Goal: Task Accomplishment & Management: Complete application form

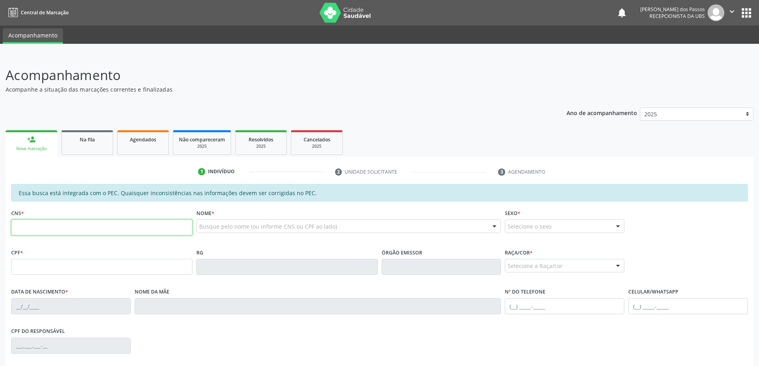
click at [37, 229] on input "text" at bounding box center [101, 228] width 181 height 16
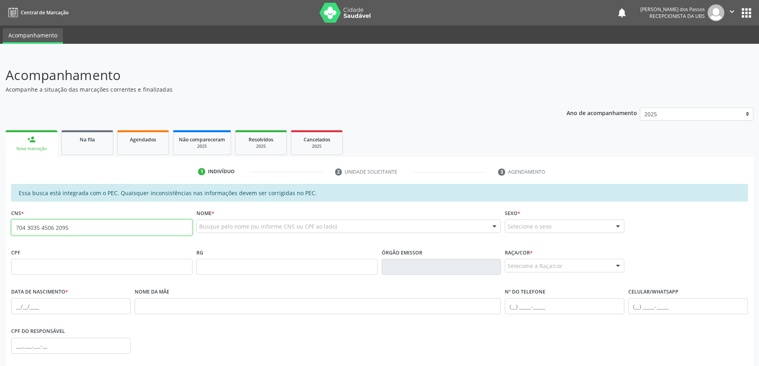
click at [70, 229] on input "704 3035 4506 2095" at bounding box center [101, 228] width 181 height 16
type input "7"
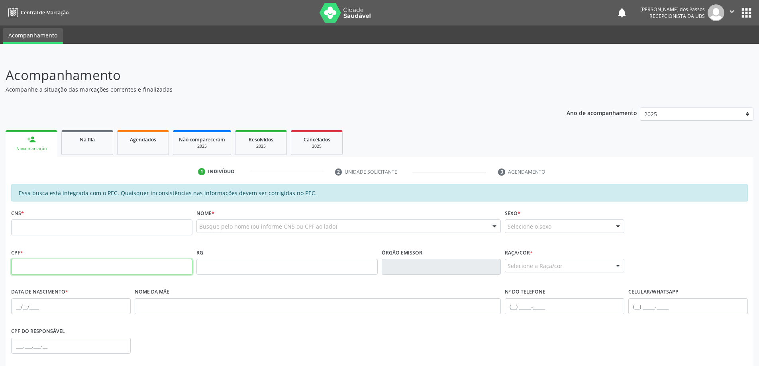
click at [47, 266] on input "text" at bounding box center [101, 267] width 181 height 16
type input "021.229.804-60"
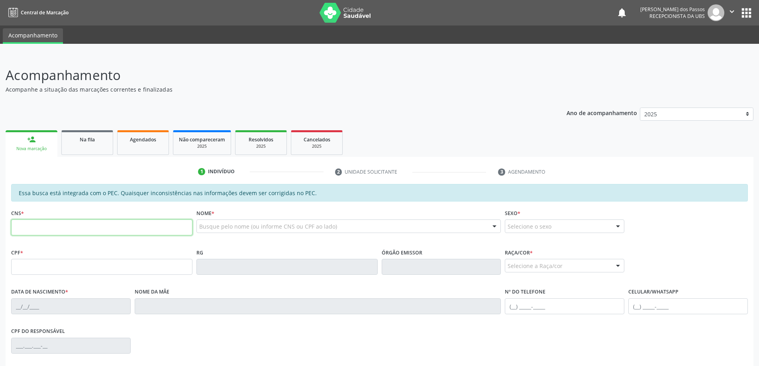
click at [25, 229] on input "text" at bounding box center [101, 228] width 181 height 16
type input "704 3035 4506 2095"
type input "021.229.804-60"
type input "02/12/1974"
type input "Maria Elinete Lopes dos Santos"
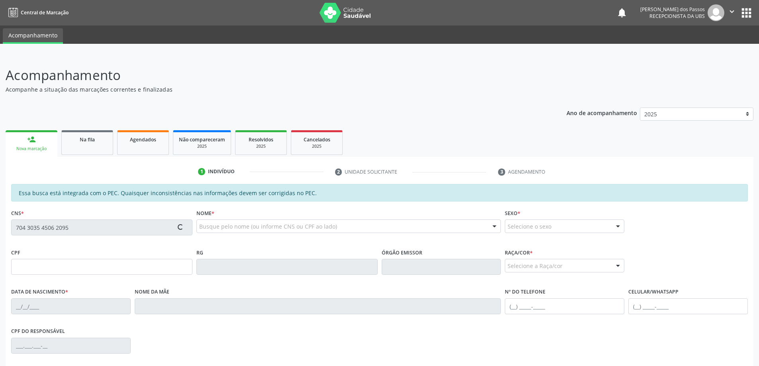
type input "(82) 98848-9823"
type input "S/N"
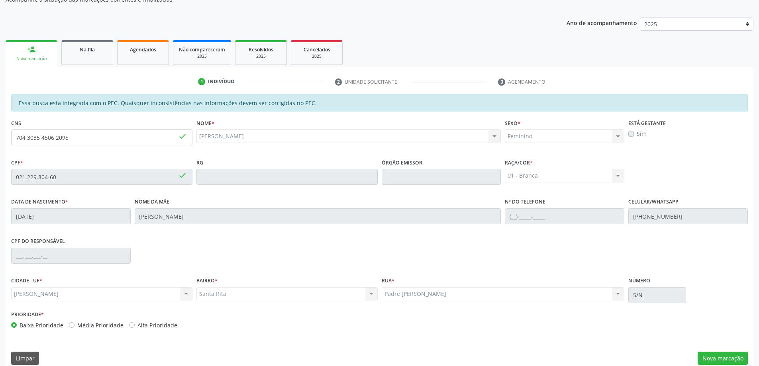
scroll to position [100, 0]
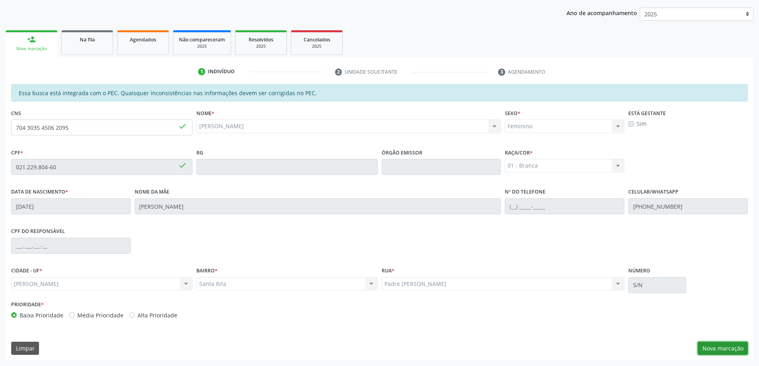
click at [735, 351] on button "Nova marcação" at bounding box center [723, 349] width 50 height 14
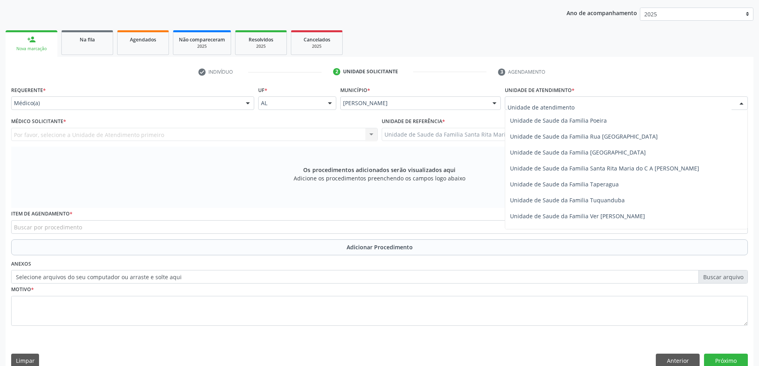
scroll to position [518, 0]
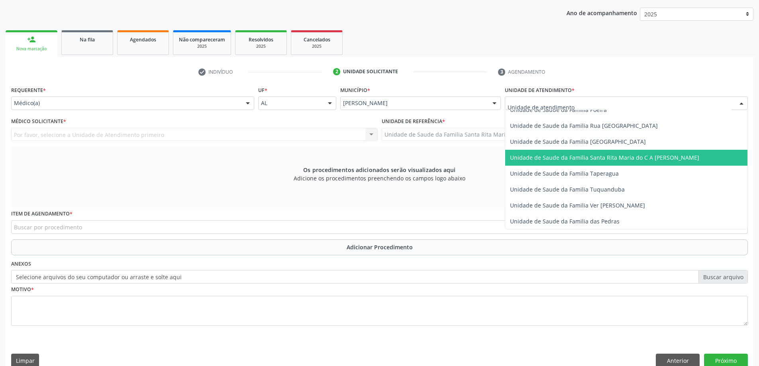
click at [552, 157] on span "Unidade de Saude da Familia Santa Rita Maria do C A [PERSON_NAME]" at bounding box center [604, 158] width 189 height 8
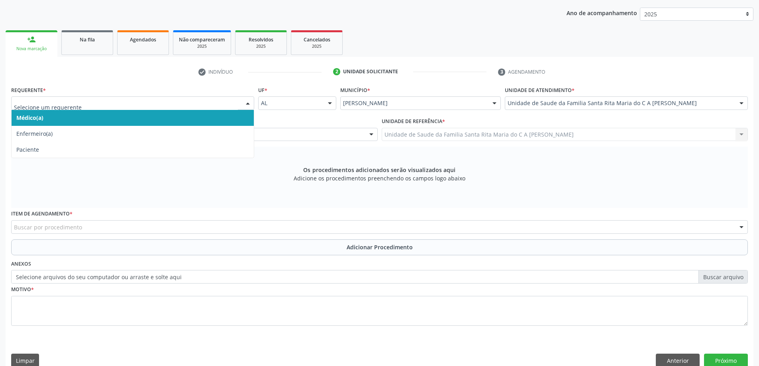
click at [145, 121] on span "Médico(a)" at bounding box center [133, 118] width 242 height 16
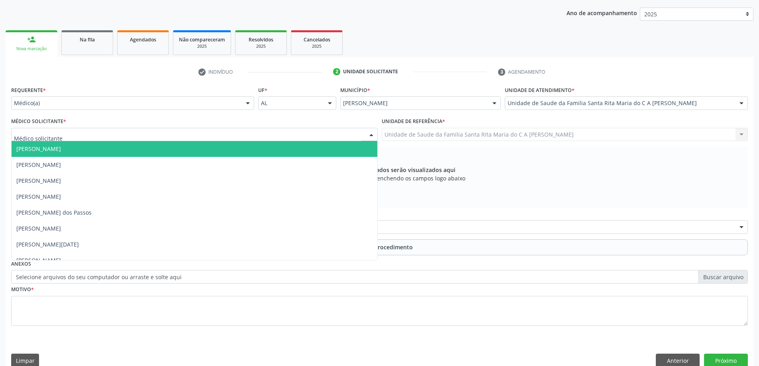
click at [140, 134] on div at bounding box center [194, 135] width 367 height 14
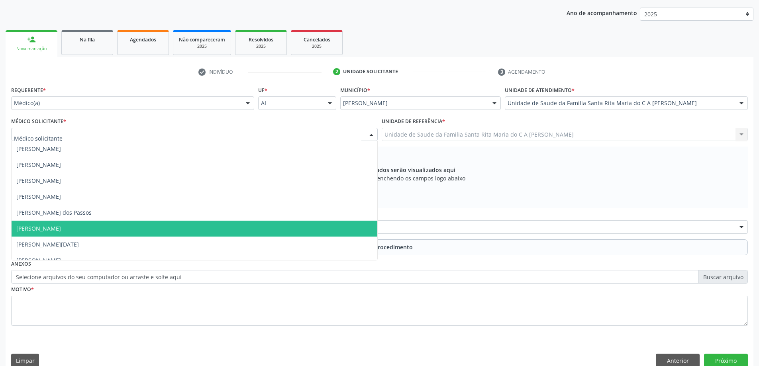
click at [127, 225] on span "[PERSON_NAME]" at bounding box center [195, 229] width 366 height 16
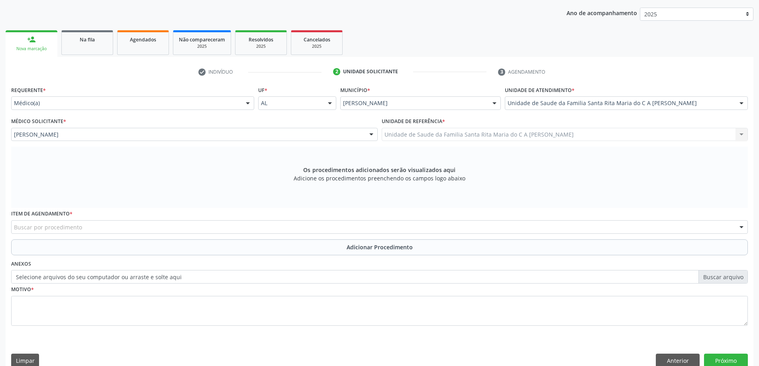
click at [130, 228] on div "Buscar por procedimento" at bounding box center [379, 227] width 737 height 14
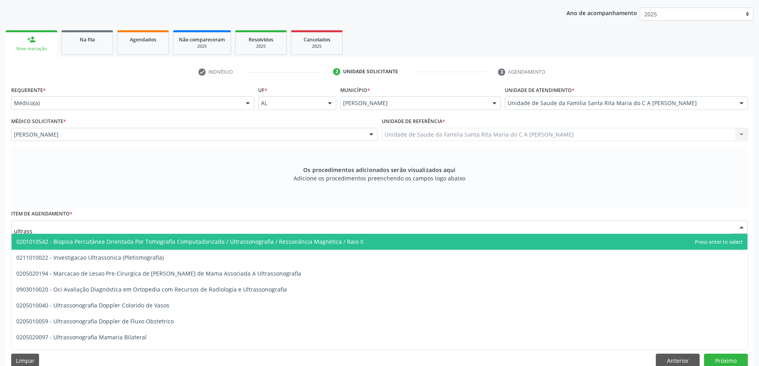
type input "ultrasso"
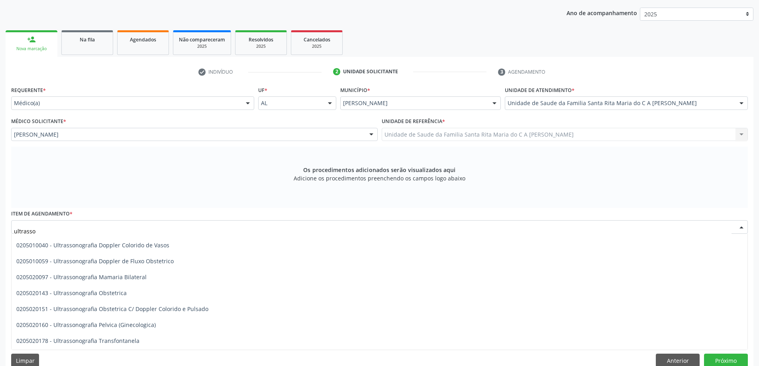
scroll to position [80, 0]
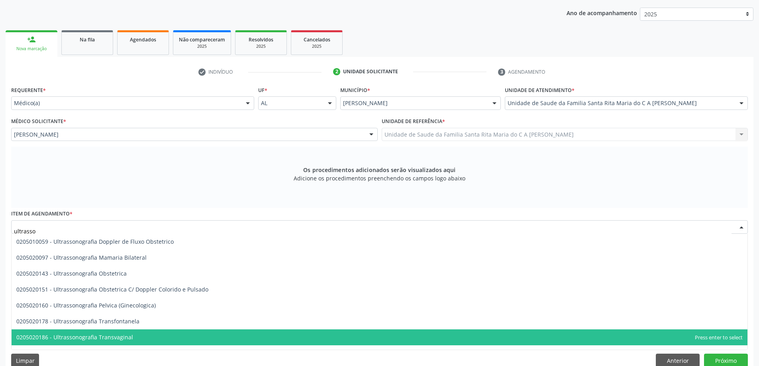
click at [144, 338] on span "0205020186 - Ultrassonografia Transvaginal" at bounding box center [380, 337] width 736 height 16
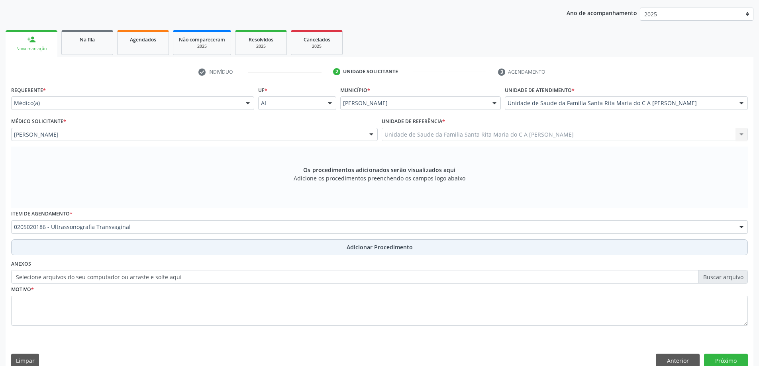
click at [143, 250] on button "Adicionar Procedimento" at bounding box center [379, 247] width 737 height 16
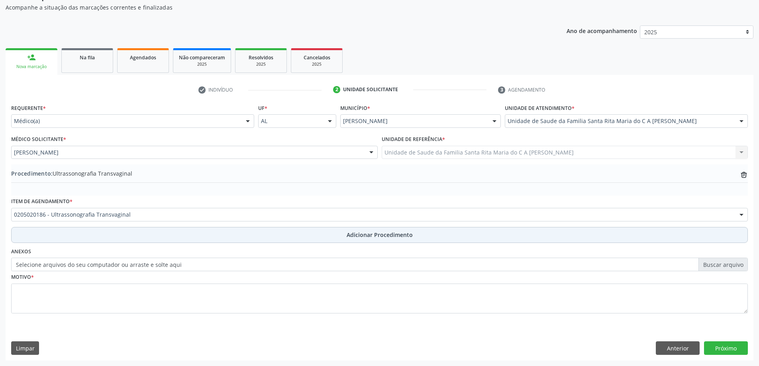
scroll to position [82, 0]
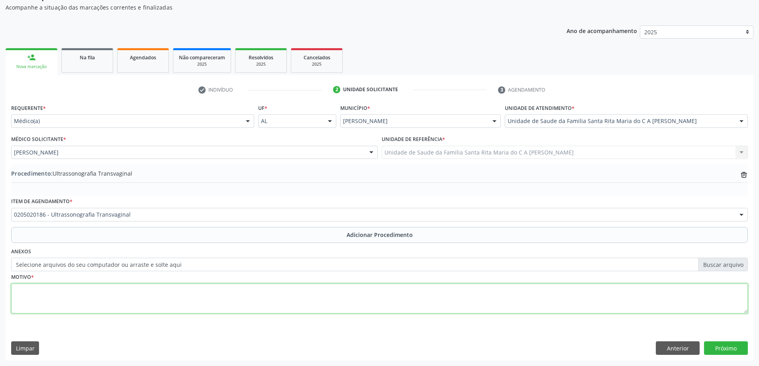
click at [127, 296] on textarea at bounding box center [379, 299] width 737 height 30
type textarea "dor pelvica"
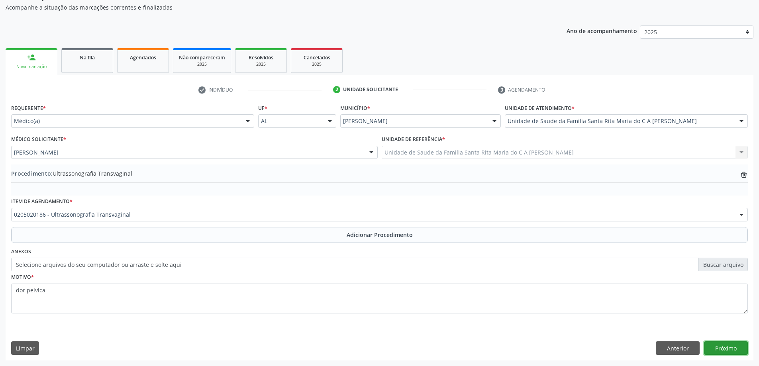
click at [728, 347] on button "Próximo" at bounding box center [726, 348] width 44 height 14
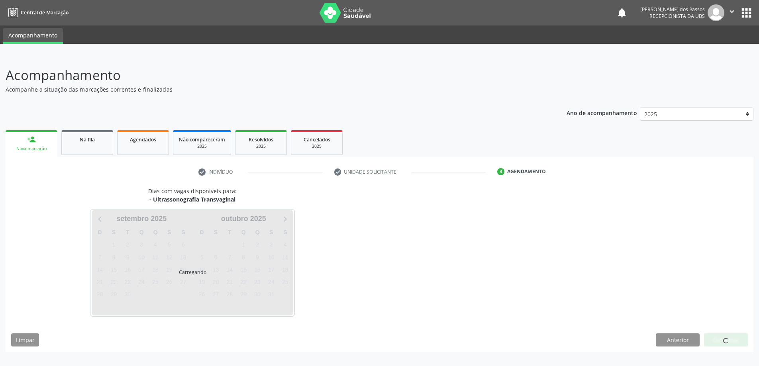
scroll to position [0, 0]
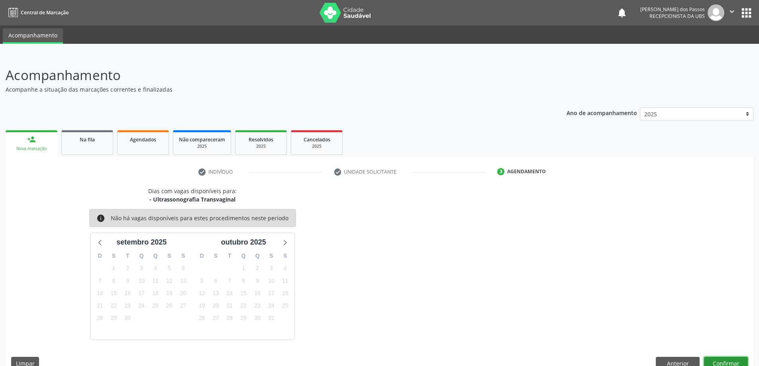
click at [724, 363] on button "Confirmar" at bounding box center [726, 364] width 44 height 14
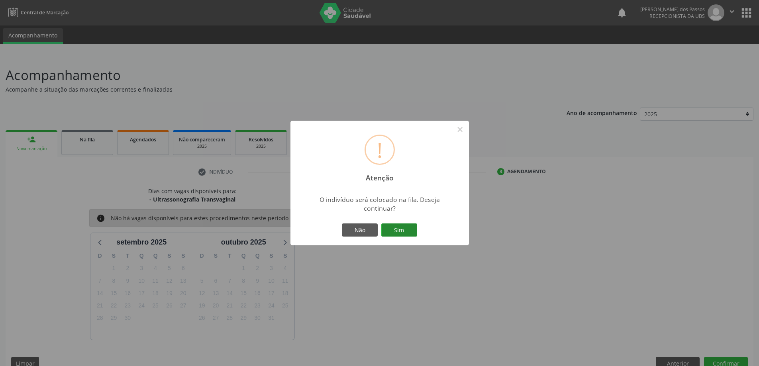
click at [406, 231] on button "Sim" at bounding box center [399, 231] width 36 height 14
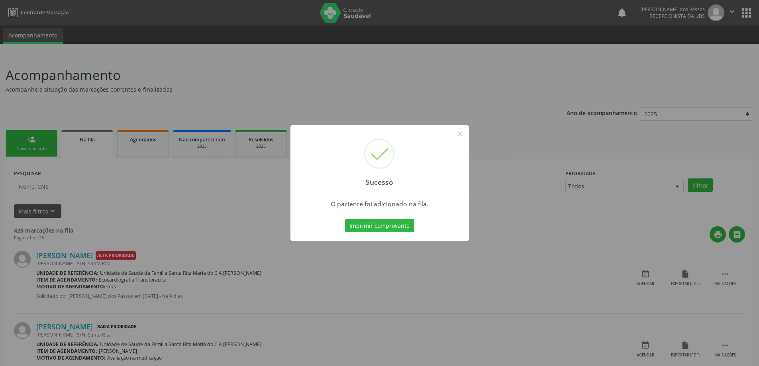
click at [405, 231] on button "Imprimir comprovante" at bounding box center [379, 226] width 69 height 14
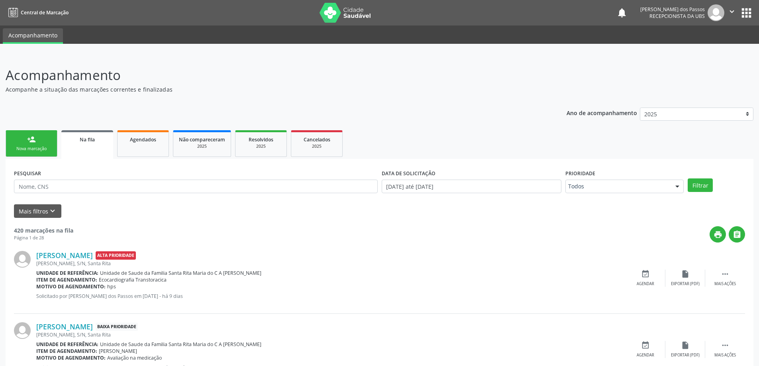
click at [32, 151] on div "Nova marcação" at bounding box center [32, 149] width 40 height 6
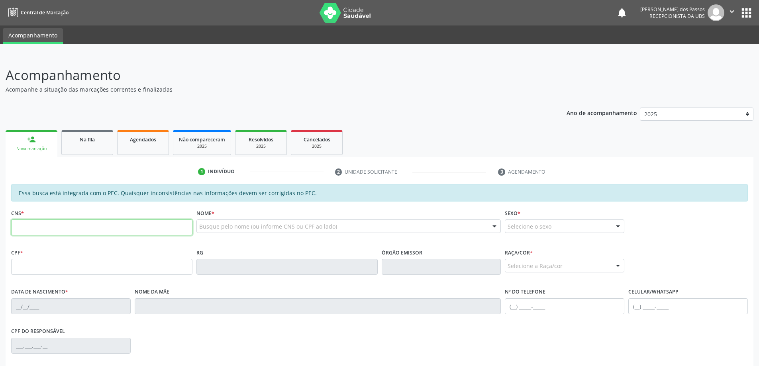
click at [42, 230] on input "text" at bounding box center [101, 228] width 181 height 16
type input "701 0068 4943 3892"
type input "894.453.334-20"
type input "25/10/1974"
type input "Amara Maria da Conceicao Pereira"
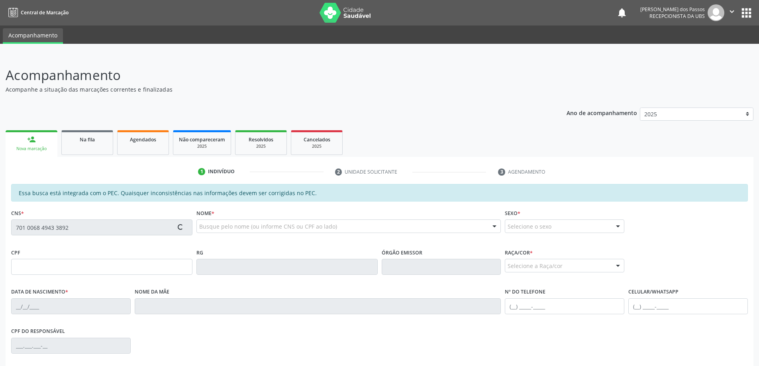
type input "(82) 99103-7308"
type input "S/N"
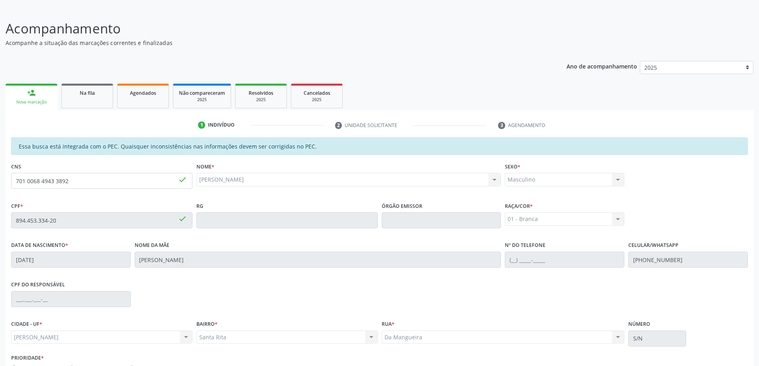
scroll to position [100, 0]
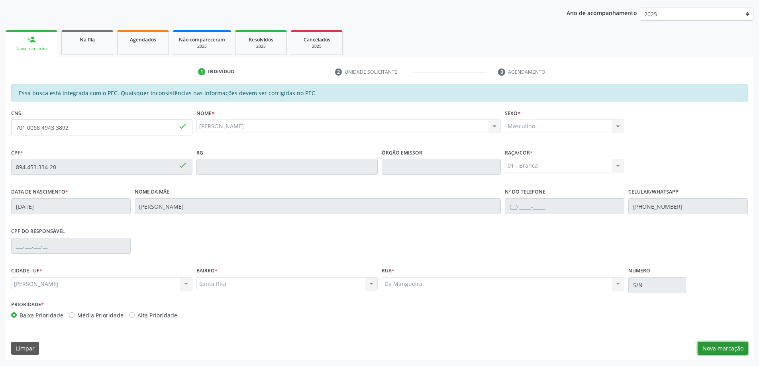
click at [720, 352] on button "Nova marcação" at bounding box center [723, 349] width 50 height 14
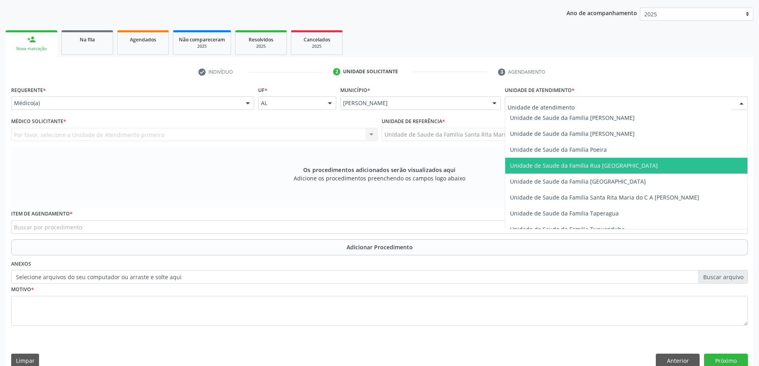
scroll to position [518, 0]
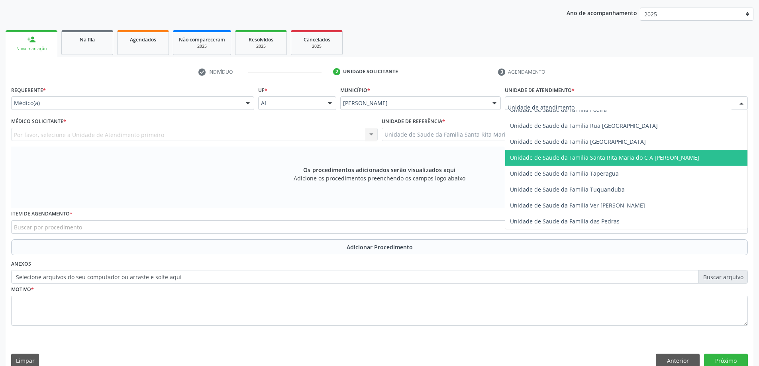
click at [562, 159] on span "Unidade de Saude da Familia Santa Rita Maria do C A [PERSON_NAME]" at bounding box center [604, 158] width 189 height 8
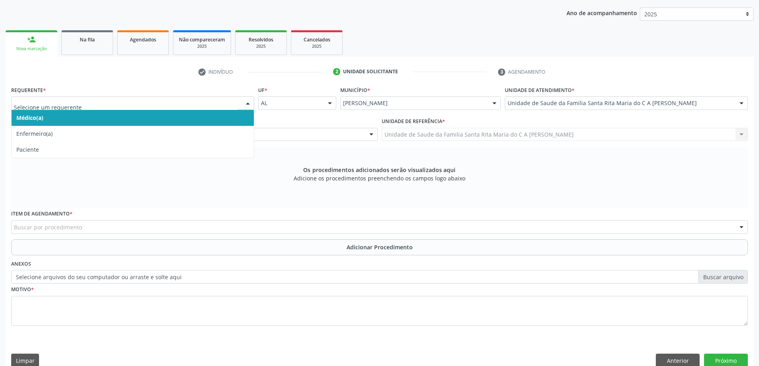
click at [199, 118] on span "Médico(a)" at bounding box center [133, 118] width 242 height 16
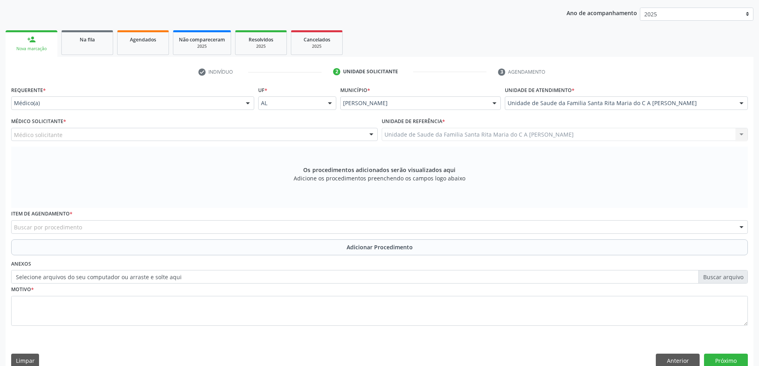
click at [108, 137] on div "Médico solicitante" at bounding box center [194, 135] width 367 height 14
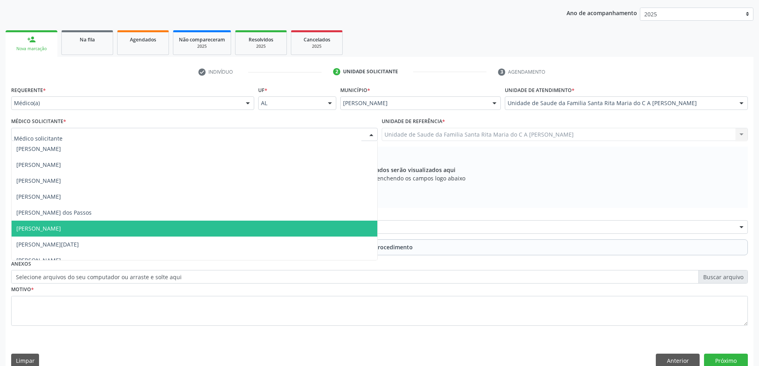
drag, startPoint x: 118, startPoint y: 224, endPoint x: 116, endPoint y: 219, distance: 5.4
click at [118, 224] on span "[PERSON_NAME]" at bounding box center [195, 229] width 366 height 16
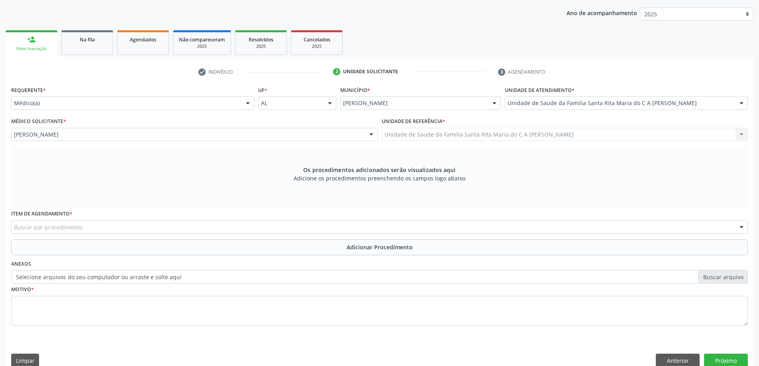
click at [110, 227] on div "Buscar por procedimento" at bounding box center [379, 227] width 737 height 14
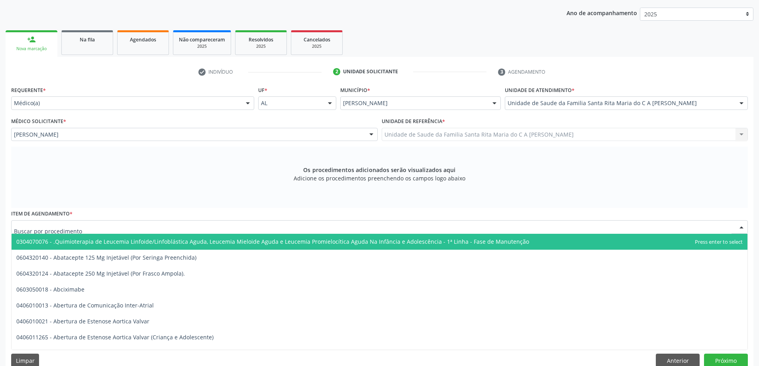
type input "g"
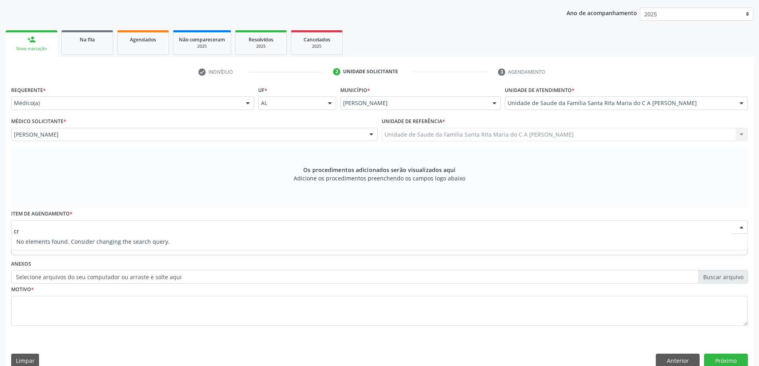
type input "c"
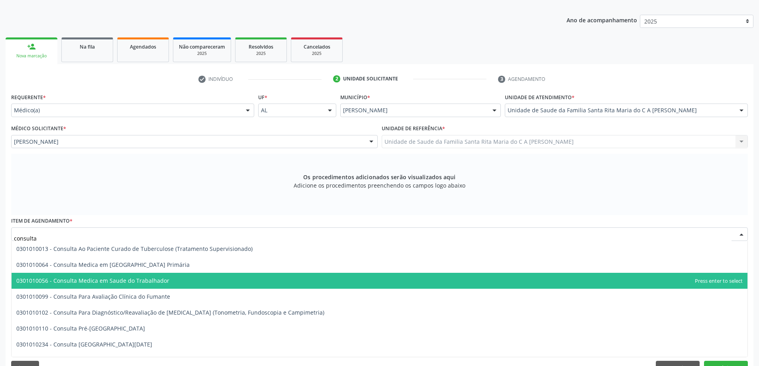
scroll to position [112, 0]
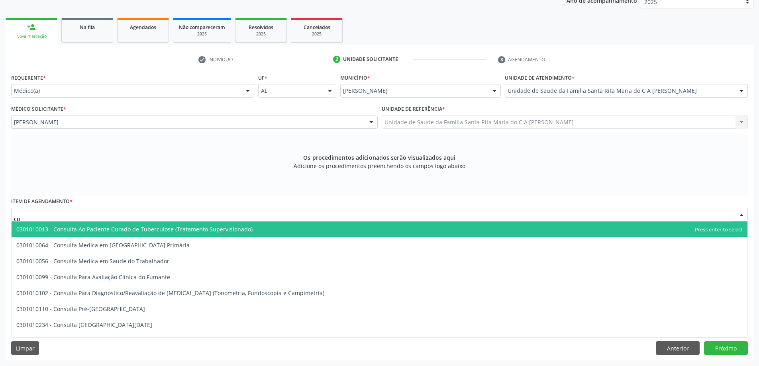
type input "c"
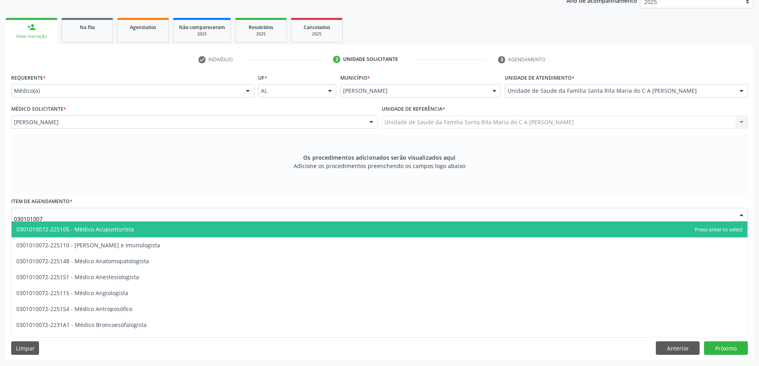
type input "0301010072"
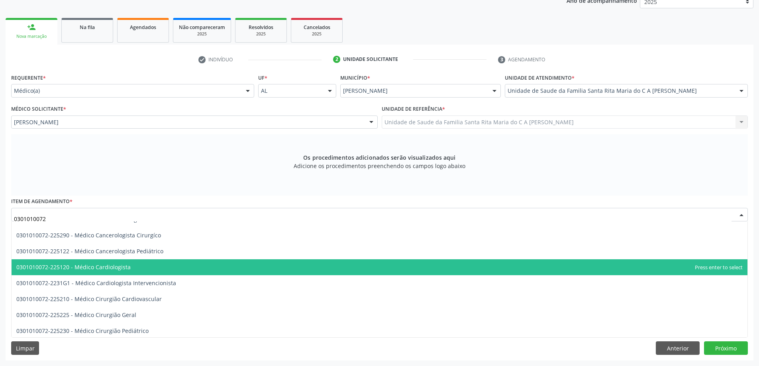
scroll to position [120, 0]
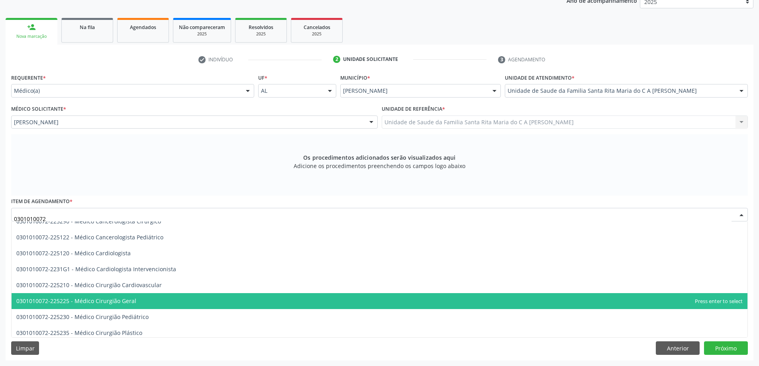
click at [139, 298] on span "0301010072-225225 - Médico Cirurgião Geral" at bounding box center [380, 301] width 736 height 16
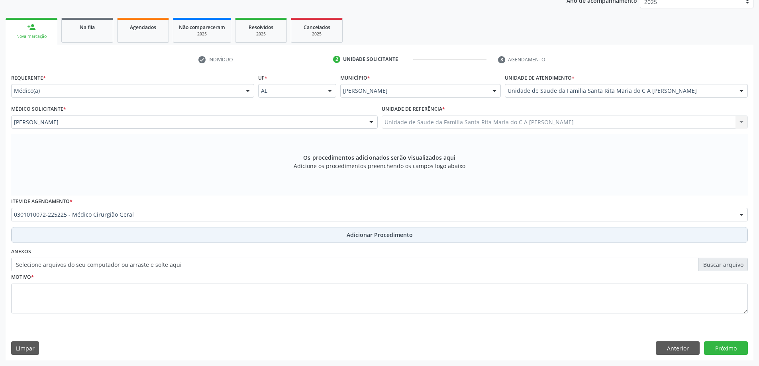
click at [120, 233] on button "Adicionar Procedimento" at bounding box center [379, 235] width 737 height 16
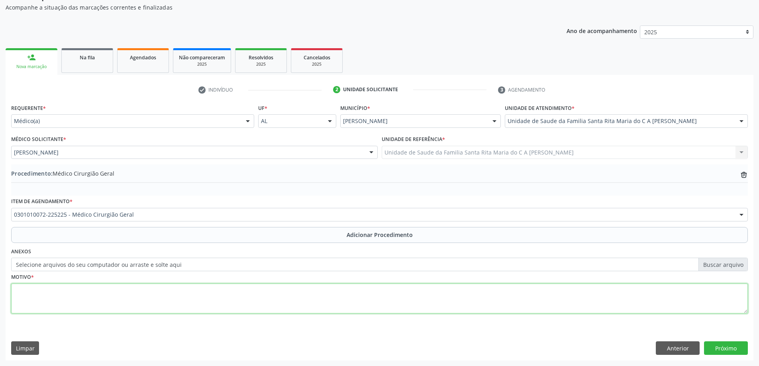
click at [103, 302] on textarea at bounding box center [379, 299] width 737 height 30
type textarea "hernea umbilical"
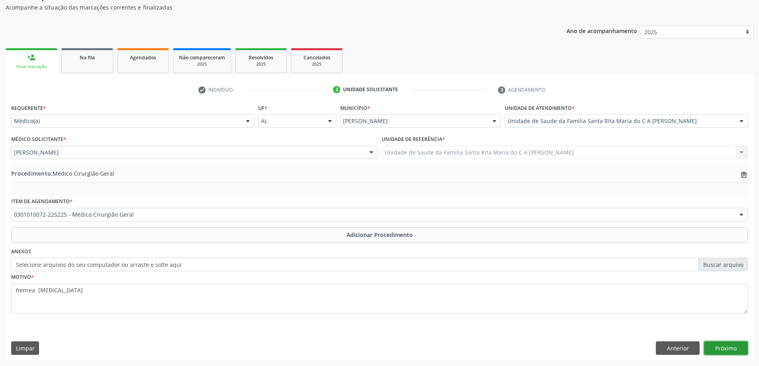
click at [730, 352] on button "Próximo" at bounding box center [726, 348] width 44 height 14
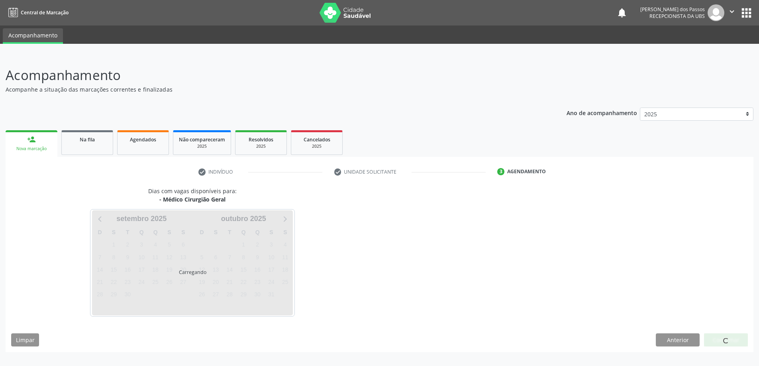
scroll to position [0, 0]
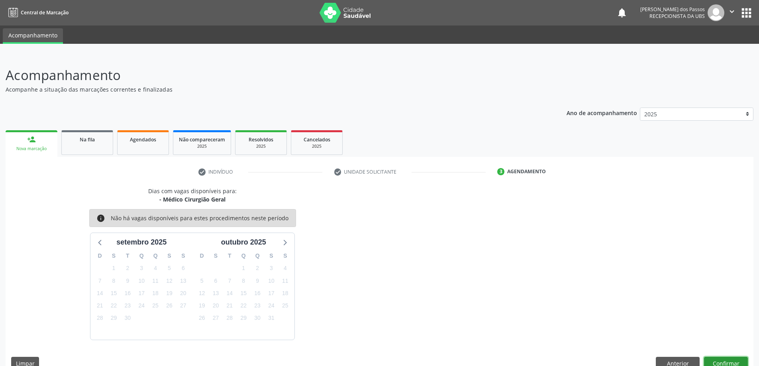
click at [719, 362] on button "Confirmar" at bounding box center [726, 364] width 44 height 14
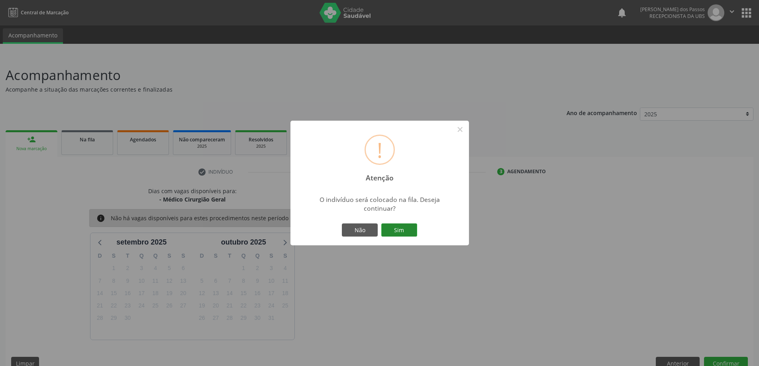
click at [405, 231] on button "Sim" at bounding box center [399, 231] width 36 height 14
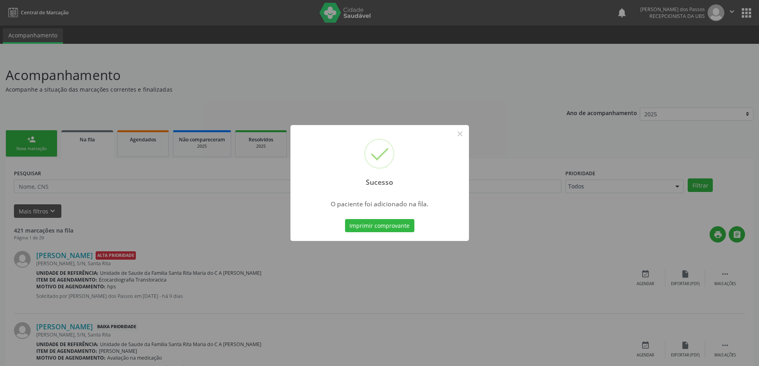
click at [405, 231] on button "Imprimir comprovante" at bounding box center [379, 226] width 69 height 14
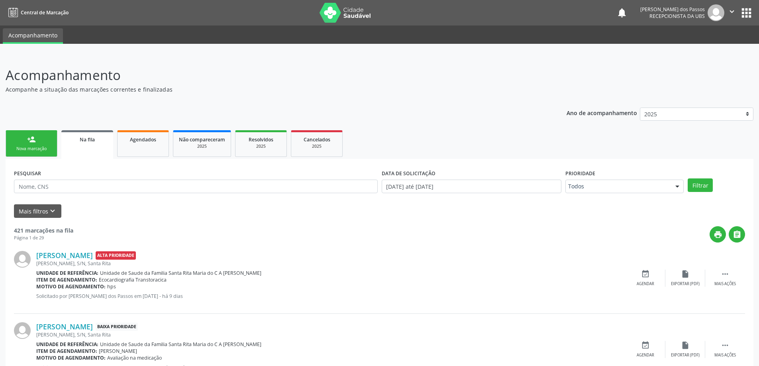
click at [25, 147] on div "Nova marcação" at bounding box center [32, 149] width 40 height 6
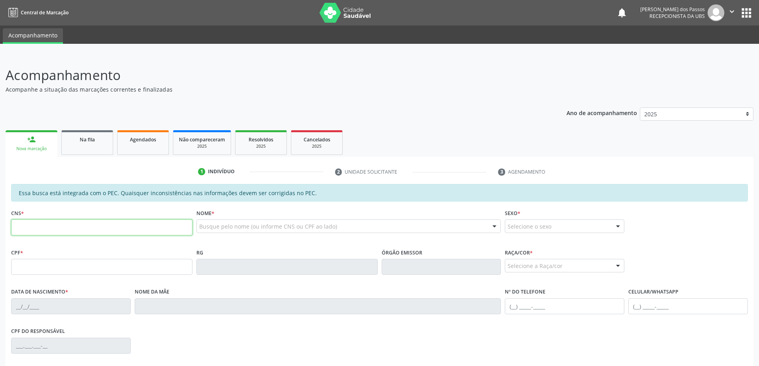
click at [40, 230] on input "text" at bounding box center [101, 228] width 181 height 16
type input "700 1034 3843 8120"
type input "384.249.594-34"
type input "07/01/1964"
type input "Maria Jose Batista Santos"
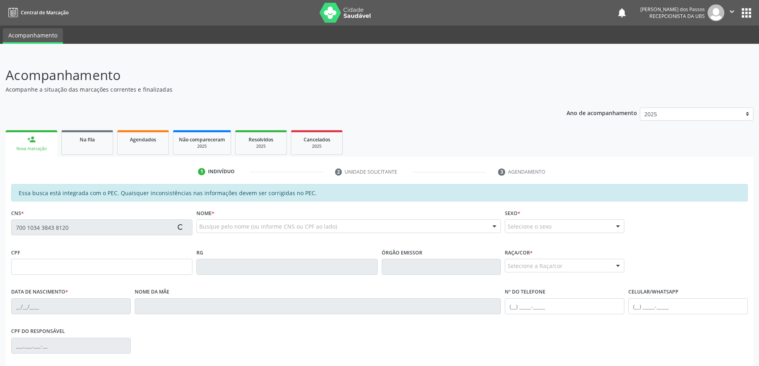
type input "(82) 98742-1301"
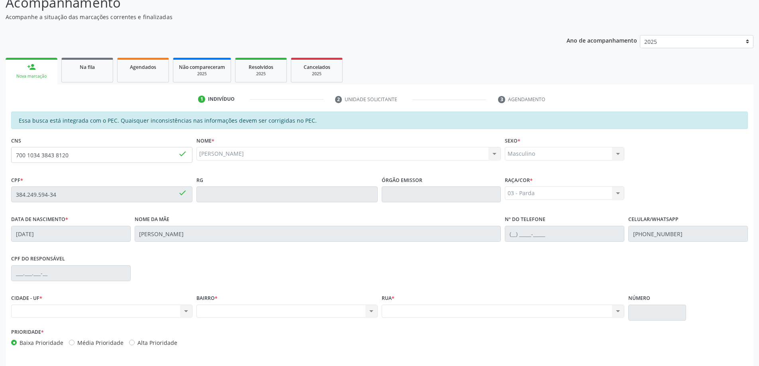
scroll to position [100, 0]
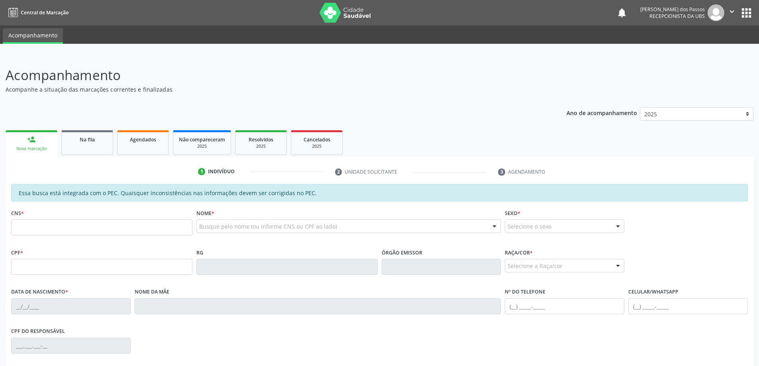
click at [38, 142] on link "person_add Nova marcação" at bounding box center [32, 143] width 52 height 27
click at [56, 228] on input "text" at bounding box center [101, 228] width 181 height 16
type input "700 1034 3843 8120"
type input "384.249.594-34"
type input "07/01/1964"
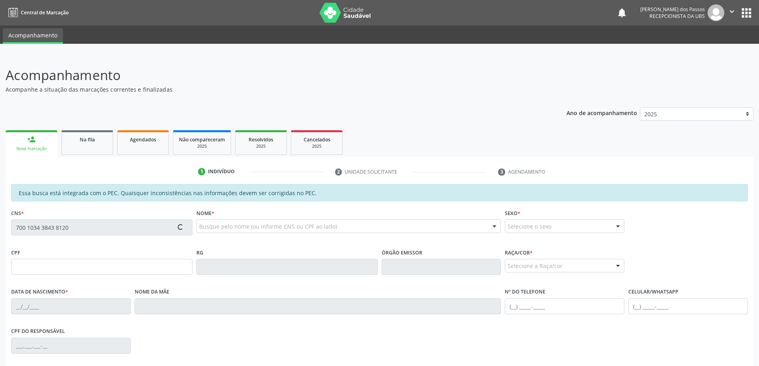
type input "Maria Jose Batista Santos"
type input "(82) 98742-1301"
type input "S/N"
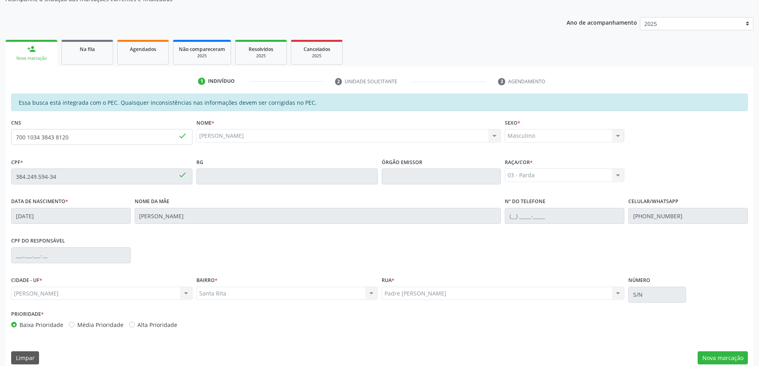
scroll to position [100, 0]
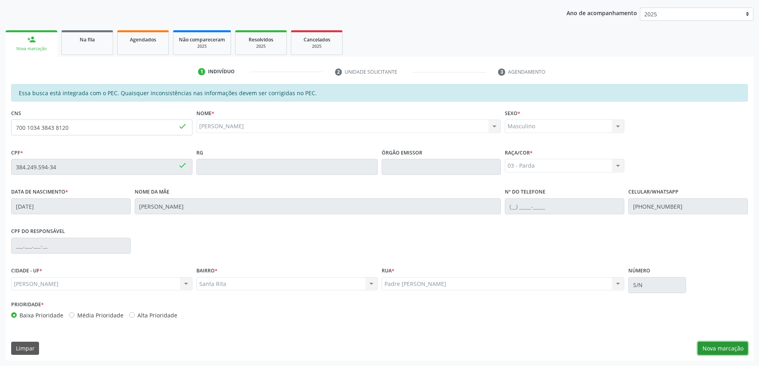
click at [730, 353] on button "Nova marcação" at bounding box center [723, 349] width 50 height 14
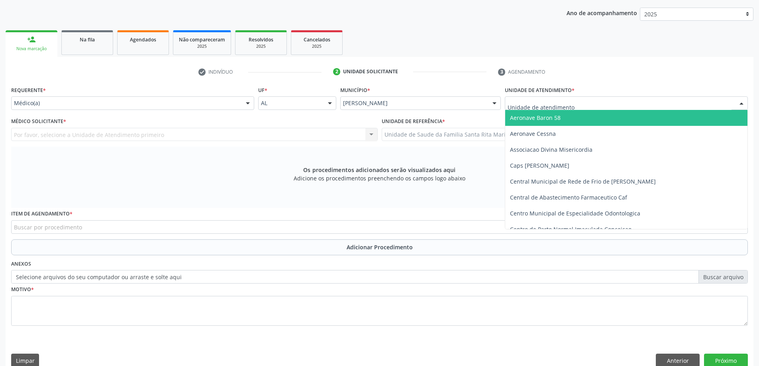
click at [579, 102] on div at bounding box center [626, 103] width 243 height 14
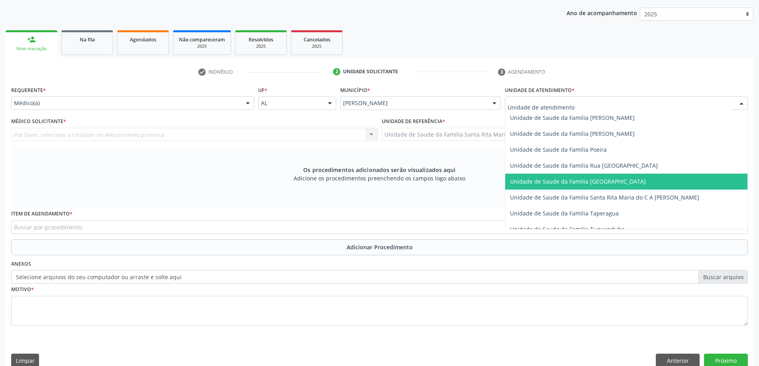
scroll to position [518, 0]
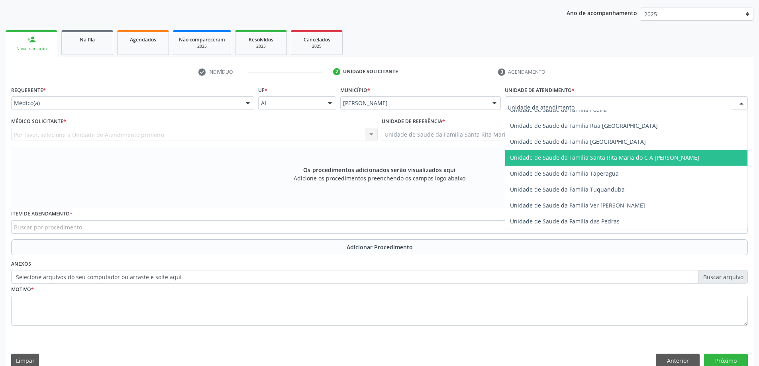
click at [557, 163] on span "Unidade de Saude da Familia Santa Rita Maria do C A [PERSON_NAME]" at bounding box center [626, 158] width 242 height 16
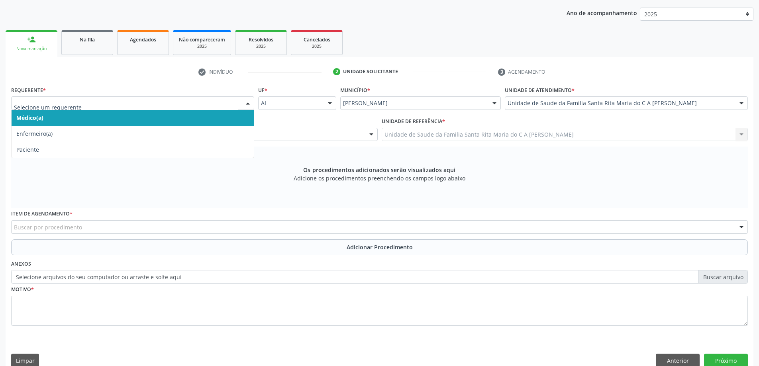
click at [188, 117] on span "Médico(a)" at bounding box center [133, 118] width 242 height 16
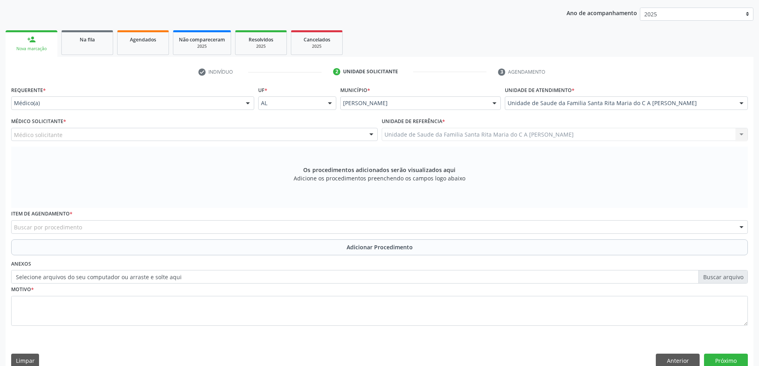
click at [173, 137] on div "Médico solicitante" at bounding box center [194, 135] width 367 height 14
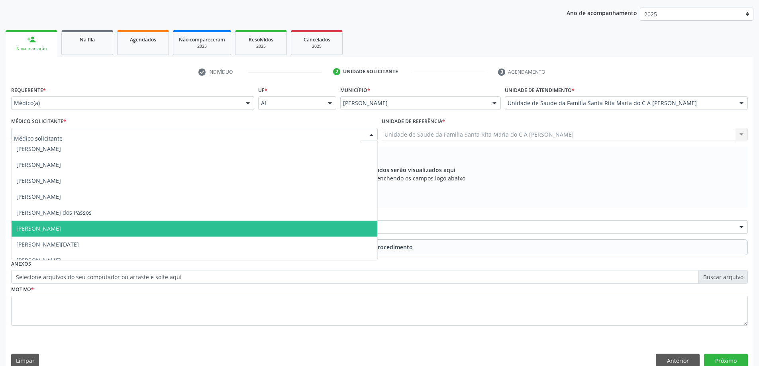
click at [153, 227] on span "[PERSON_NAME]" at bounding box center [195, 229] width 366 height 16
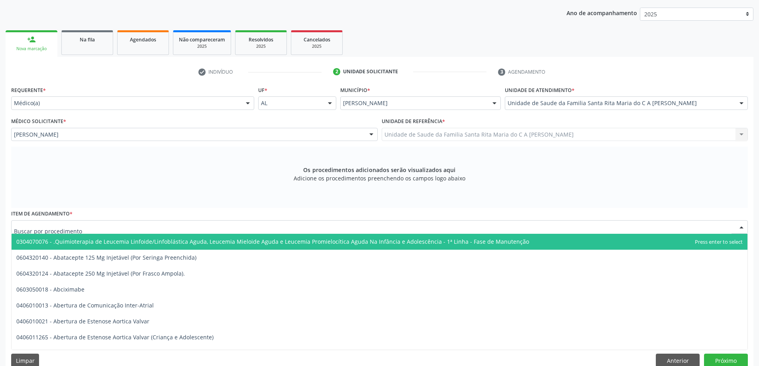
click at [116, 227] on div at bounding box center [379, 227] width 737 height 14
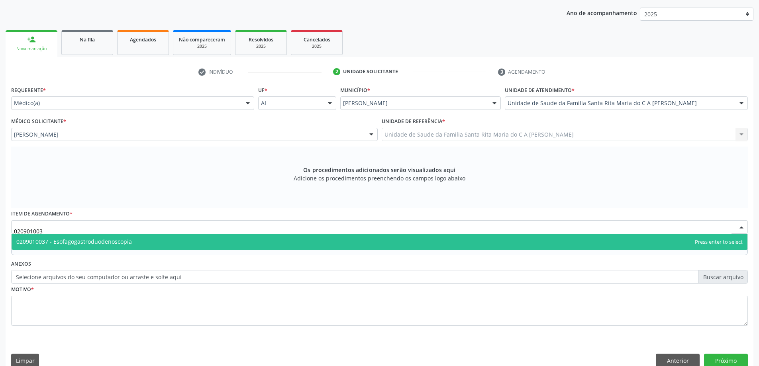
type input "0209010037"
click at [118, 240] on span "0209010037 - Esofagogastroduodenoscopia" at bounding box center [74, 242] width 116 height 8
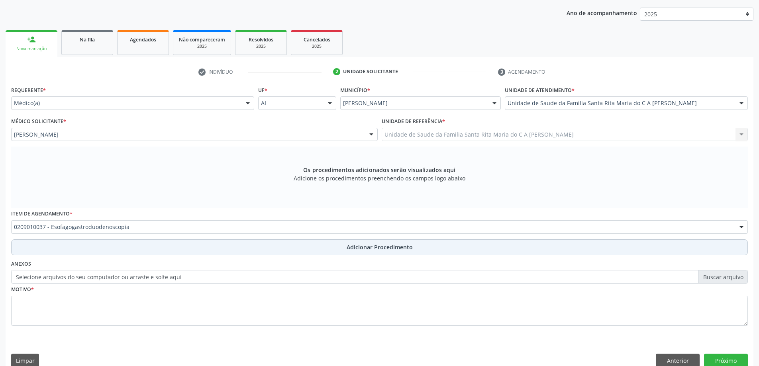
click at [117, 252] on button "Adicionar Procedimento" at bounding box center [379, 247] width 737 height 16
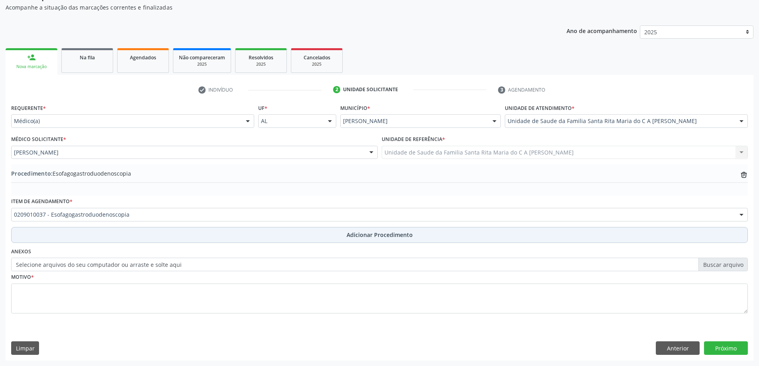
scroll to position [82, 0]
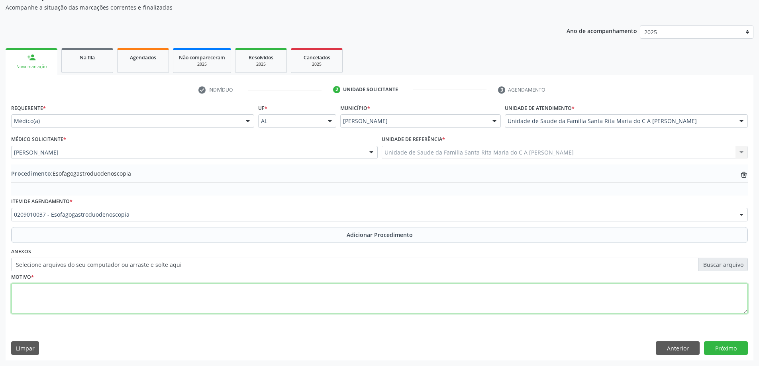
click at [90, 296] on textarea at bounding box center [379, 299] width 737 height 30
type textarea "dor abdomenal A/E"
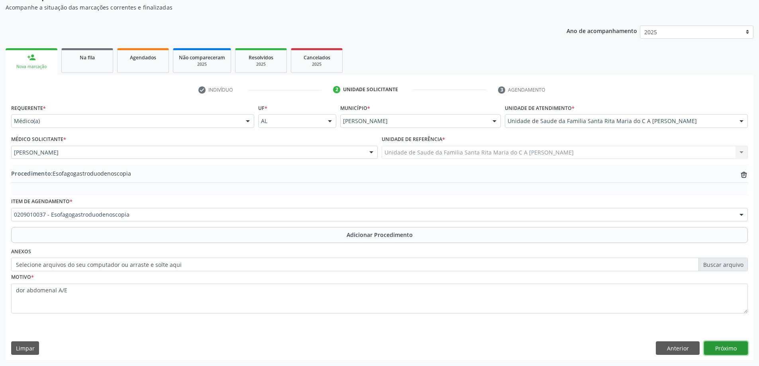
click at [732, 352] on button "Próximo" at bounding box center [726, 348] width 44 height 14
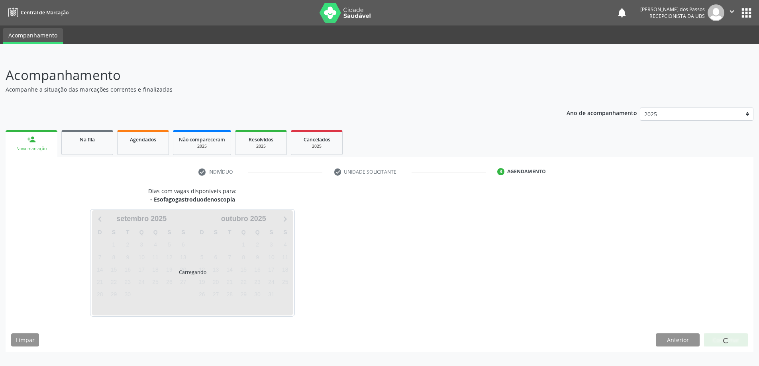
scroll to position [0, 0]
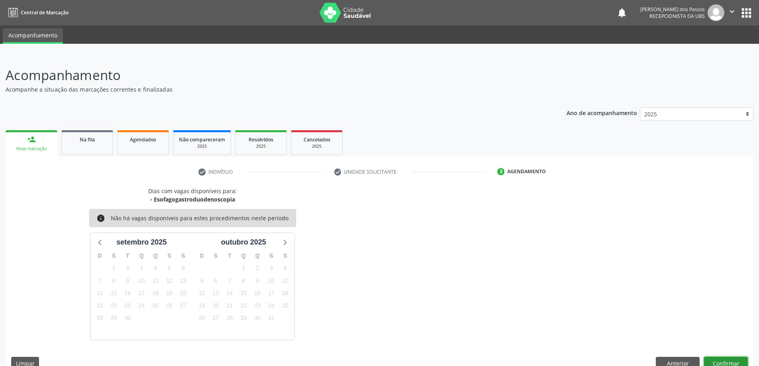
click at [716, 360] on button "Confirmar" at bounding box center [726, 364] width 44 height 14
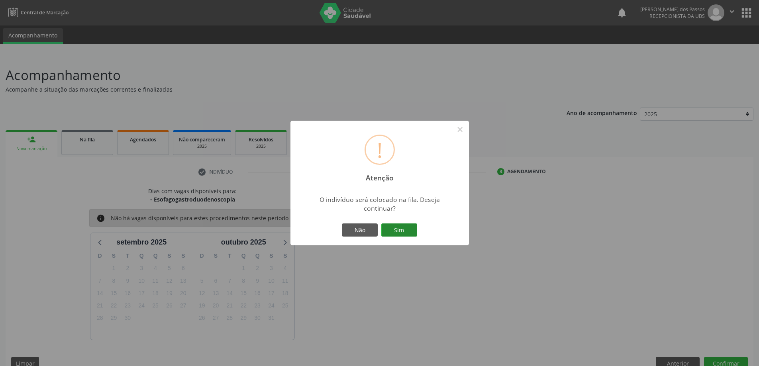
click at [396, 231] on button "Sim" at bounding box center [399, 231] width 36 height 14
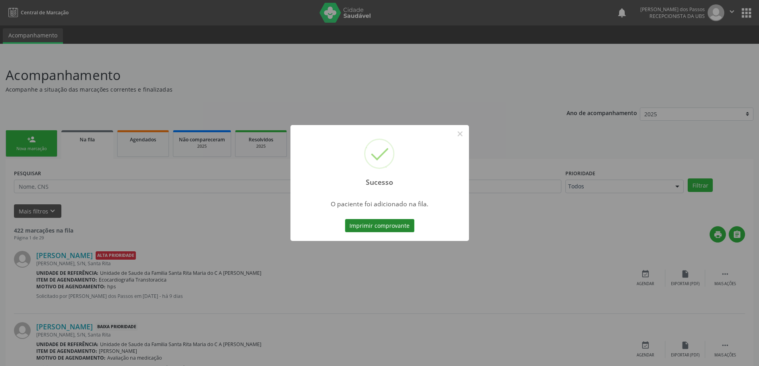
click at [394, 227] on button "Imprimir comprovante" at bounding box center [379, 226] width 69 height 14
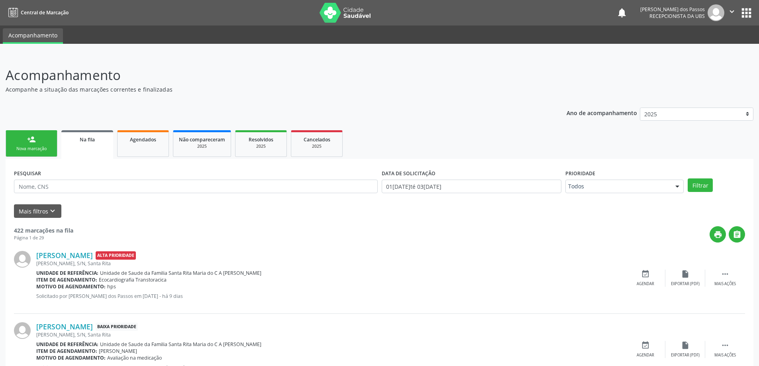
click at [35, 143] on div "person_add" at bounding box center [31, 139] width 9 height 9
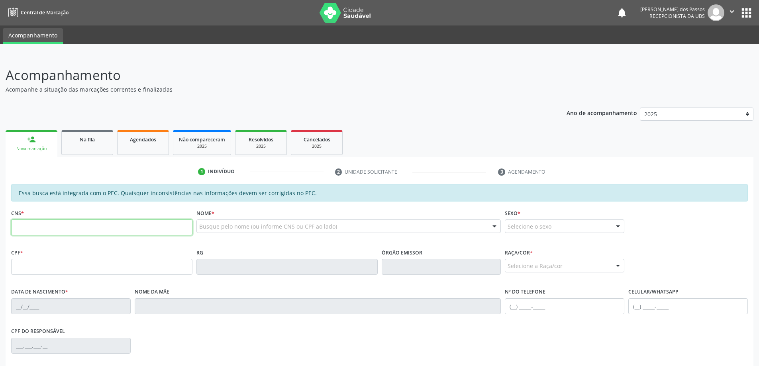
click at [69, 227] on input "text" at bounding box center [101, 228] width 181 height 16
type input "704 8080 6282 8840"
type input "107.377.834-78"
type input "21/04/1996"
type input "Rita de Cassia de Almeida Gomes"
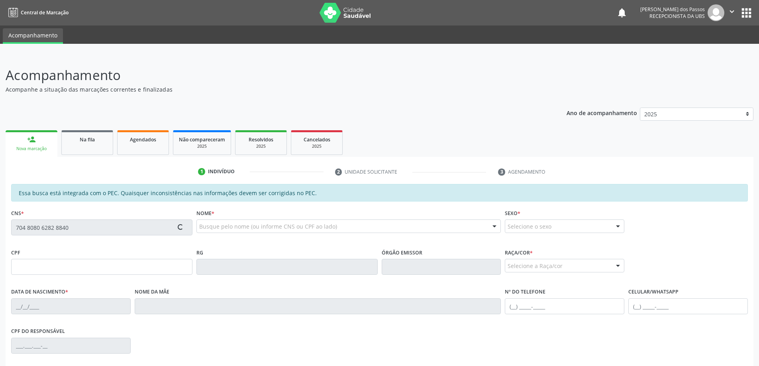
type input "(82) 99176-4044"
type input "S/N"
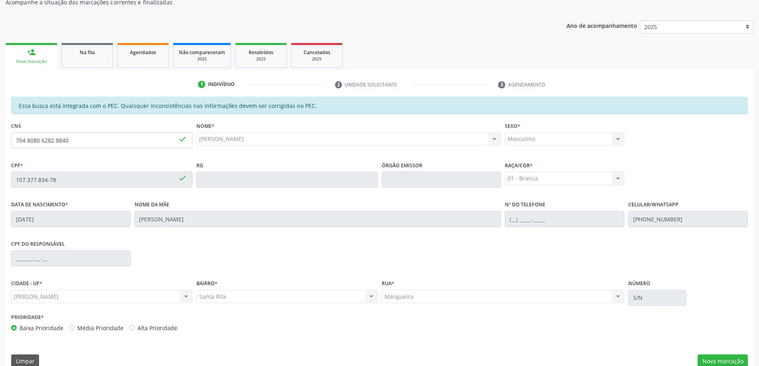
scroll to position [100, 0]
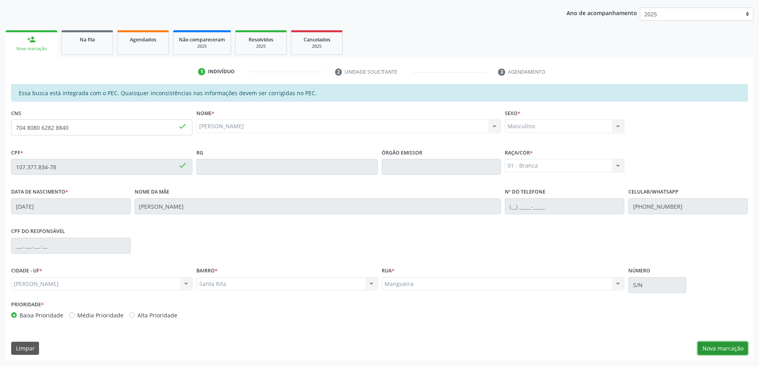
click at [727, 346] on button "Nova marcação" at bounding box center [723, 349] width 50 height 14
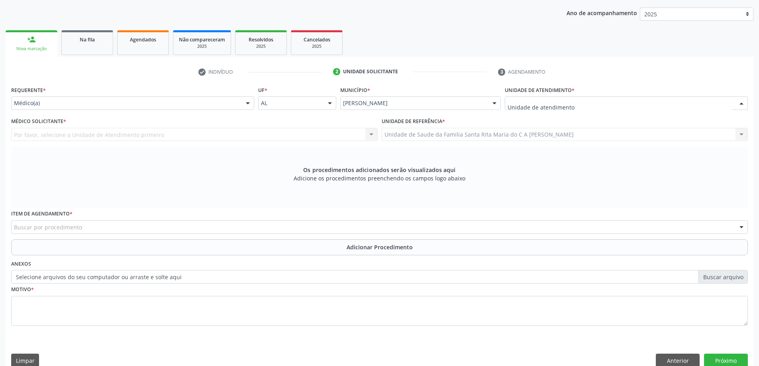
click at [630, 104] on div at bounding box center [626, 103] width 243 height 14
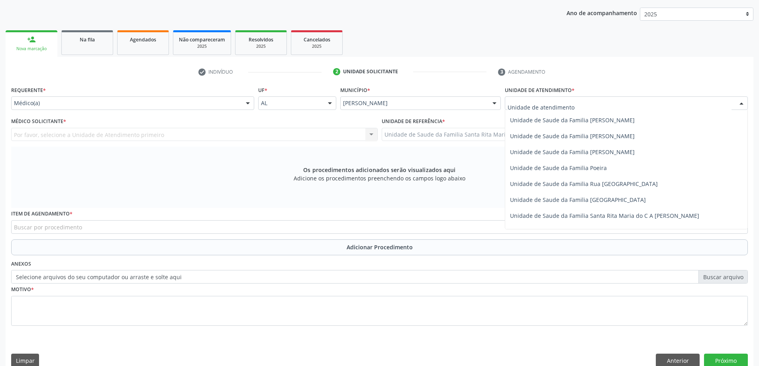
scroll to position [478, 0]
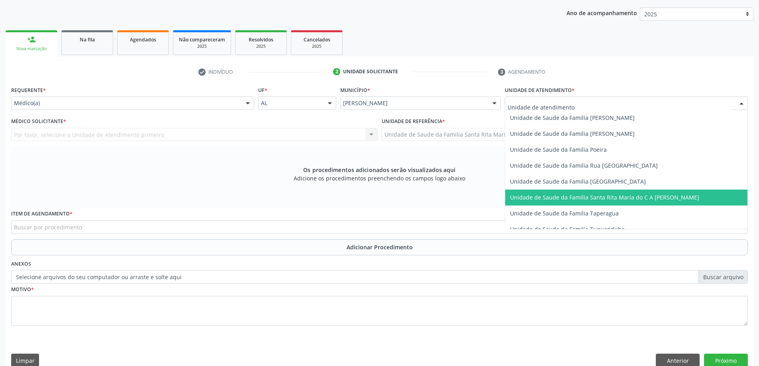
drag, startPoint x: 573, startPoint y: 199, endPoint x: 476, endPoint y: 167, distance: 101.9
click at [573, 199] on span "Unidade de Saude da Familia Santa Rita Maria do C A [PERSON_NAME]" at bounding box center [604, 198] width 189 height 8
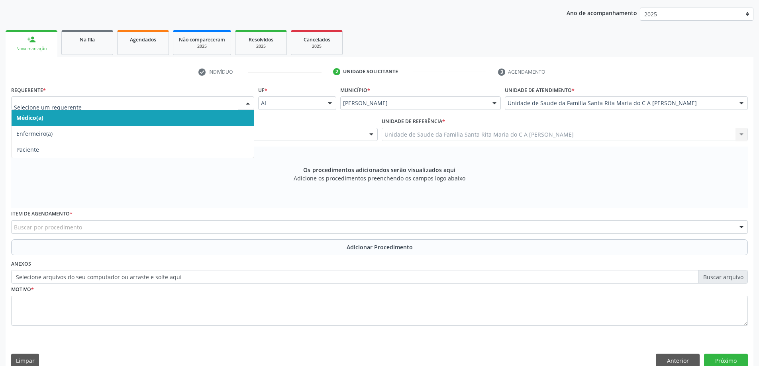
click at [157, 119] on span "Médico(a)" at bounding box center [133, 118] width 242 height 16
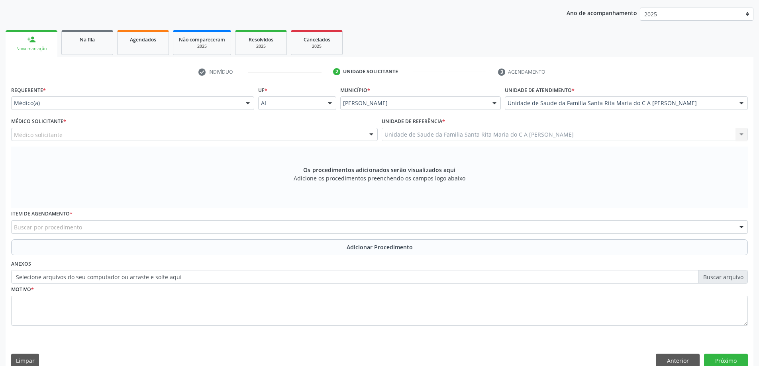
click at [150, 137] on div "Médico solicitante" at bounding box center [194, 135] width 367 height 14
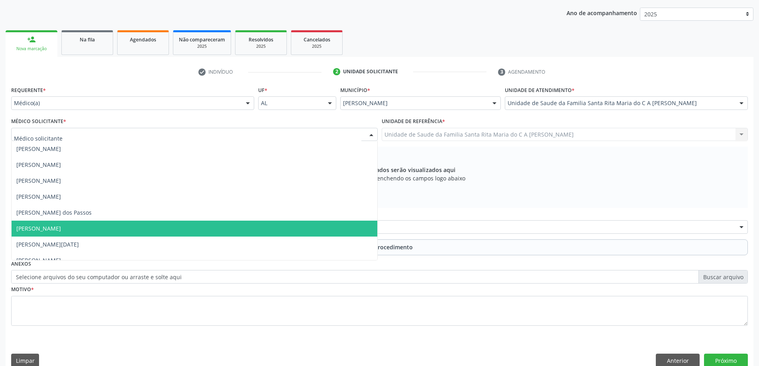
click at [142, 228] on span "[PERSON_NAME]" at bounding box center [195, 229] width 366 height 16
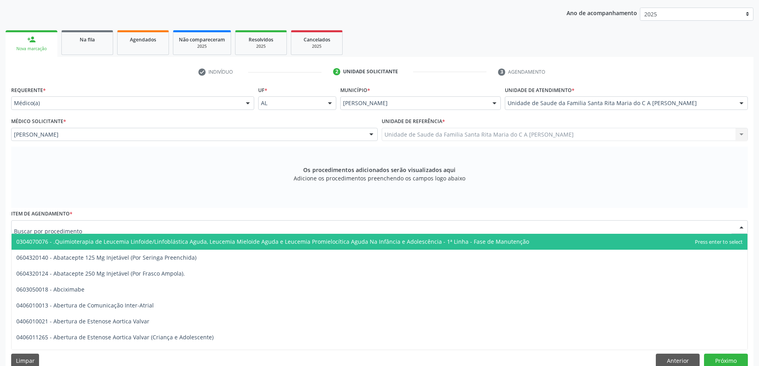
click at [141, 228] on div at bounding box center [379, 227] width 737 height 14
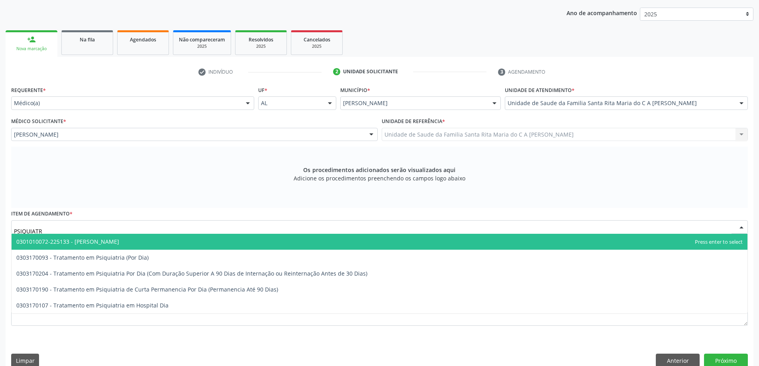
type input "PSIQUIATRA"
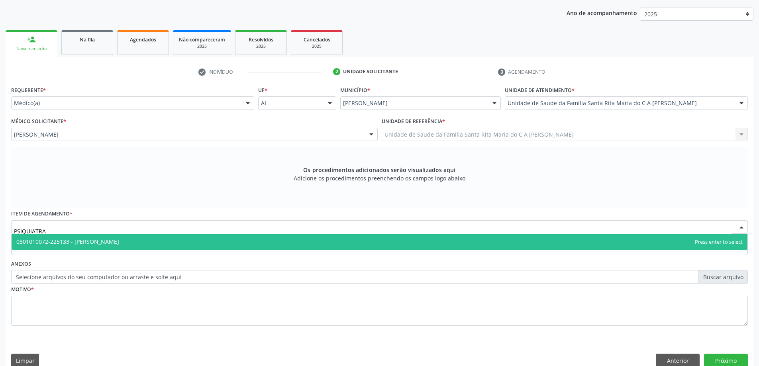
click at [139, 243] on span "0301010072-225133 - Médico Psiquiatra" at bounding box center [380, 242] width 736 height 16
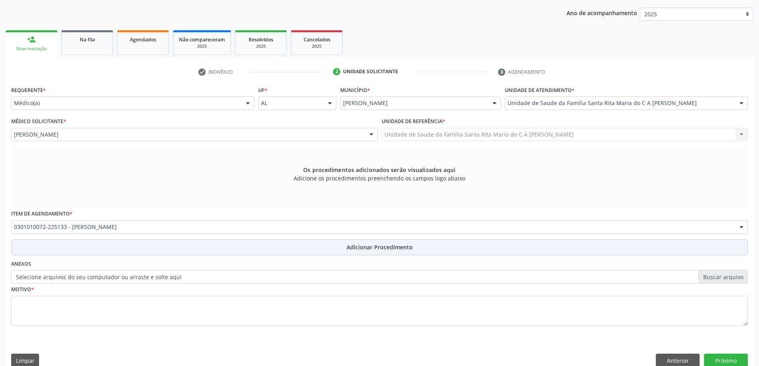
click at [135, 244] on button "Adicionar Procedimento" at bounding box center [379, 247] width 737 height 16
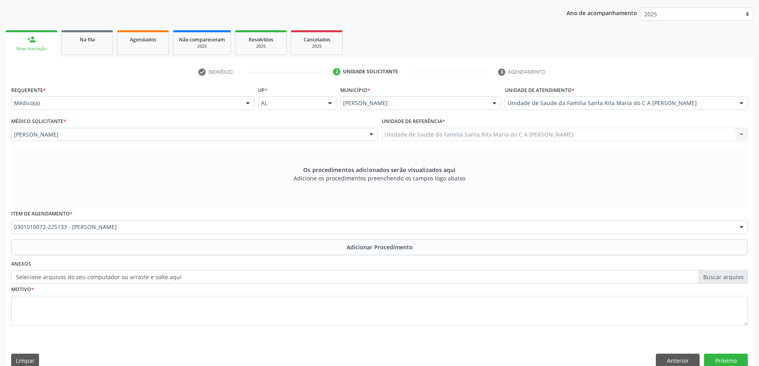
scroll to position [82, 0]
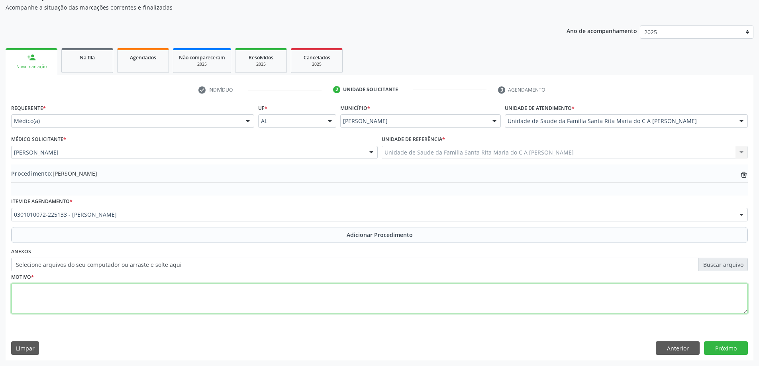
click at [96, 302] on textarea at bounding box center [379, 299] width 737 height 30
type textarea "RETORNO"
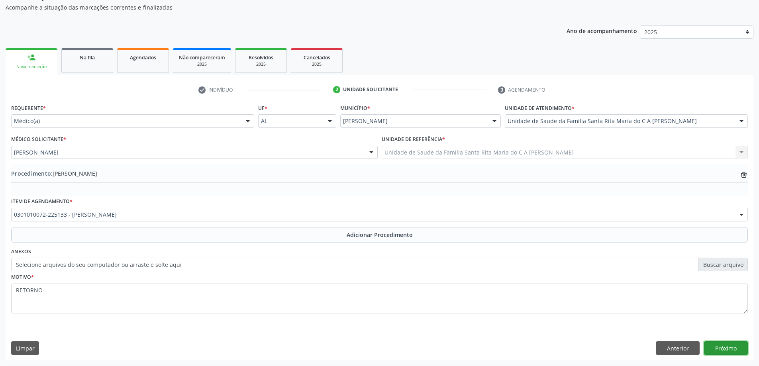
click at [726, 344] on button "Próximo" at bounding box center [726, 348] width 44 height 14
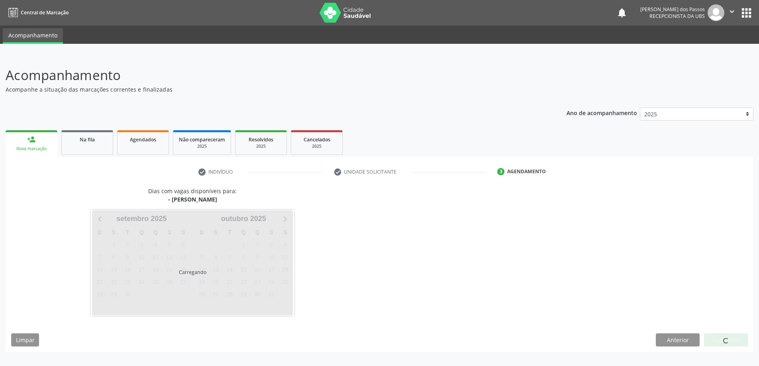
scroll to position [0, 0]
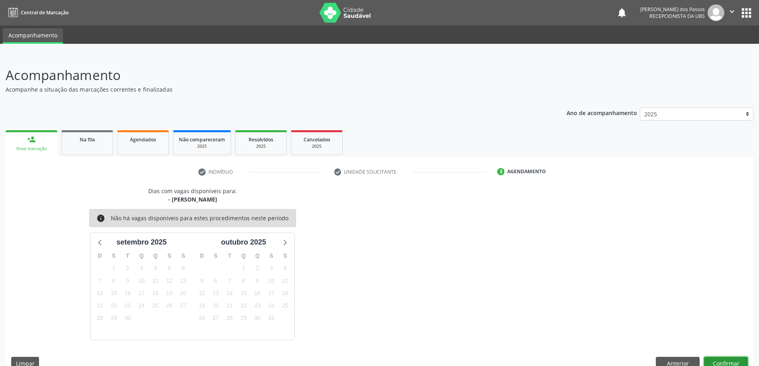
click at [733, 361] on button "Confirmar" at bounding box center [726, 364] width 44 height 14
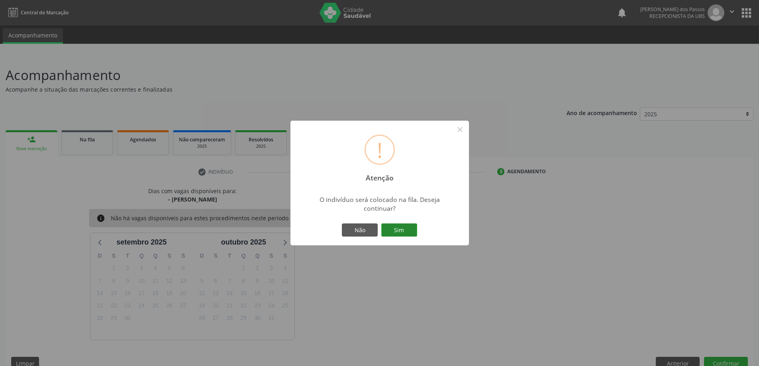
click at [399, 227] on button "Sim" at bounding box center [399, 231] width 36 height 14
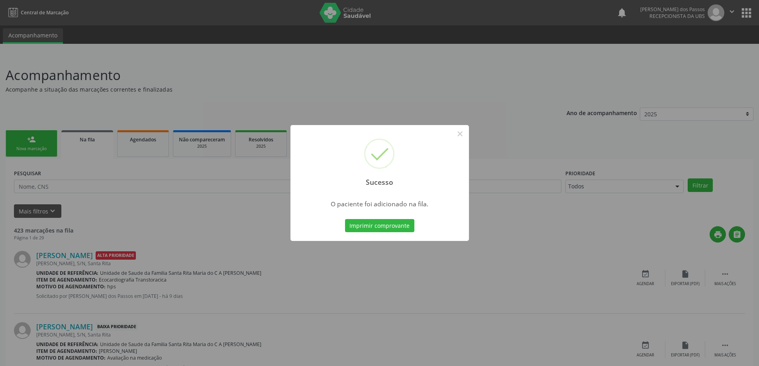
click at [399, 227] on button "Imprimir comprovante" at bounding box center [379, 226] width 69 height 14
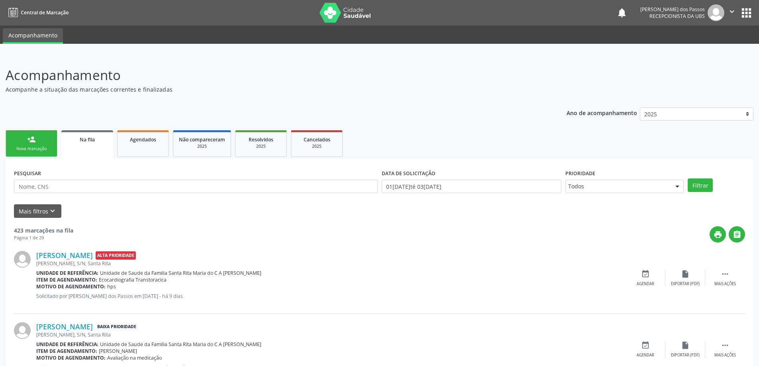
click at [49, 152] on link "person_add Nova marcação" at bounding box center [32, 143] width 52 height 27
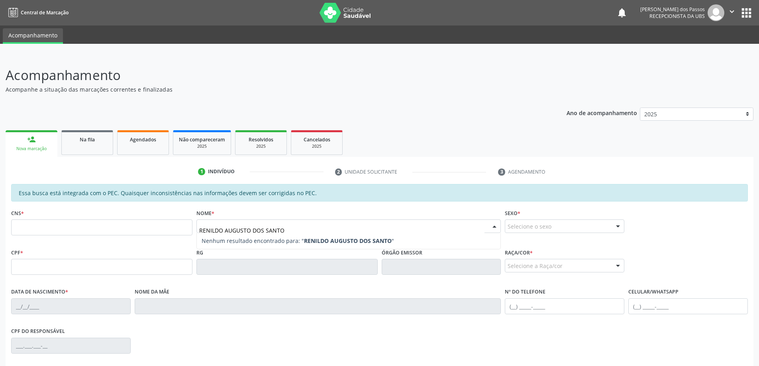
type input "RENILDO AUGUSTO DOS SANTOS"
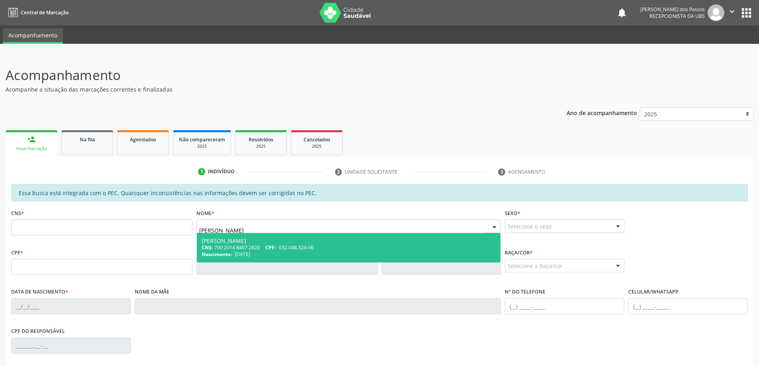
click at [212, 242] on div "Renildo Augusto dos Santos" at bounding box center [349, 241] width 294 height 6
type input "700 2014 8467 2820"
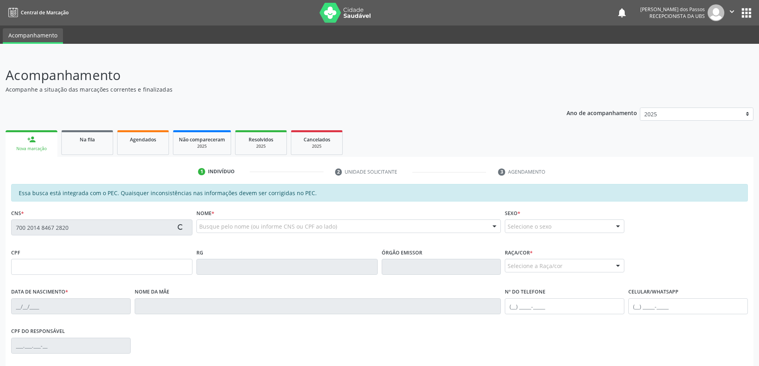
type input "032.048.324-06"
type input "11/11/1978"
type input "Maria Jose Abilio dos Santos"
type input "(82) 8288-8066"
type input "S/N"
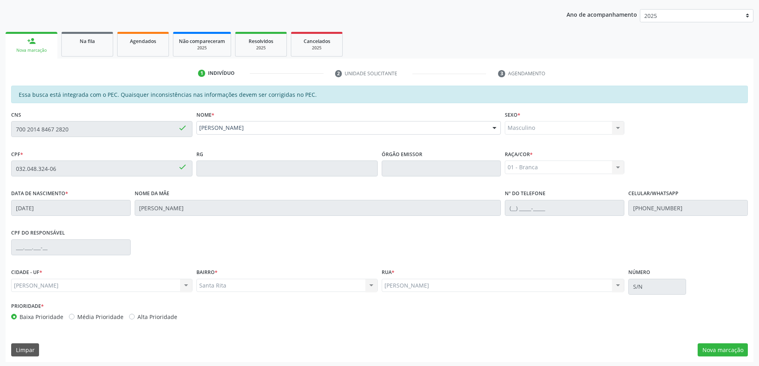
scroll to position [100, 0]
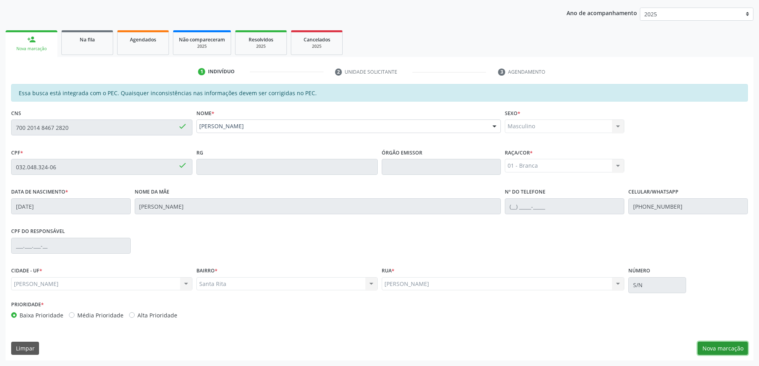
click at [712, 350] on button "Nova marcação" at bounding box center [723, 349] width 50 height 14
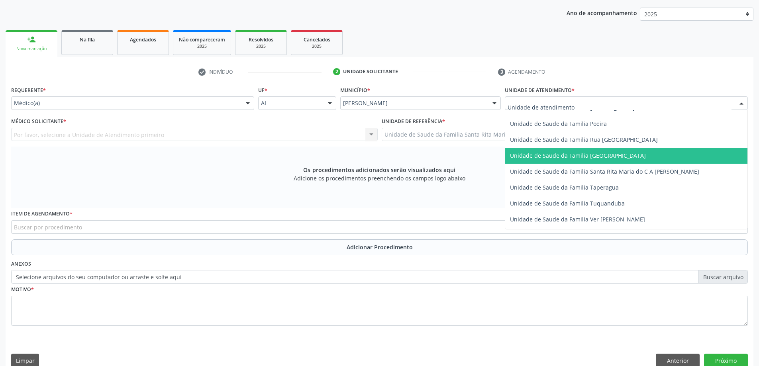
scroll to position [518, 0]
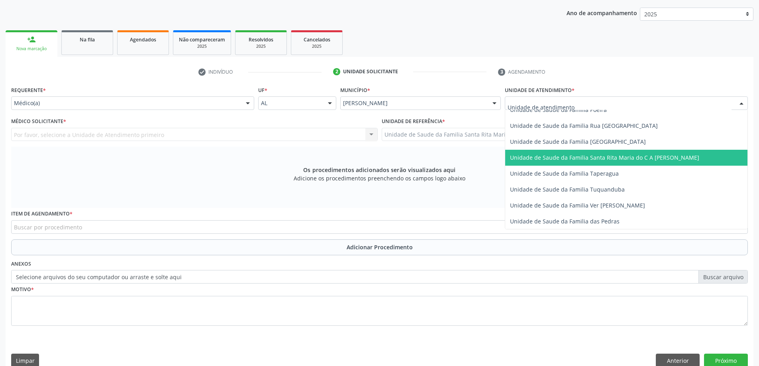
click at [546, 157] on span "Unidade de Saude da Familia Santa Rita Maria do C A [PERSON_NAME]" at bounding box center [604, 158] width 189 height 8
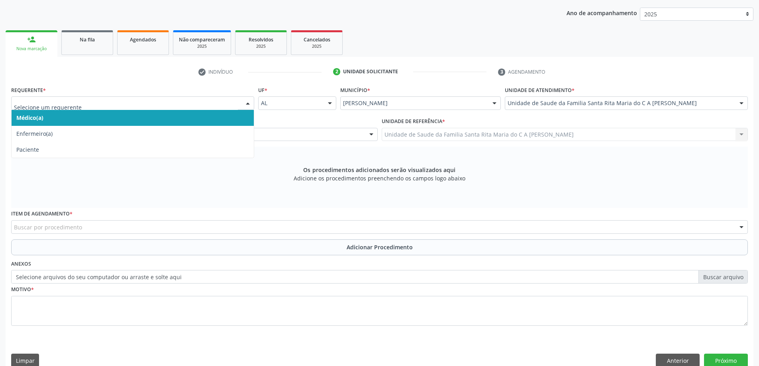
click at [171, 122] on span "Médico(a)" at bounding box center [133, 118] width 242 height 16
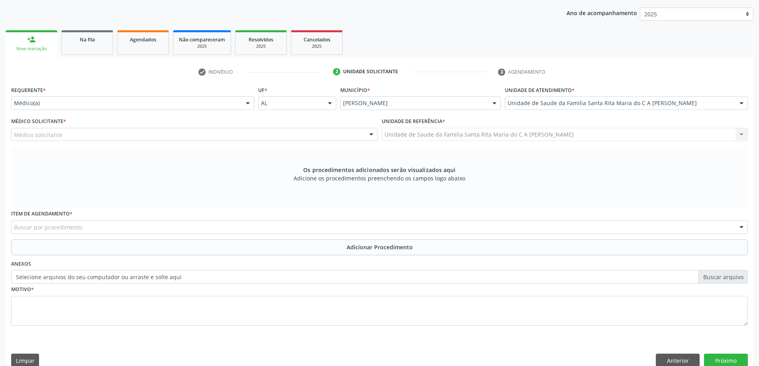
click at [163, 135] on div "Médico solicitante" at bounding box center [194, 135] width 367 height 14
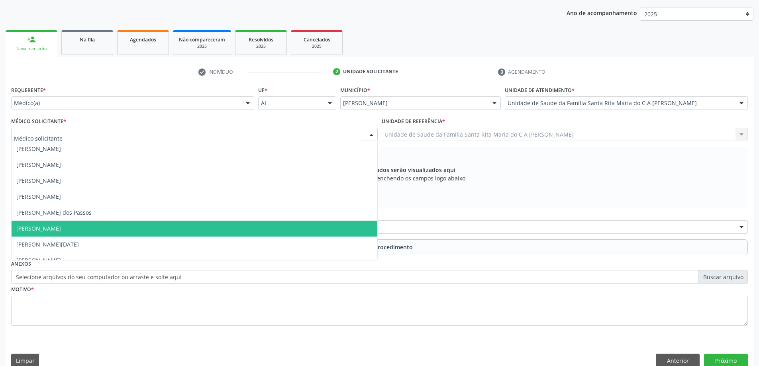
click at [149, 224] on span "[PERSON_NAME]" at bounding box center [195, 229] width 366 height 16
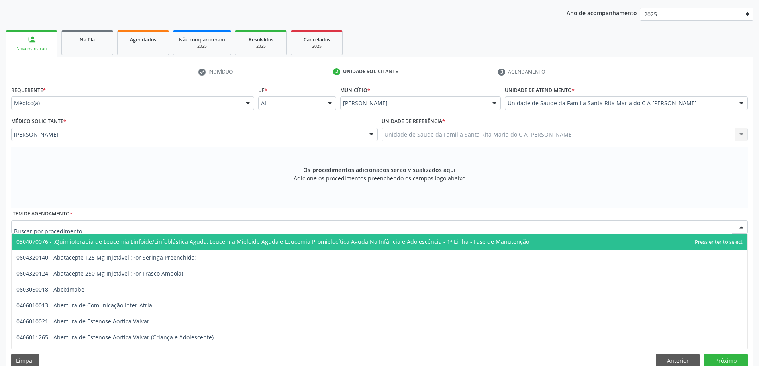
click at [106, 227] on div at bounding box center [379, 227] width 737 height 14
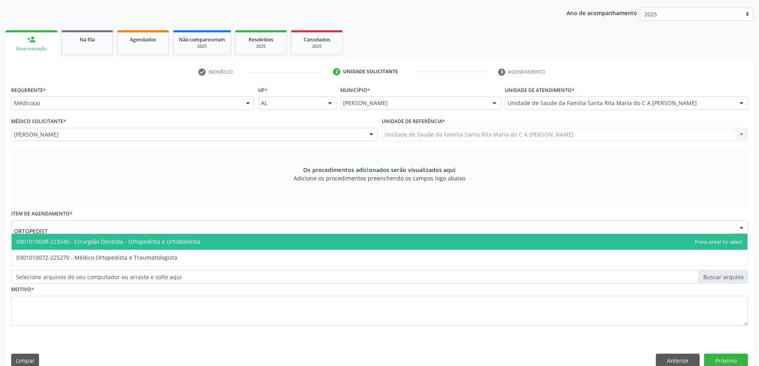
type input "ORTOPEDISTA"
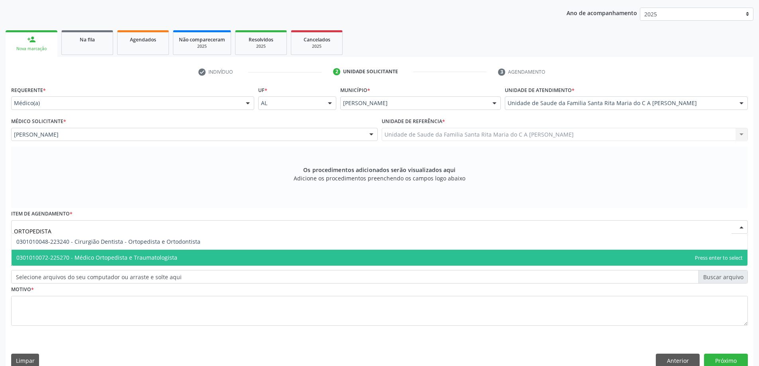
click at [114, 257] on span "0301010072-225270 - Médico Ortopedista e Traumatologista" at bounding box center [96, 258] width 161 height 8
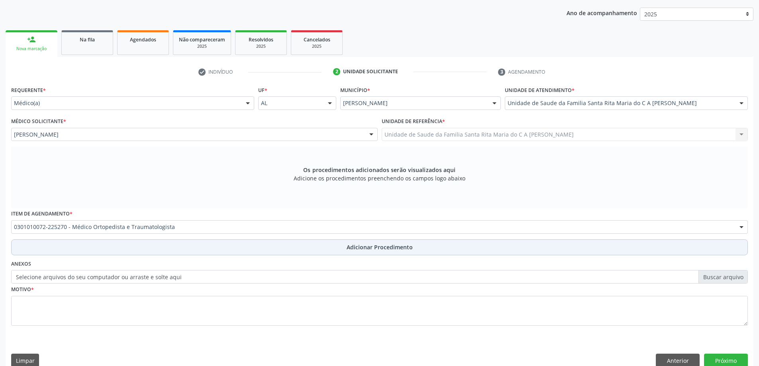
click at [114, 249] on button "Adicionar Procedimento" at bounding box center [379, 247] width 737 height 16
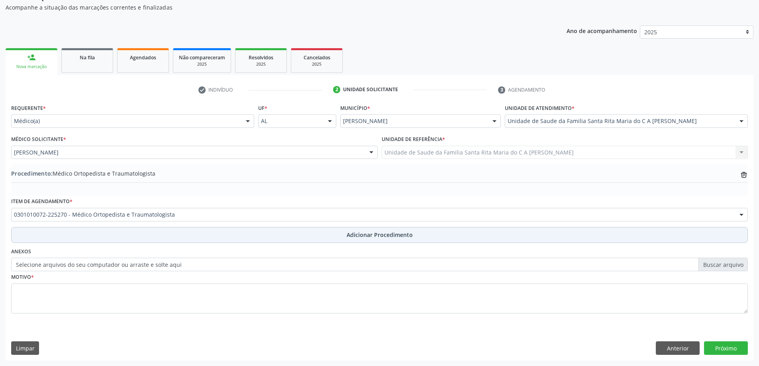
scroll to position [82, 0]
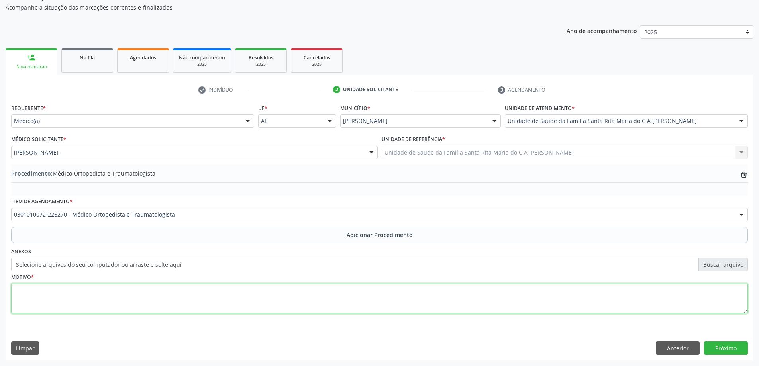
click at [97, 297] on textarea at bounding box center [379, 299] width 737 height 30
type textarea "DOR NO JOELHO"
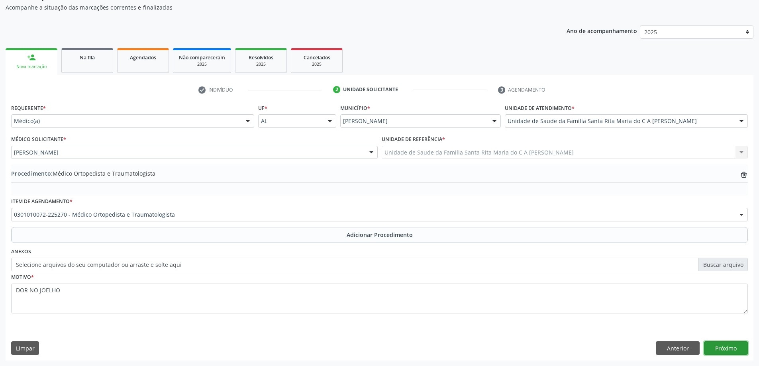
click at [734, 346] on button "Próximo" at bounding box center [726, 348] width 44 height 14
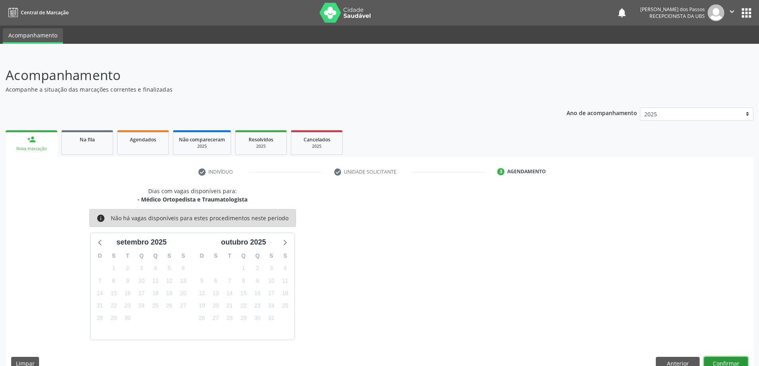
click at [722, 363] on button "Confirmar" at bounding box center [726, 364] width 44 height 14
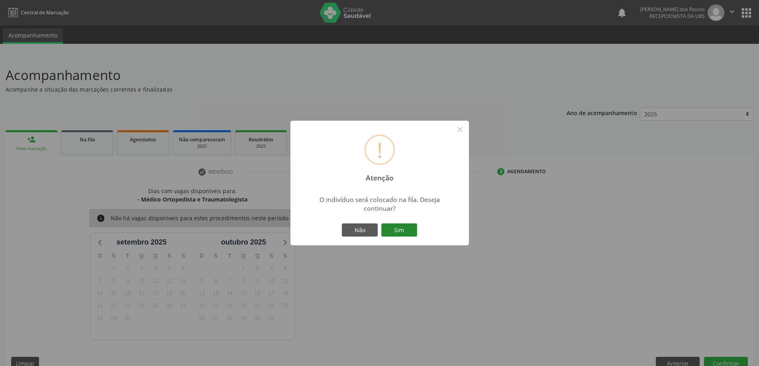
click at [392, 225] on button "Sim" at bounding box center [399, 231] width 36 height 14
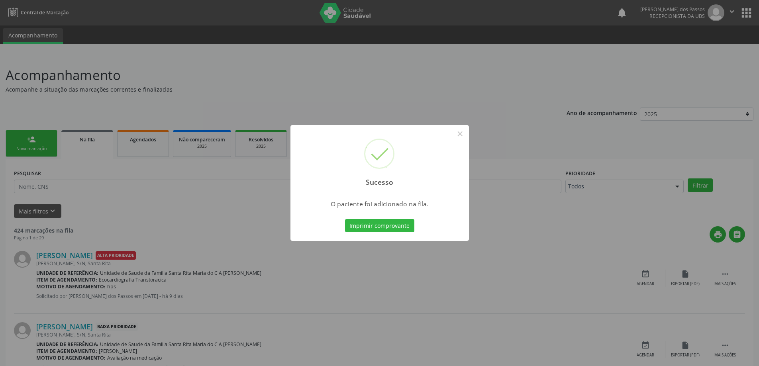
click at [392, 225] on button "Imprimir comprovante" at bounding box center [379, 226] width 69 height 14
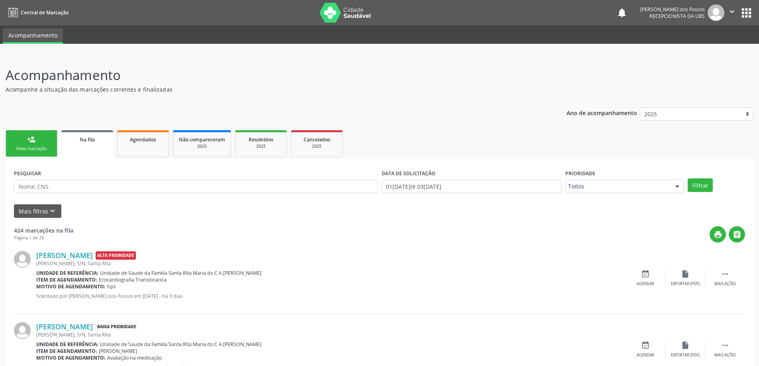
click at [36, 145] on link "person_add Nova marcação" at bounding box center [32, 143] width 52 height 27
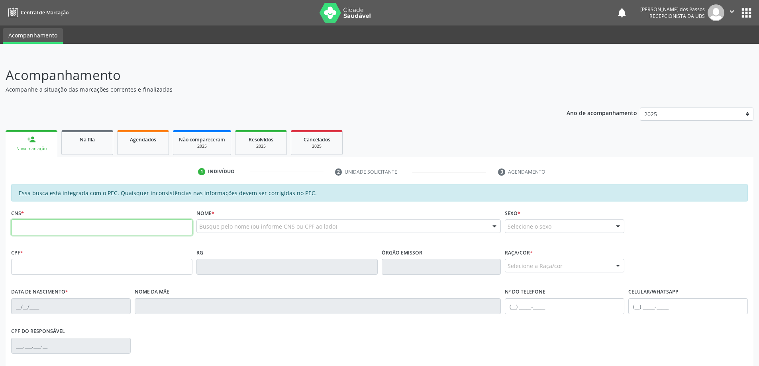
click at [61, 229] on input "text" at bounding box center [101, 228] width 181 height 16
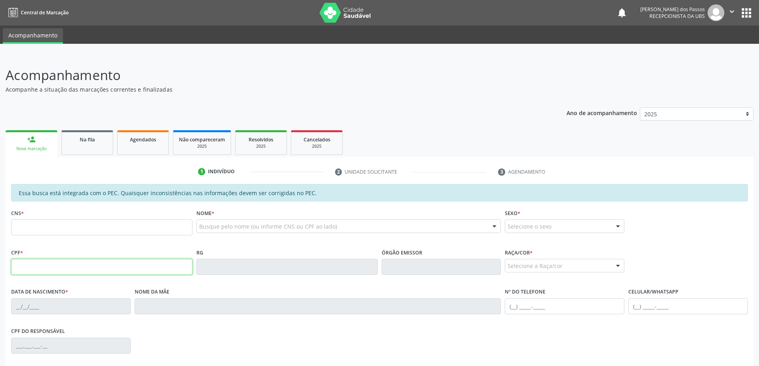
click at [42, 267] on input "text" at bounding box center [101, 267] width 181 height 16
type input "803.912.574-04"
type input "703 4022 3587 2110"
type input "08/03/1971"
type input "Zelia Maria da Conceicao"
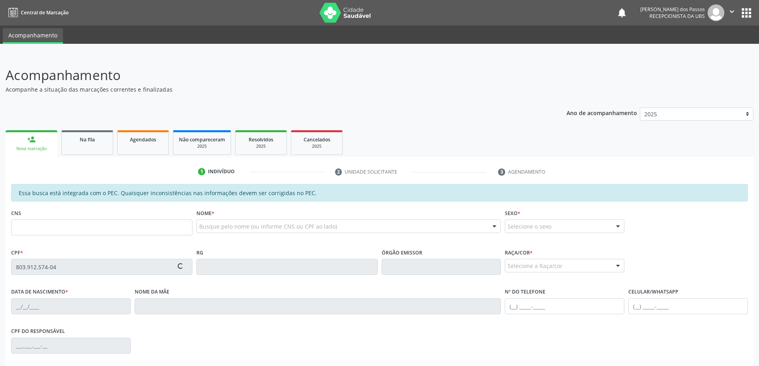
type input "(82) 98744-0744"
type input "S/N"
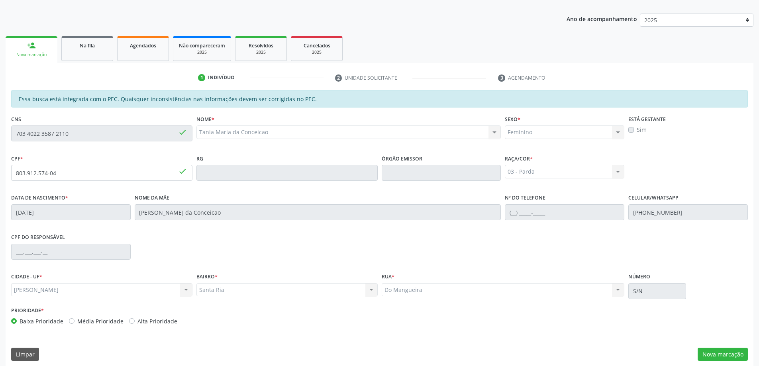
scroll to position [100, 0]
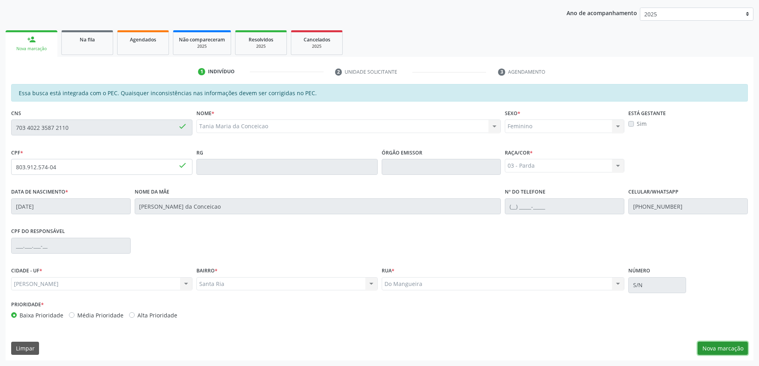
click at [722, 350] on button "Nova marcação" at bounding box center [723, 349] width 50 height 14
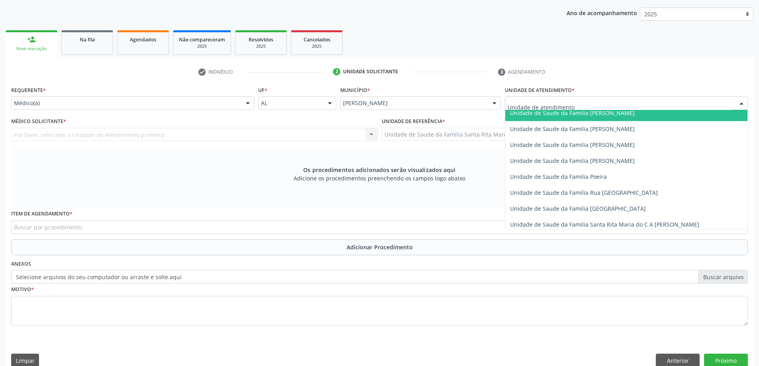
scroll to position [478, 0]
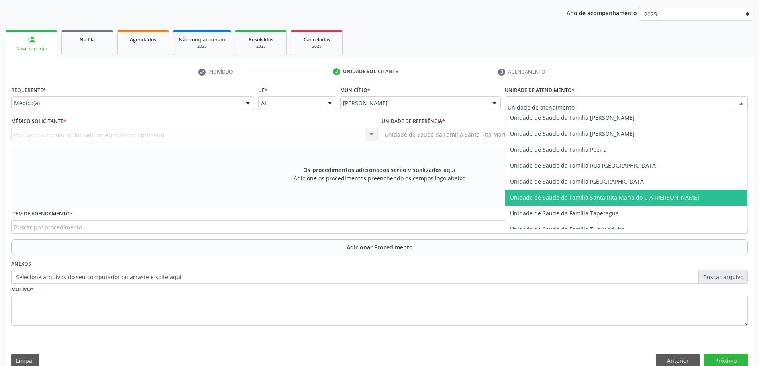
click at [553, 202] on span "Unidade de Saude da Familia Santa Rita Maria do C A [PERSON_NAME]" at bounding box center [626, 198] width 242 height 16
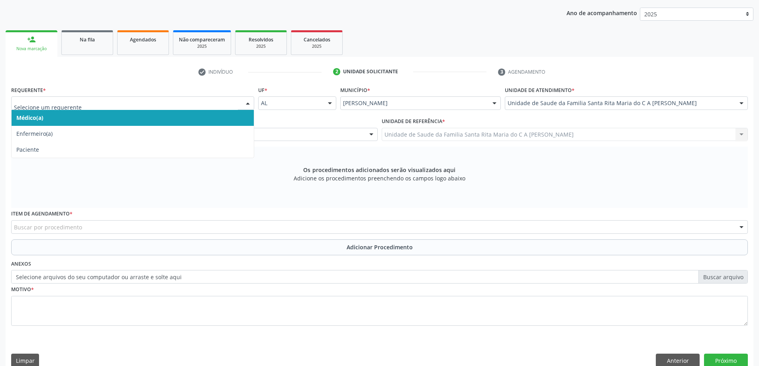
click at [176, 118] on span "Médico(a)" at bounding box center [133, 118] width 242 height 16
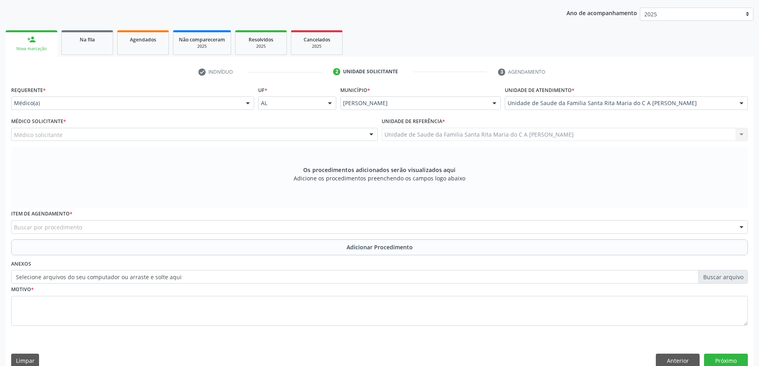
click at [162, 135] on div "Médico solicitante" at bounding box center [194, 135] width 367 height 14
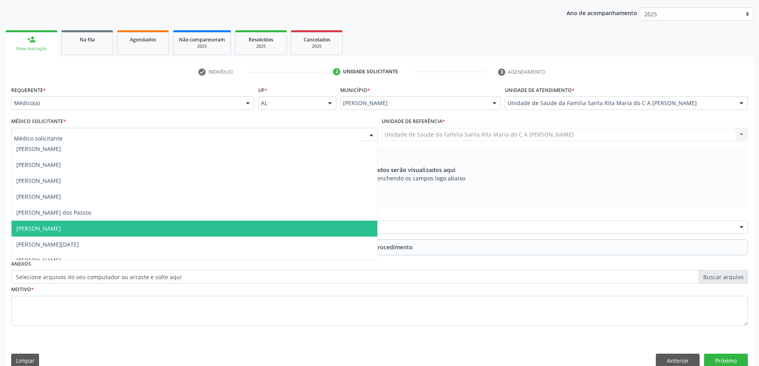
click at [151, 229] on span "[PERSON_NAME]" at bounding box center [195, 229] width 366 height 16
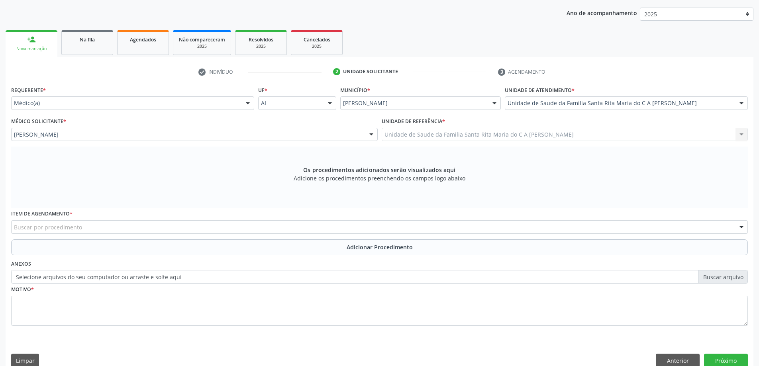
click at [148, 231] on div "Buscar por procedimento" at bounding box center [379, 227] width 737 height 14
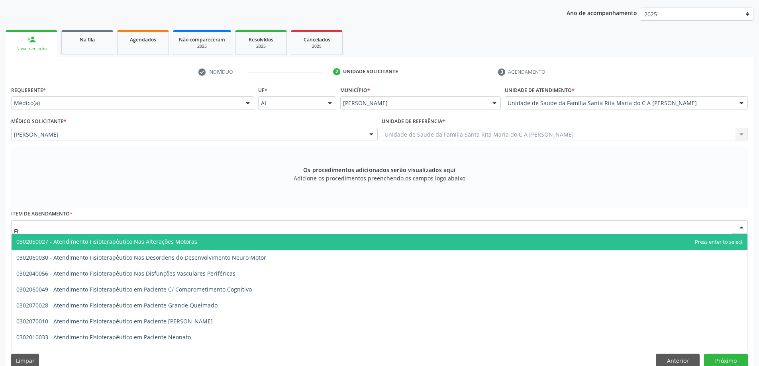
type input "F"
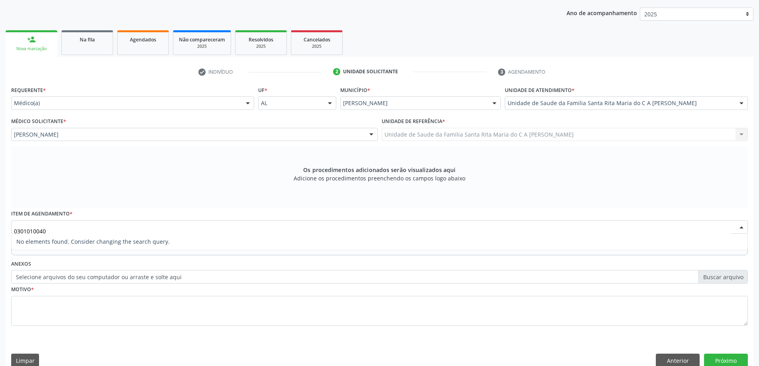
scroll to position [0, 0]
type input "030101004"
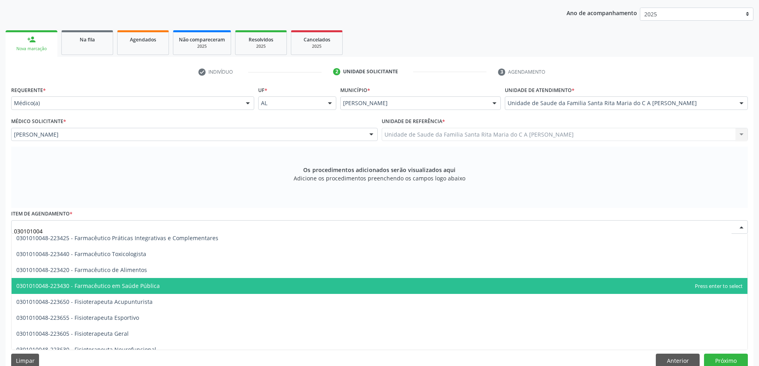
scroll to position [797, 0]
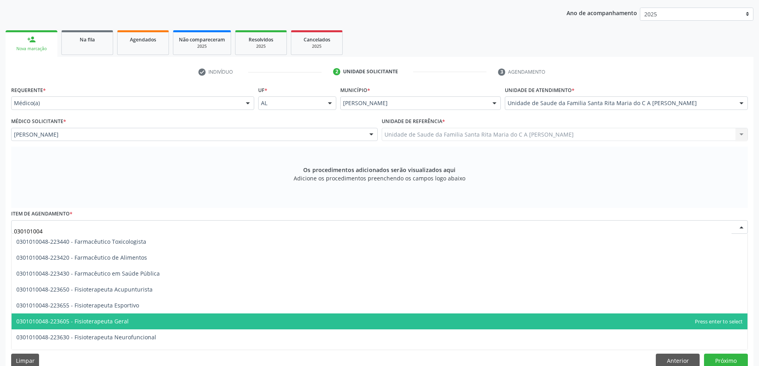
click at [171, 319] on span "0301010048-223605 - Fisioterapeuta Geral" at bounding box center [380, 322] width 736 height 16
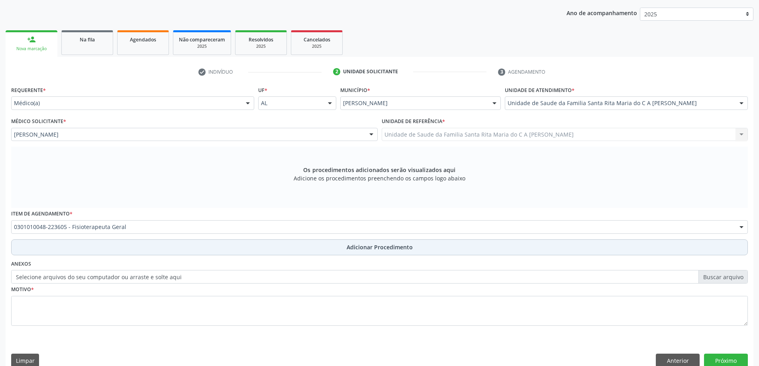
click at [124, 245] on button "Adicionar Procedimento" at bounding box center [379, 247] width 737 height 16
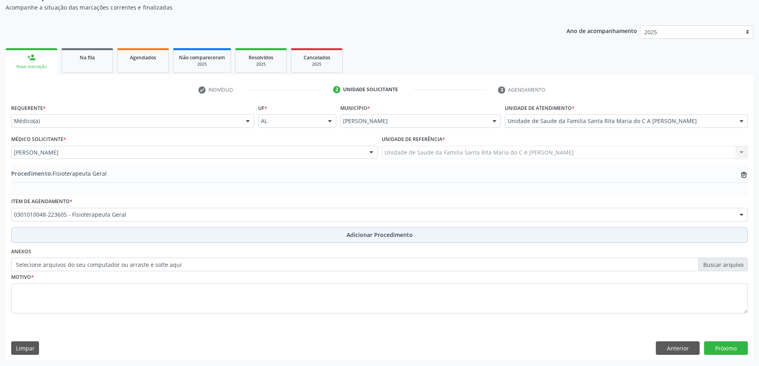
click at [74, 237] on button "Adicionar Procedimento" at bounding box center [379, 235] width 737 height 16
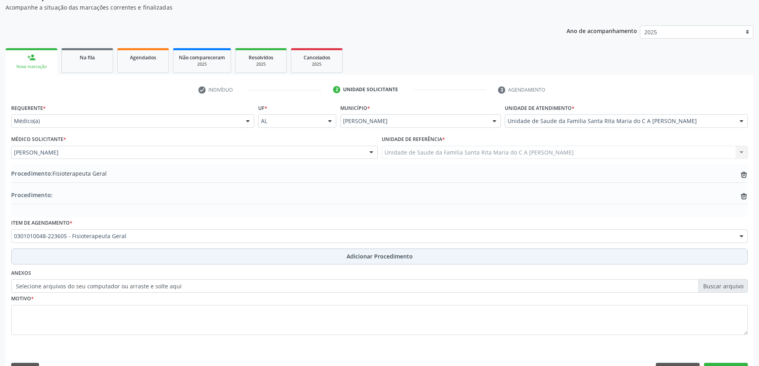
scroll to position [100, 0]
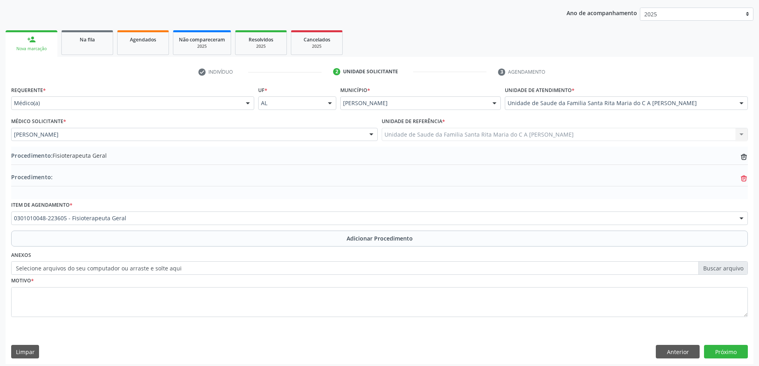
click at [743, 177] on icon "trash-outline icon" at bounding box center [744, 179] width 8 height 8
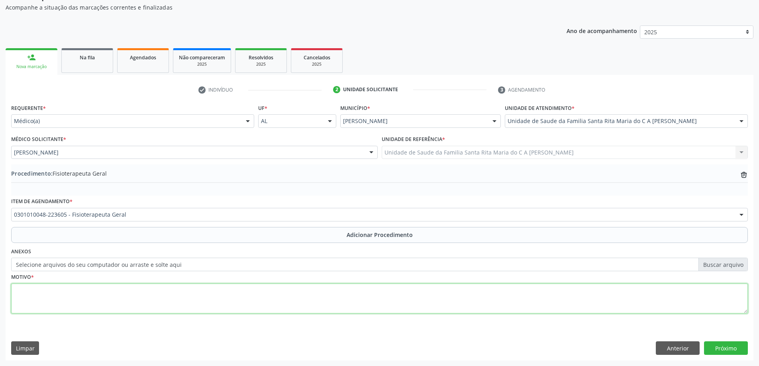
click at [54, 296] on textarea at bounding box center [379, 299] width 737 height 30
click at [65, 290] on textarea "M510TRANSTORNO DE DISCO" at bounding box center [379, 299] width 737 height 30
click at [96, 291] on textarea "M510TRANSTORNOS DE DISCO" at bounding box center [379, 299] width 737 height 30
type textarea "M510TRANSTORNOS DE DISCOS LOMBARES E DE OUTROS DISCOS INTERVERTEBRAIS COM MIELO…"
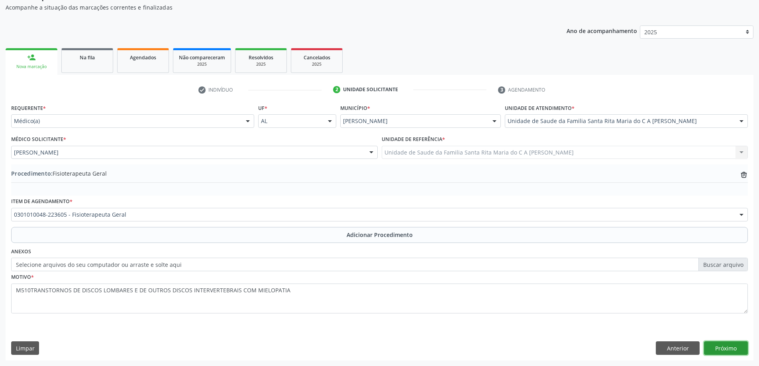
click at [727, 347] on button "Próximo" at bounding box center [726, 348] width 44 height 14
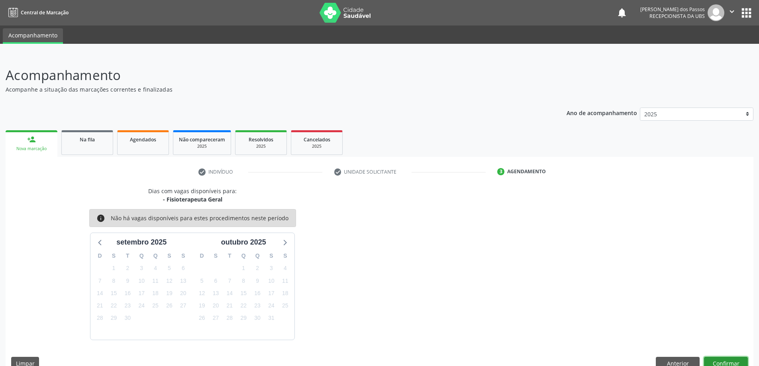
click at [722, 360] on button "Confirmar" at bounding box center [726, 364] width 44 height 14
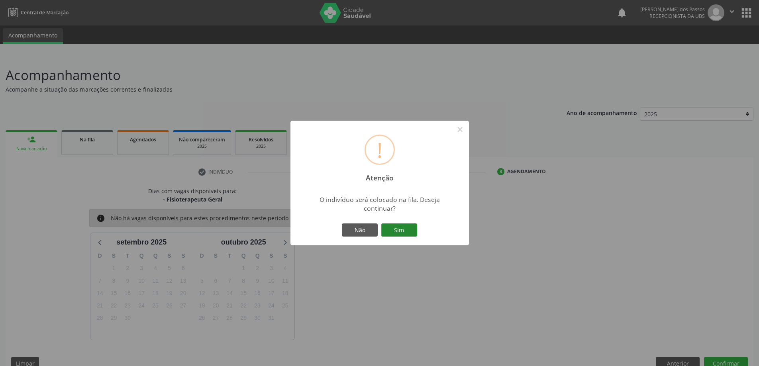
click at [394, 229] on button "Sim" at bounding box center [399, 231] width 36 height 14
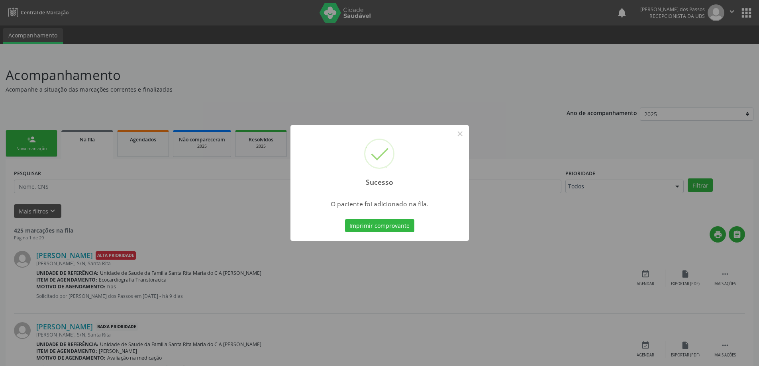
click at [394, 229] on button "Imprimir comprovante" at bounding box center [379, 226] width 69 height 14
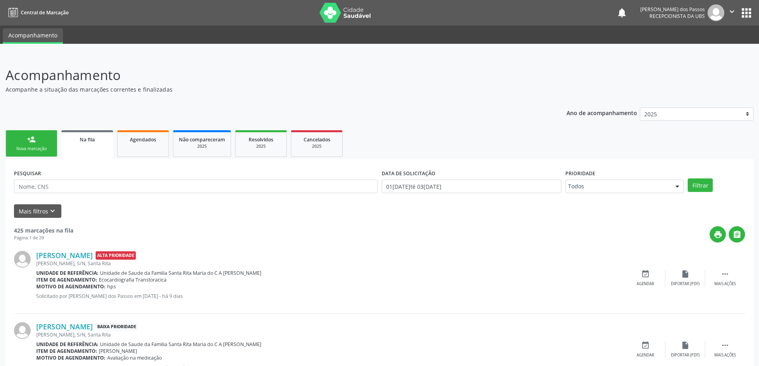
click at [39, 151] on div "Nova marcação" at bounding box center [32, 149] width 40 height 6
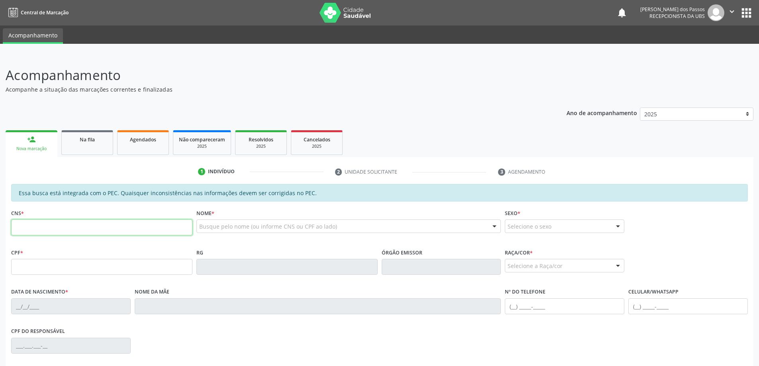
click at [46, 230] on input "text" at bounding box center [101, 228] width 181 height 16
type input "707 8096 9985 9010"
type input "136.749.654-37"
type input "18/03/2010"
type input "Barbara Kacira Mauricio Figueiro"
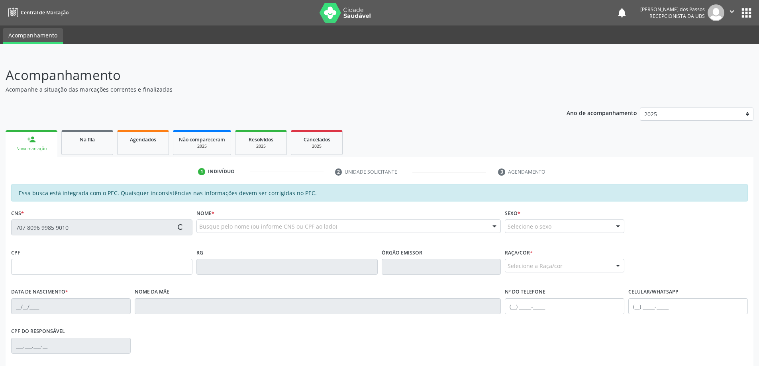
type input "(82) 9976-5780"
type input "S/N"
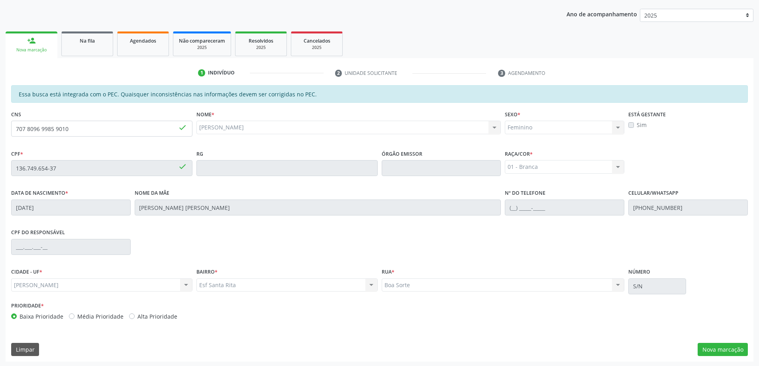
scroll to position [100, 0]
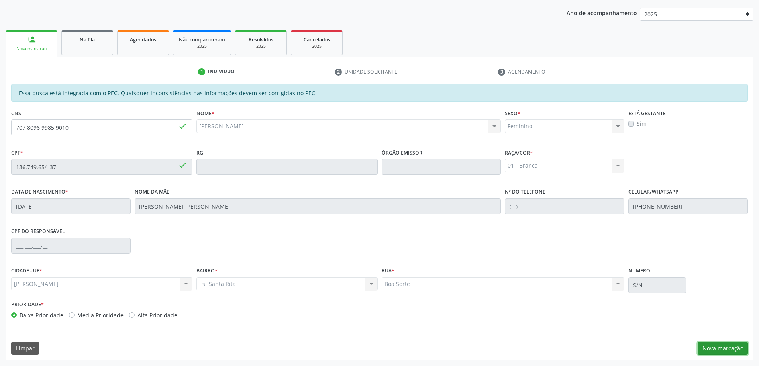
click at [719, 350] on button "Nova marcação" at bounding box center [723, 349] width 50 height 14
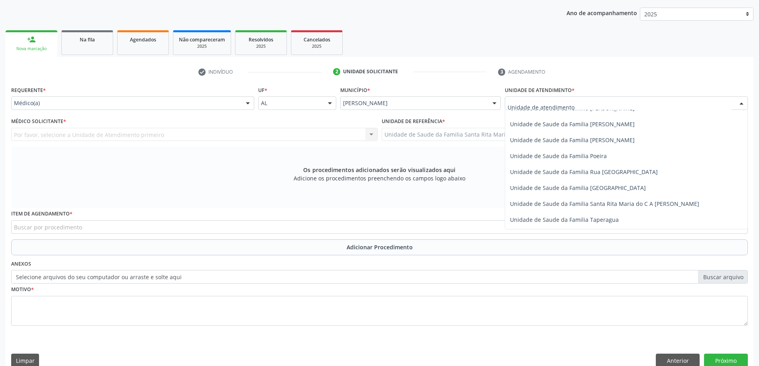
scroll to position [478, 0]
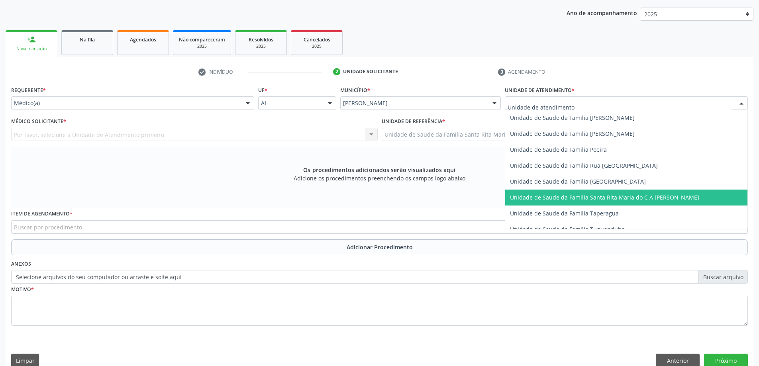
click at [572, 196] on span "Unidade de Saude da Familia Santa Rita Maria do C A [PERSON_NAME]" at bounding box center [604, 198] width 189 height 8
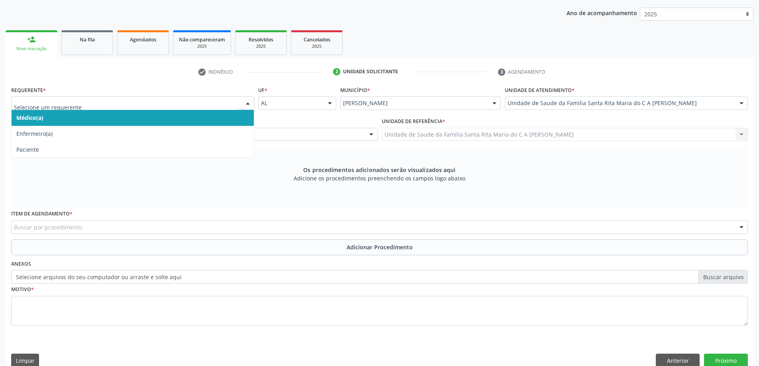
click at [116, 118] on span "Médico(a)" at bounding box center [133, 118] width 242 height 16
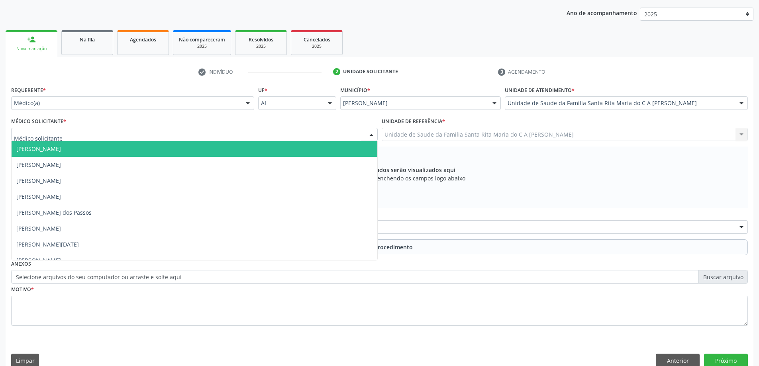
click at [101, 138] on div at bounding box center [194, 135] width 367 height 14
click at [86, 152] on span "[PERSON_NAME]" at bounding box center [195, 149] width 366 height 16
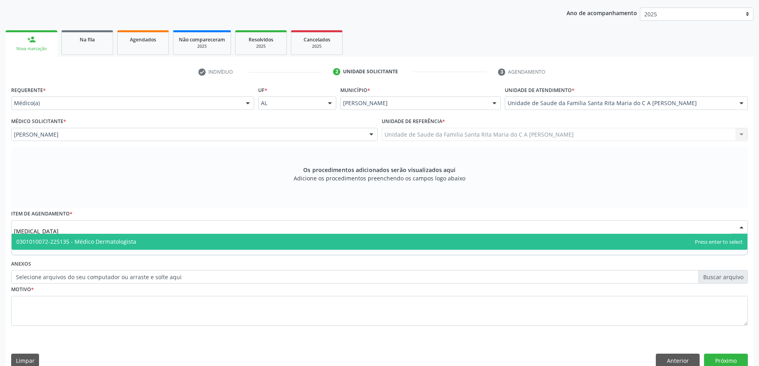
type input "DERMATOLOGISTA"
click at [84, 242] on span "0301010072-225135 - Médico Dermatologista" at bounding box center [76, 242] width 120 height 8
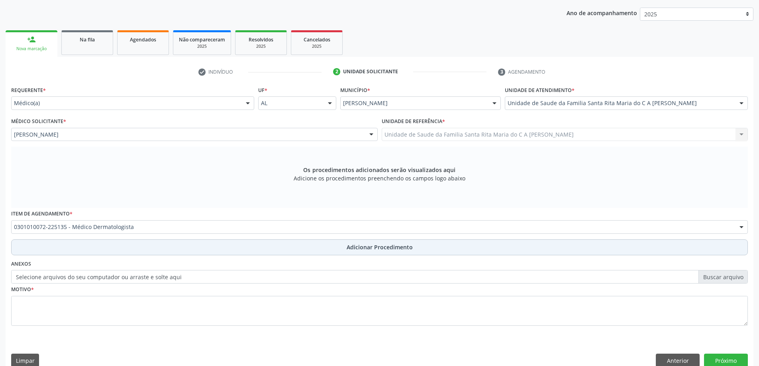
click at [86, 250] on button "Adicionar Procedimento" at bounding box center [379, 247] width 737 height 16
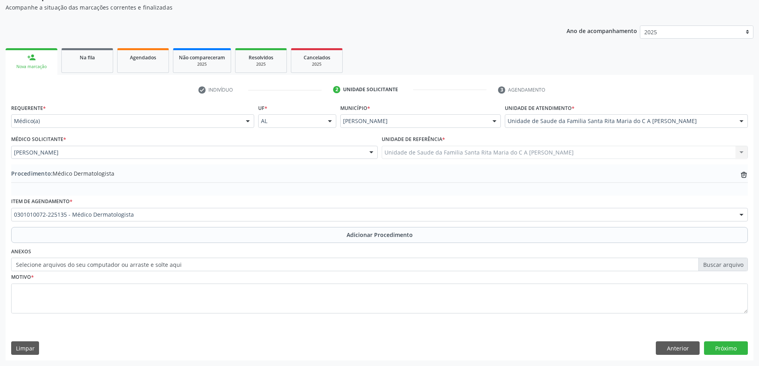
scroll to position [82, 0]
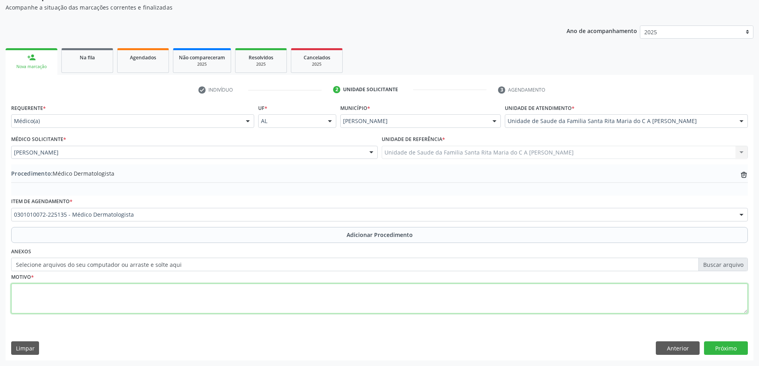
click at [82, 291] on textarea at bounding box center [379, 299] width 737 height 30
type textarea "PRESENÇA DE ESPINHAS E ACNES"
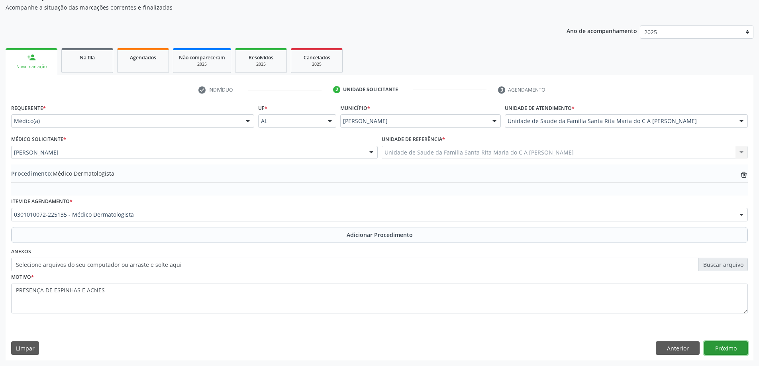
click at [733, 349] on button "Próximo" at bounding box center [726, 348] width 44 height 14
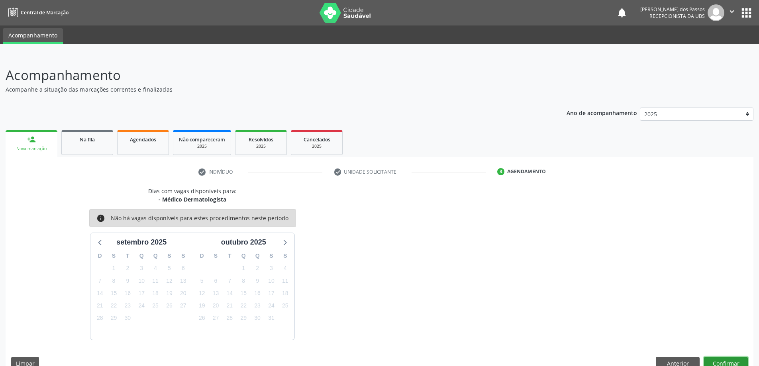
click at [715, 365] on button "Confirmar" at bounding box center [726, 364] width 44 height 14
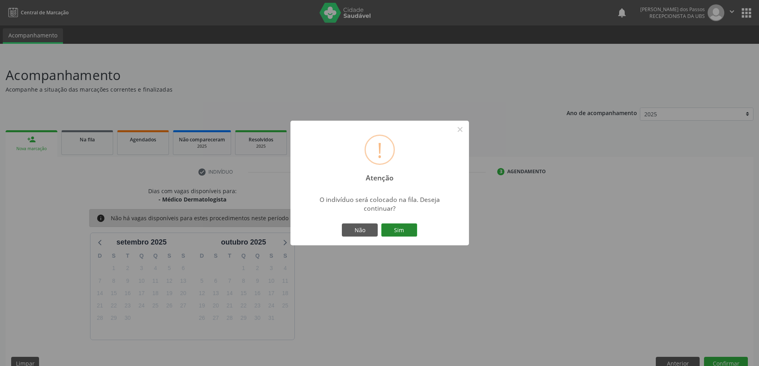
click at [400, 232] on button "Sim" at bounding box center [399, 231] width 36 height 14
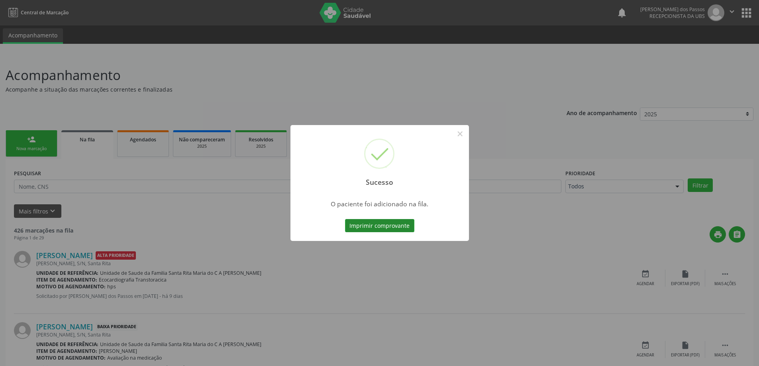
click at [379, 223] on button "Imprimir comprovante" at bounding box center [379, 226] width 69 height 14
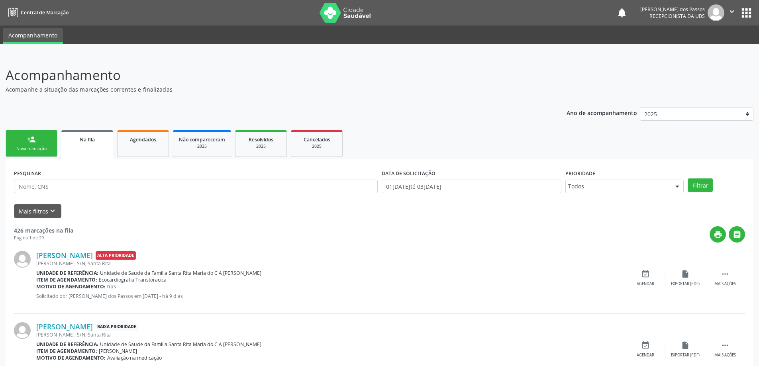
click at [43, 136] on link "person_add Nova marcação" at bounding box center [32, 143] width 52 height 27
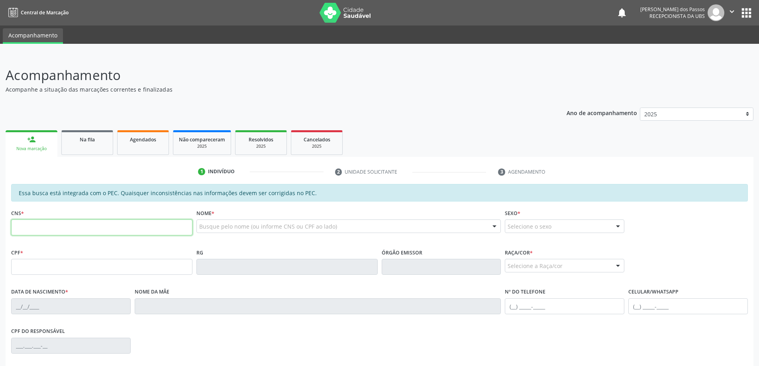
click at [54, 227] on input "text" at bounding box center [101, 228] width 181 height 16
type input "705 0080 5404 4157"
type input "080.148.904-00"
type input "05/08/1974"
type input "Marinalva Tibutino Perreira"
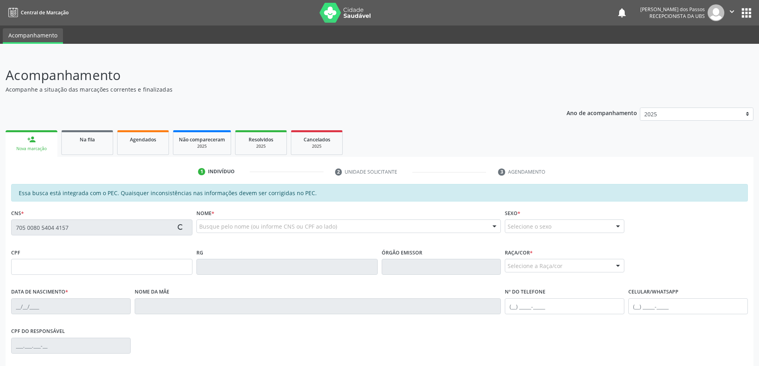
type input "(82) 98884-0145"
type input "S/N"
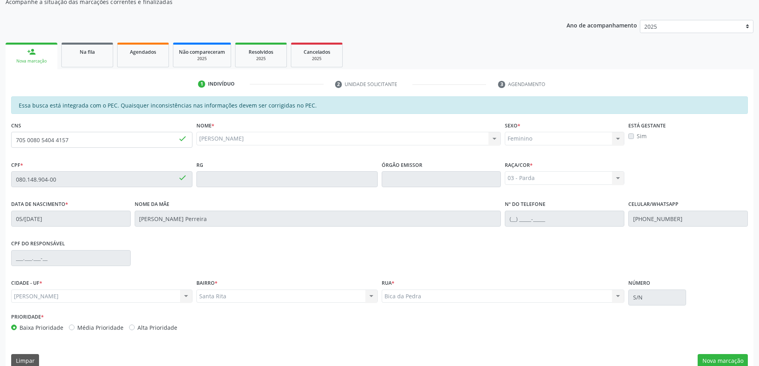
scroll to position [100, 0]
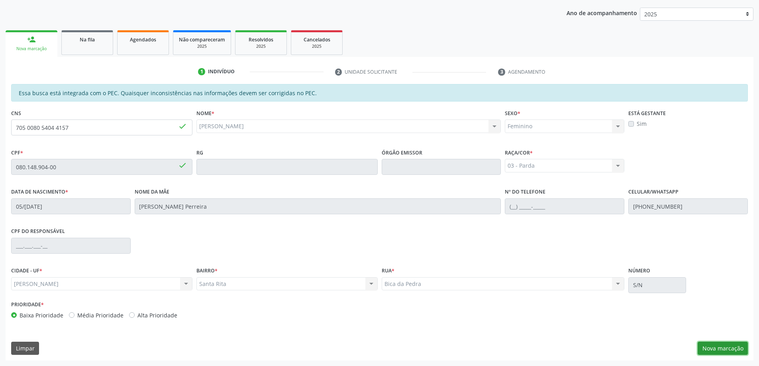
click at [723, 350] on button "Nova marcação" at bounding box center [723, 349] width 50 height 14
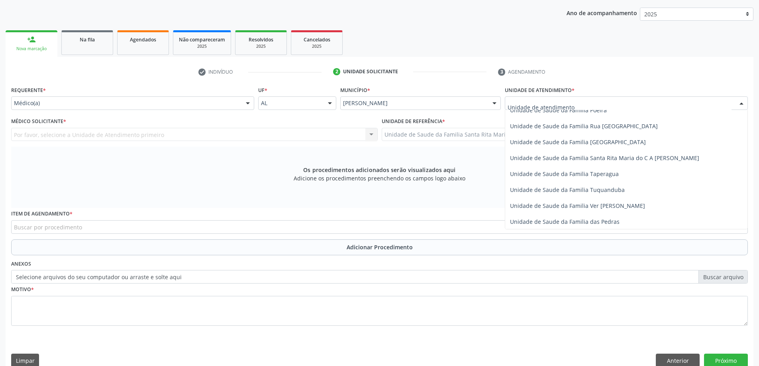
scroll to position [518, 0]
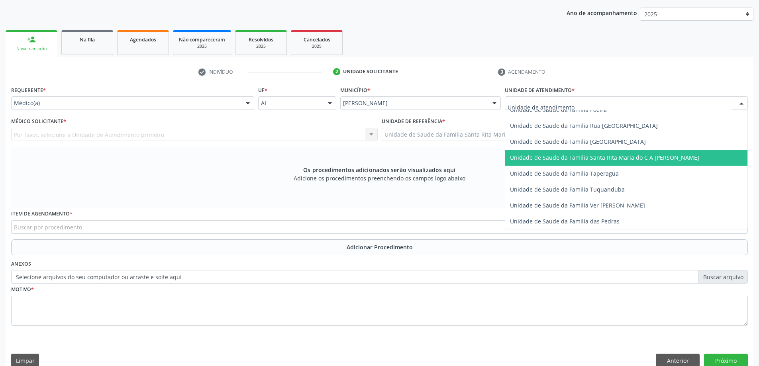
click at [577, 163] on span "Unidade de Saude da Familia Santa Rita Maria do C A [PERSON_NAME]" at bounding box center [626, 158] width 242 height 16
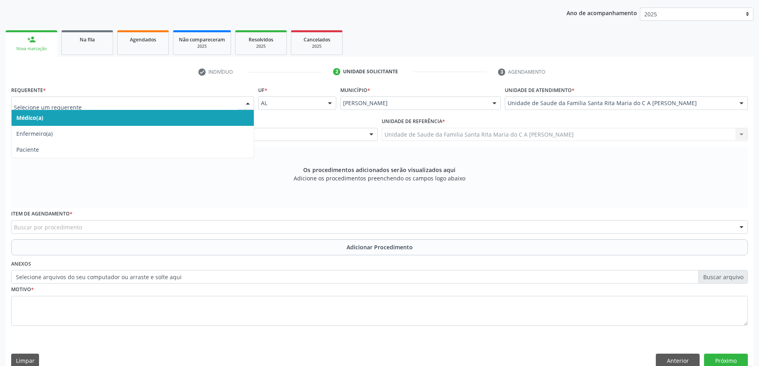
click at [194, 115] on span "Médico(a)" at bounding box center [133, 118] width 242 height 16
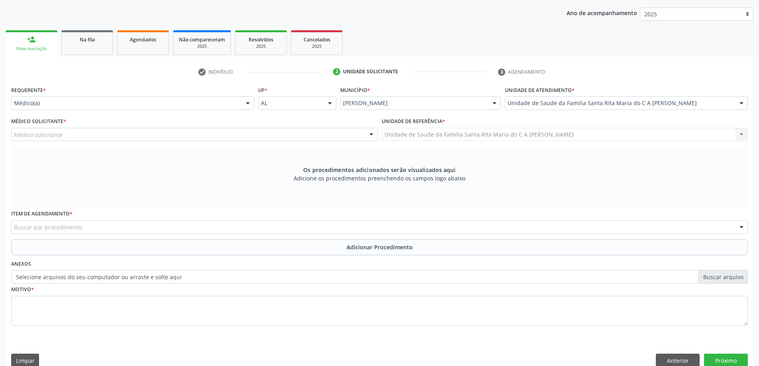
click at [186, 135] on div "Médico solicitante" at bounding box center [194, 135] width 367 height 14
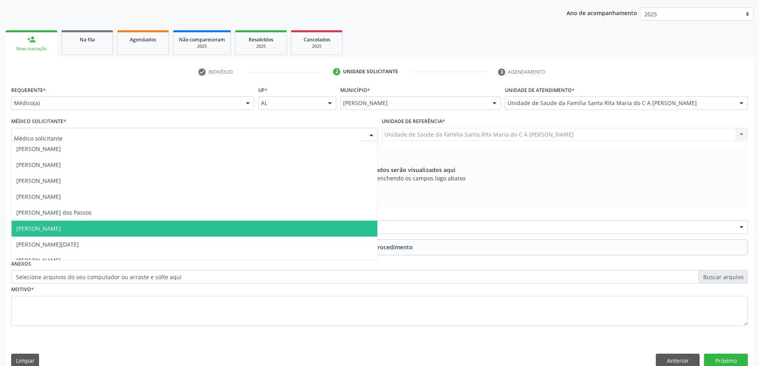
click at [182, 225] on span "[PERSON_NAME]" at bounding box center [195, 229] width 366 height 16
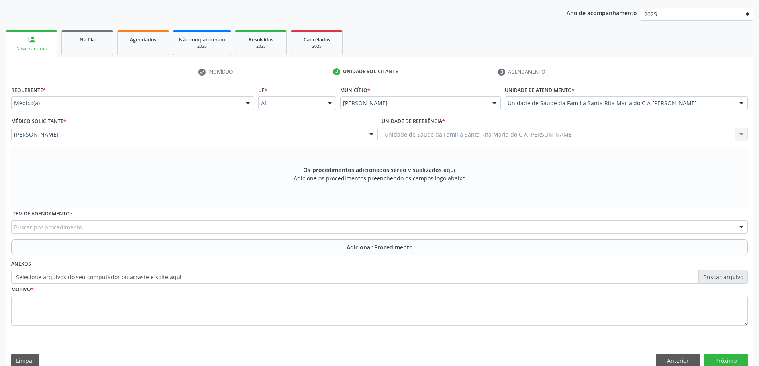
click at [176, 228] on div "Buscar por procedimento" at bounding box center [379, 227] width 737 height 14
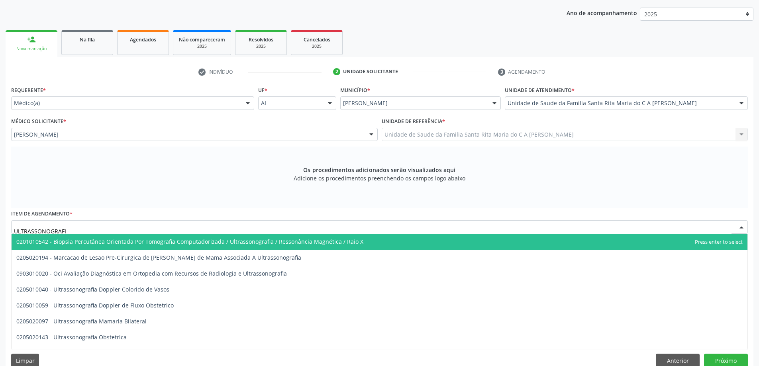
type input "ULTRASSONOGRAFIA"
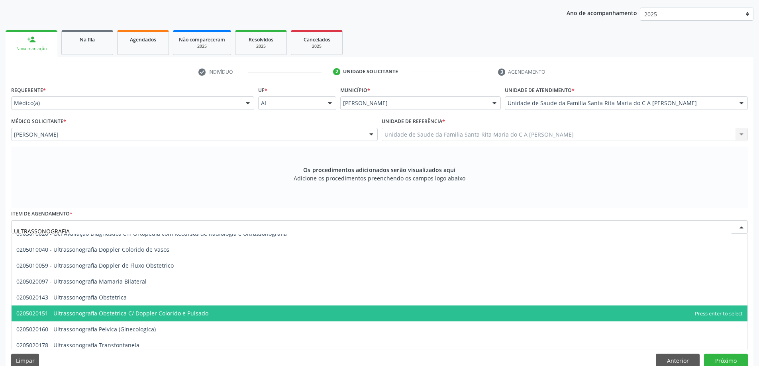
scroll to position [80, 0]
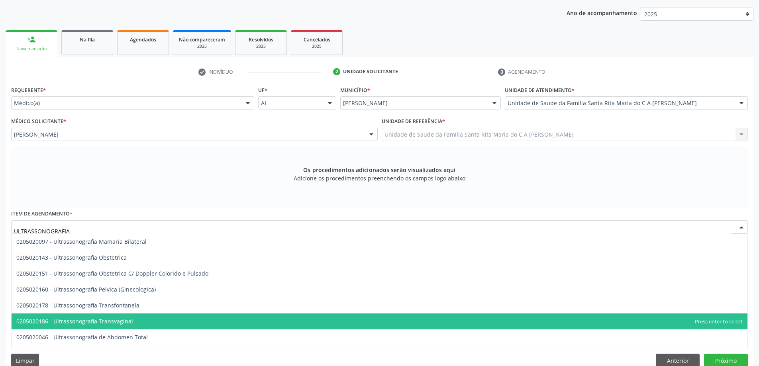
click at [154, 317] on span "0205020186 - Ultrassonografia Transvaginal" at bounding box center [380, 322] width 736 height 16
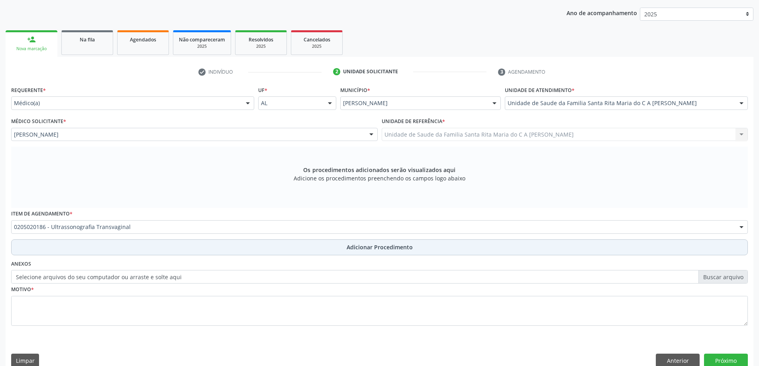
click at [162, 249] on button "Adicionar Procedimento" at bounding box center [379, 247] width 737 height 16
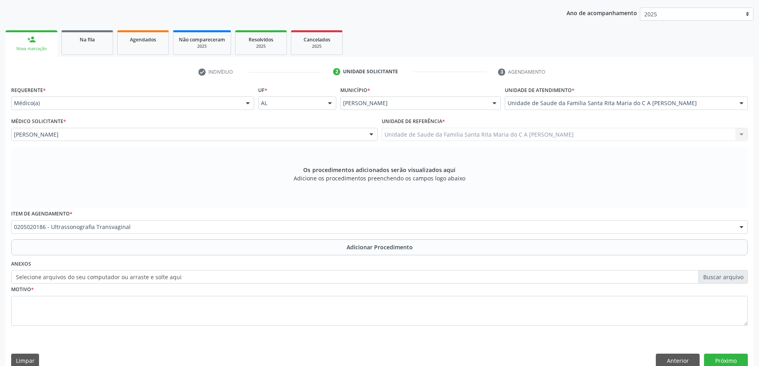
scroll to position [82, 0]
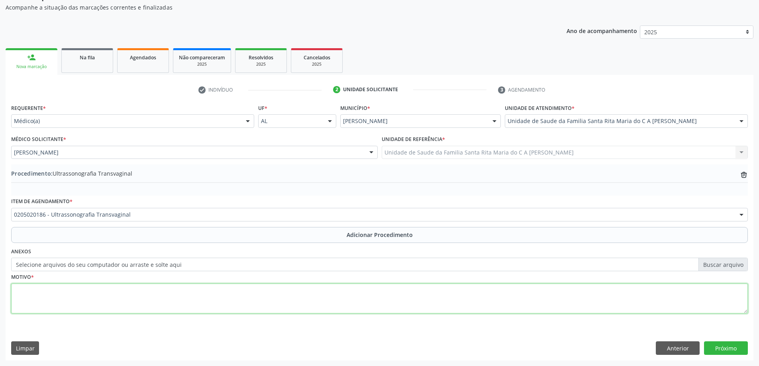
click at [128, 295] on textarea at bounding box center [379, 299] width 737 height 30
type textarea "DOR PELVICA"
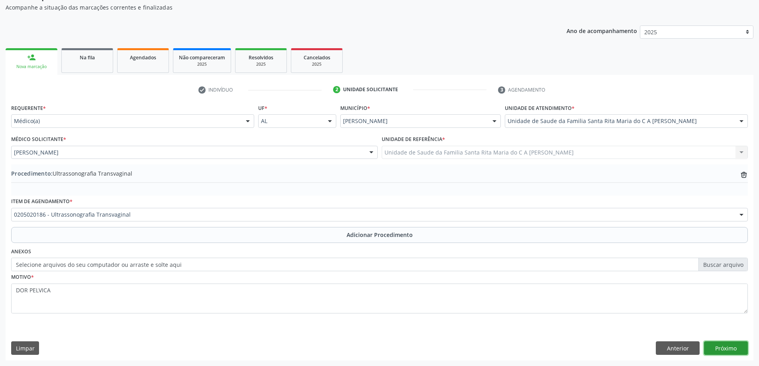
click at [727, 348] on button "Próximo" at bounding box center [726, 348] width 44 height 14
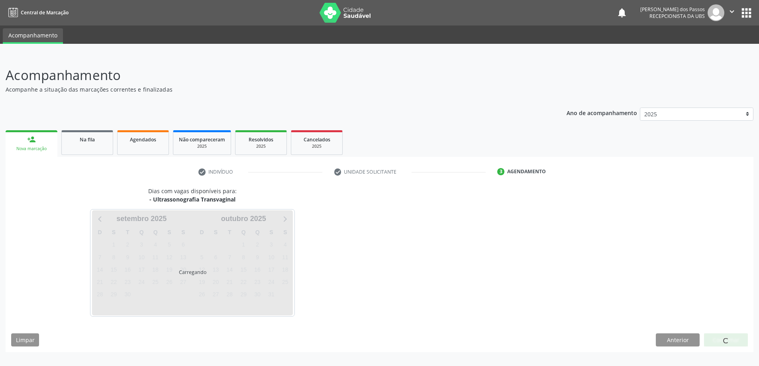
scroll to position [0, 0]
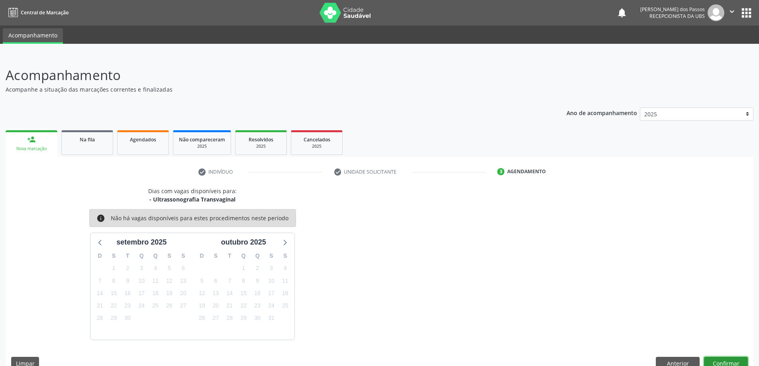
click at [716, 363] on button "Confirmar" at bounding box center [726, 364] width 44 height 14
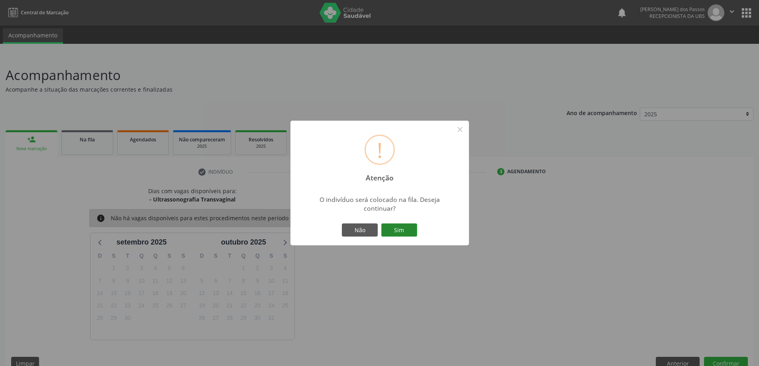
click at [399, 234] on button "Sim" at bounding box center [399, 231] width 36 height 14
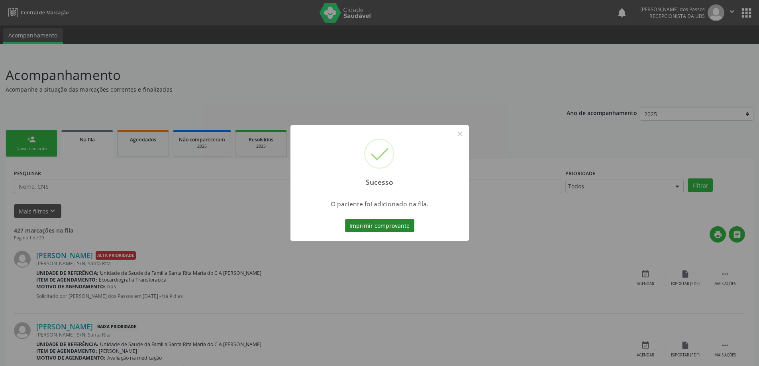
click at [396, 229] on button "Imprimir comprovante" at bounding box center [379, 226] width 69 height 14
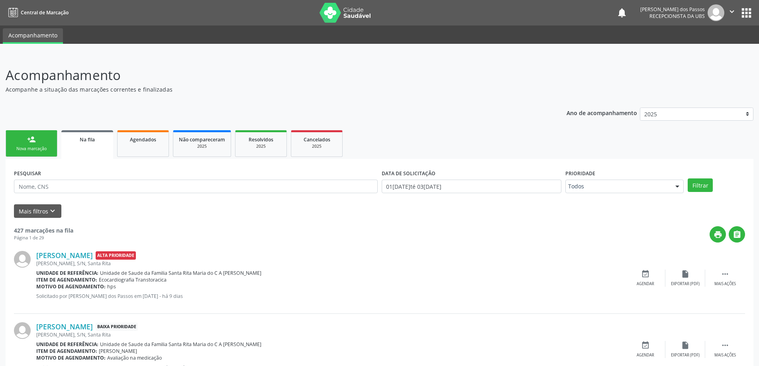
click at [37, 149] on div "Nova marcação" at bounding box center [32, 149] width 40 height 6
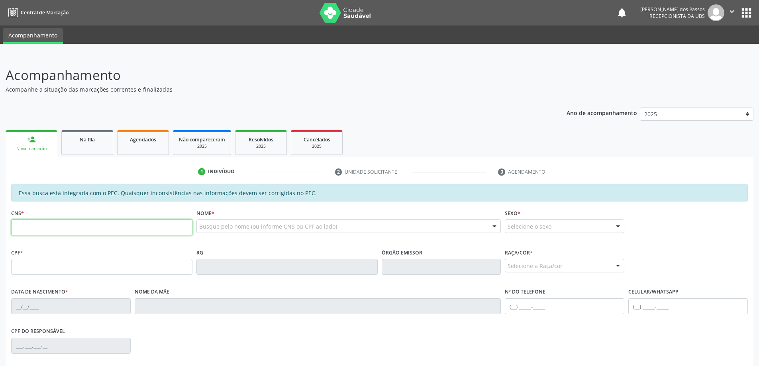
click at [57, 227] on input "text" at bounding box center [101, 228] width 181 height 16
type input "700 7009 3145 4873"
type input "036.860.314-85"
type input "27/09/1976"
type input "Maria Madalena Gomes dos Santos"
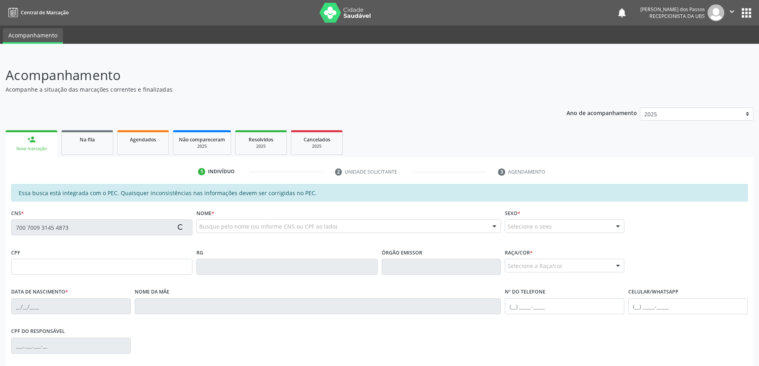
type input "(82) 99813-5926"
type input "S/N"
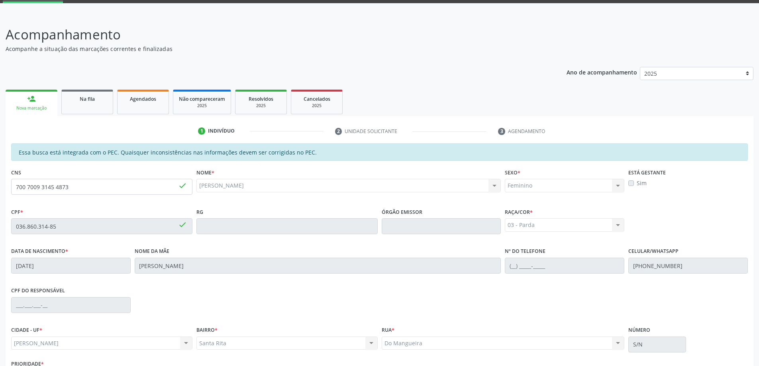
scroll to position [100, 0]
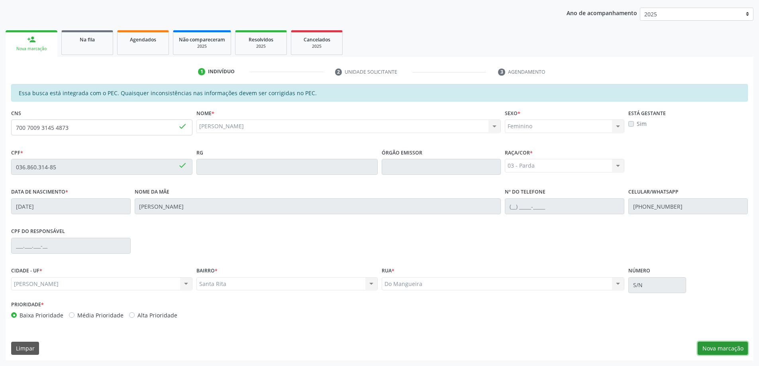
click at [719, 348] on button "Nova marcação" at bounding box center [723, 349] width 50 height 14
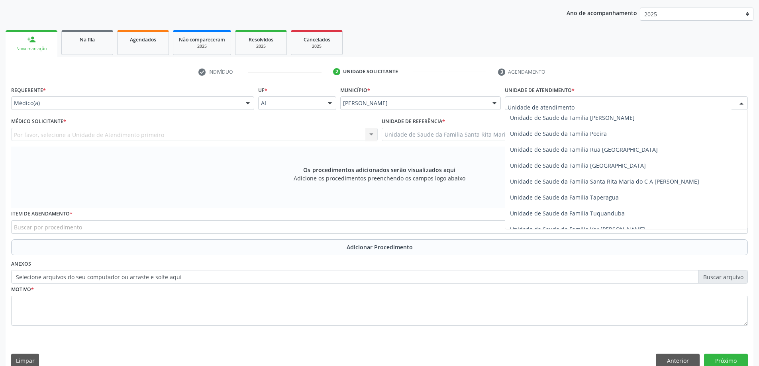
scroll to position [518, 0]
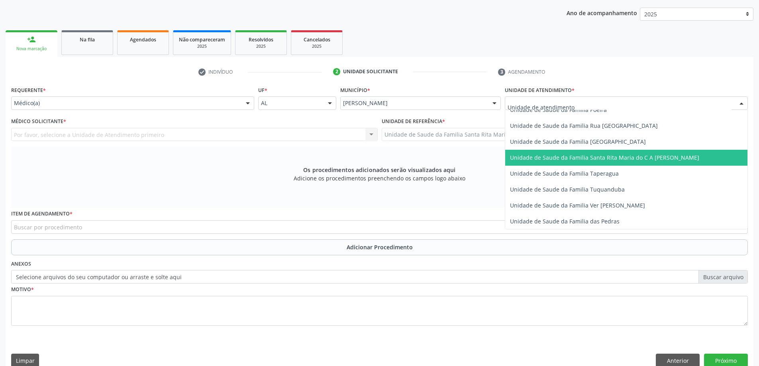
click at [554, 161] on span "Unidade de Saude da Familia Santa Rita Maria do C A [PERSON_NAME]" at bounding box center [626, 158] width 242 height 16
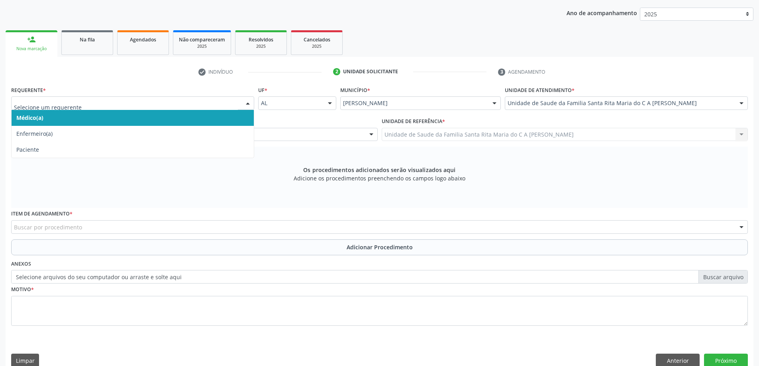
click at [94, 120] on span "Médico(a)" at bounding box center [133, 118] width 242 height 16
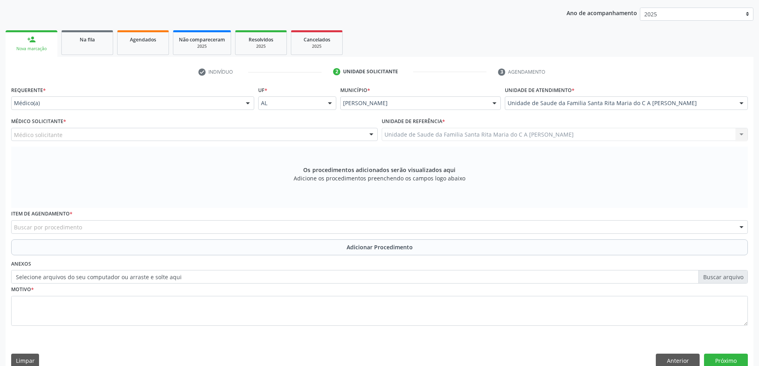
click at [94, 134] on div "Médico solicitante" at bounding box center [194, 135] width 367 height 14
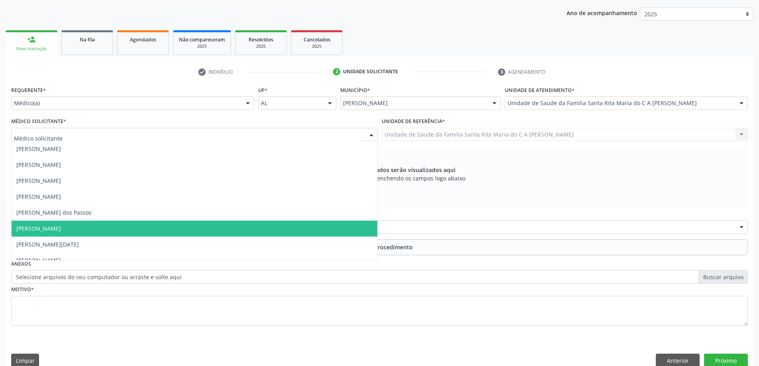
click at [111, 222] on span "[PERSON_NAME]" at bounding box center [195, 229] width 366 height 16
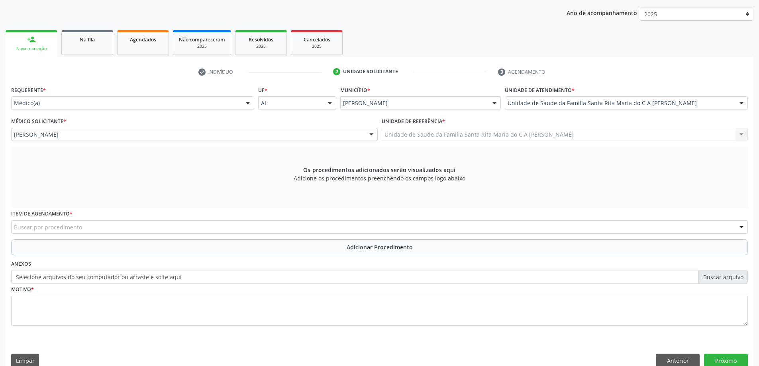
scroll to position [112, 0]
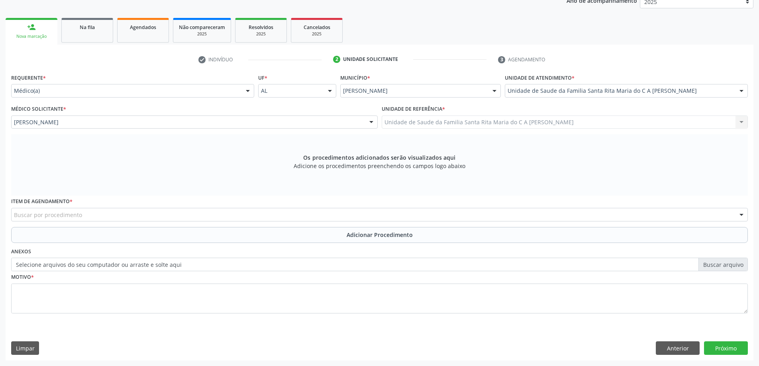
click at [110, 214] on div "Buscar por procedimento" at bounding box center [379, 215] width 737 height 14
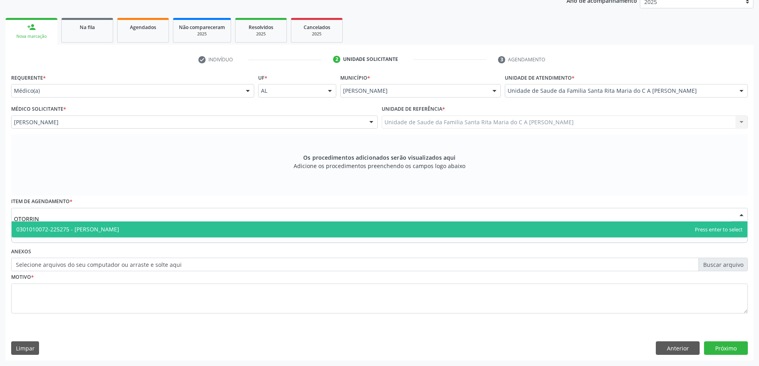
type input "OTORRINO"
click at [111, 231] on span "0301010072-225275 - Médico Otorrinolaringologista" at bounding box center [67, 229] width 103 height 8
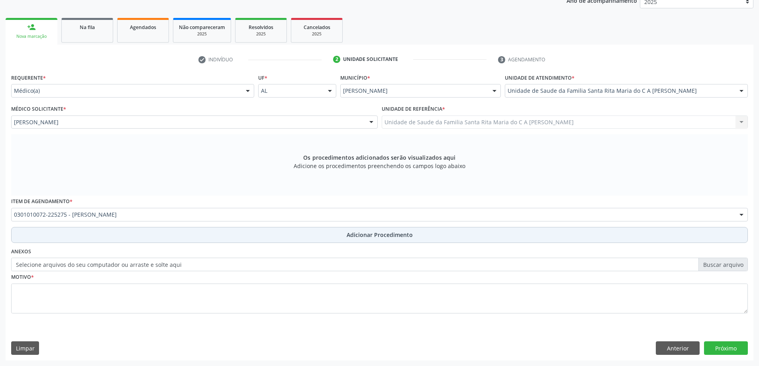
click at [103, 237] on button "Adicionar Procedimento" at bounding box center [379, 235] width 737 height 16
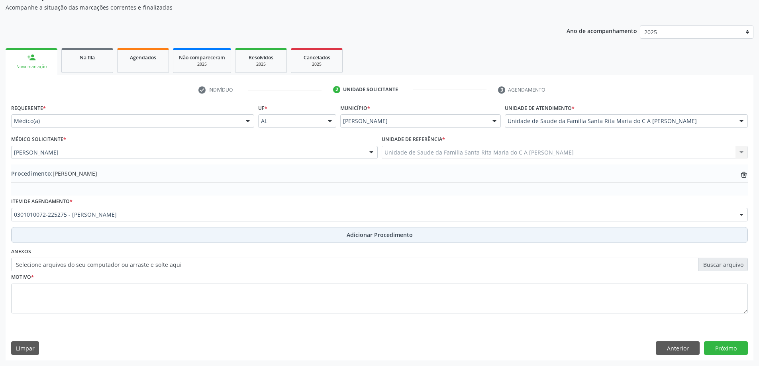
scroll to position [82, 0]
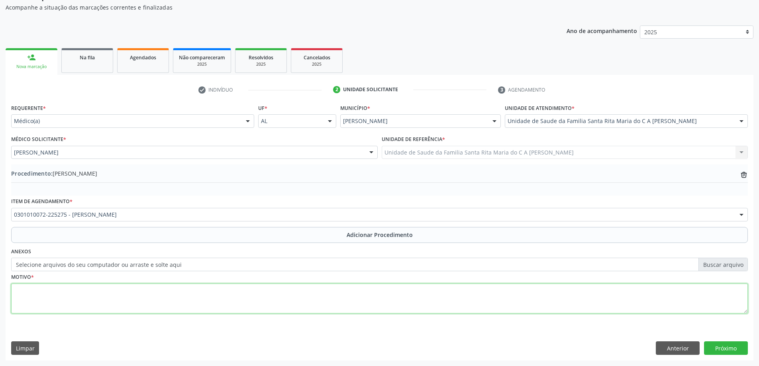
click at [114, 301] on textarea at bounding box center [379, 299] width 737 height 30
type textarea "AVALIAÇÃO"
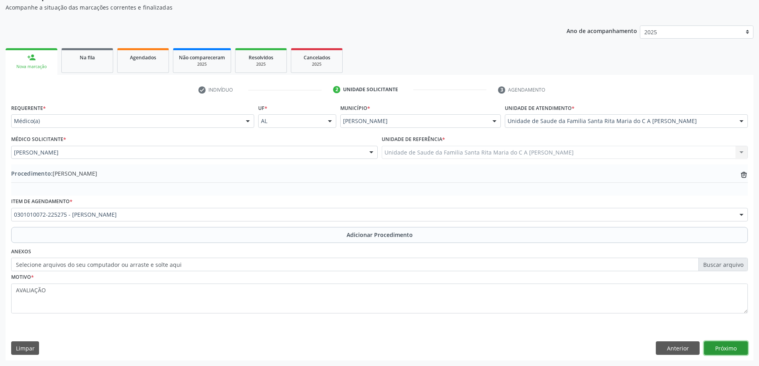
click at [741, 351] on button "Próximo" at bounding box center [726, 348] width 44 height 14
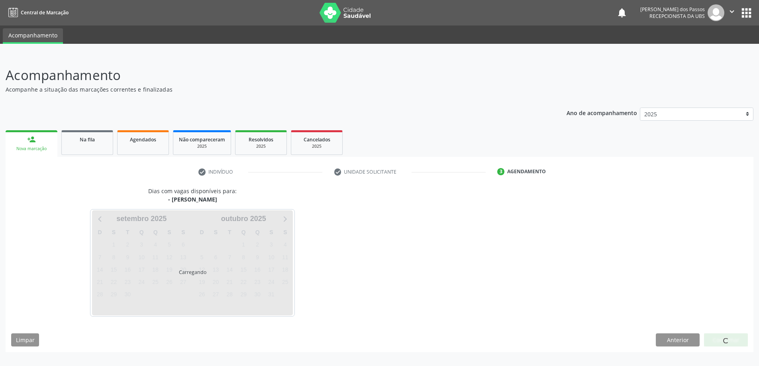
scroll to position [0, 0]
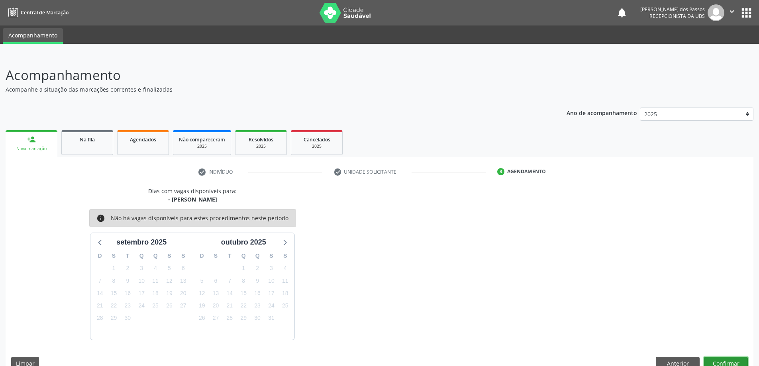
click at [725, 361] on button "Confirmar" at bounding box center [726, 364] width 44 height 14
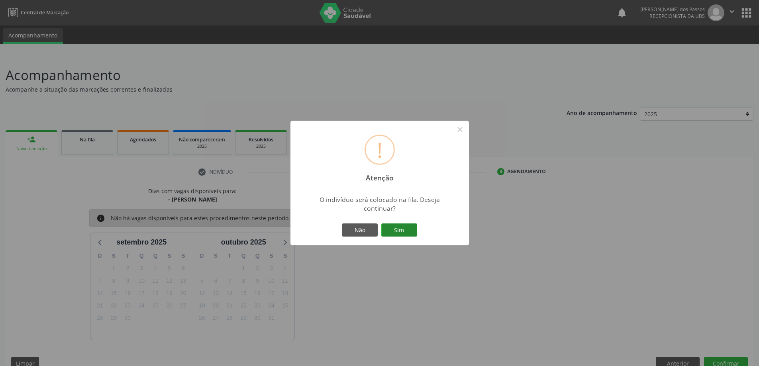
click at [409, 228] on button "Sim" at bounding box center [399, 231] width 36 height 14
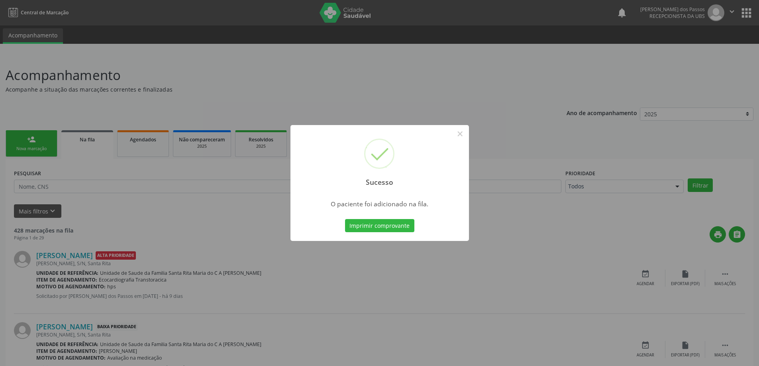
click at [409, 228] on button "Imprimir comprovante" at bounding box center [379, 226] width 69 height 14
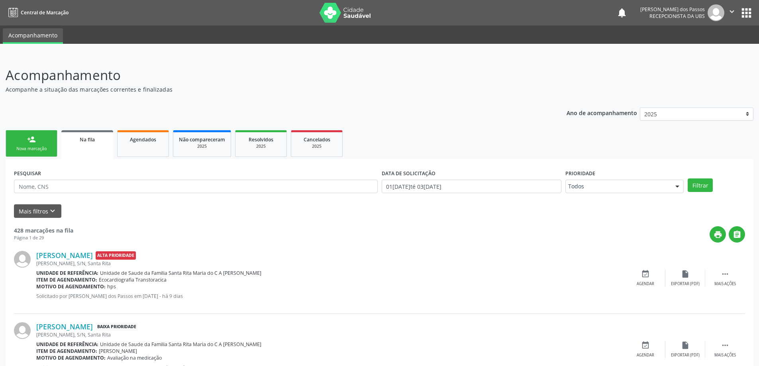
click at [29, 148] on div "Nova marcação" at bounding box center [32, 149] width 40 height 6
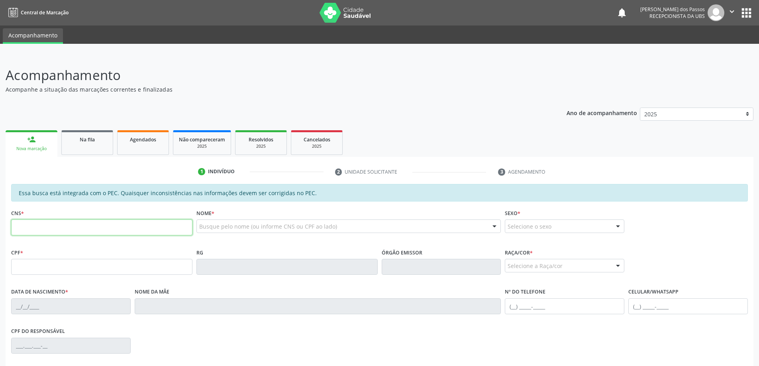
click at [75, 227] on input "text" at bounding box center [101, 228] width 181 height 16
type input "700 2084 1765 4227"
type input "576.883.034-00"
type input "29/12/1964"
type input "Edite Francisca dos Santos"
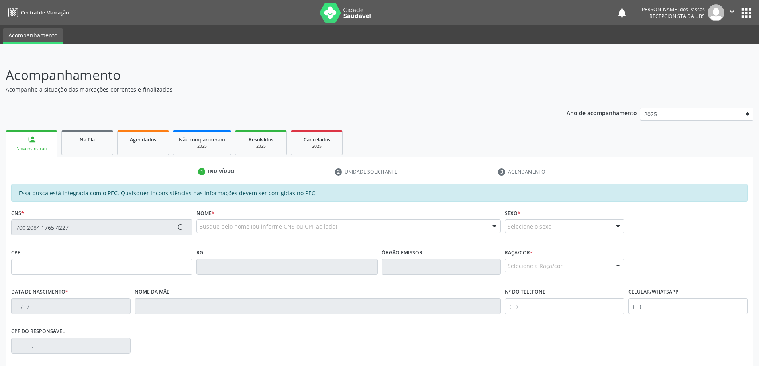
type input "(82) 99122-6511"
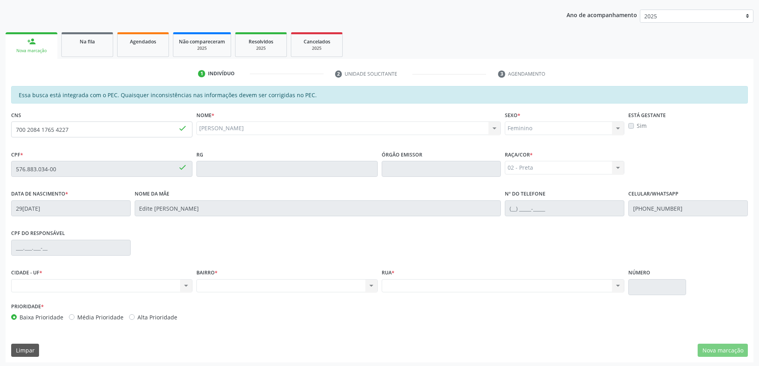
scroll to position [100, 0]
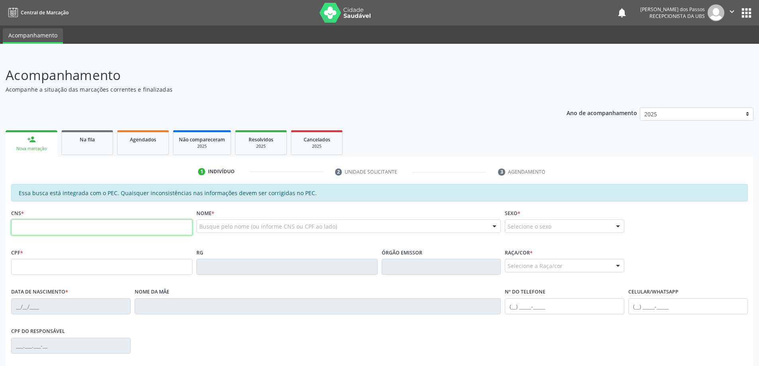
click at [106, 226] on input "text" at bounding box center [101, 228] width 181 height 16
type input "700 2084 1765 4227"
type input "576.883.034-00"
type input "29/12/1964"
type input "Edite Francisca dos Santos"
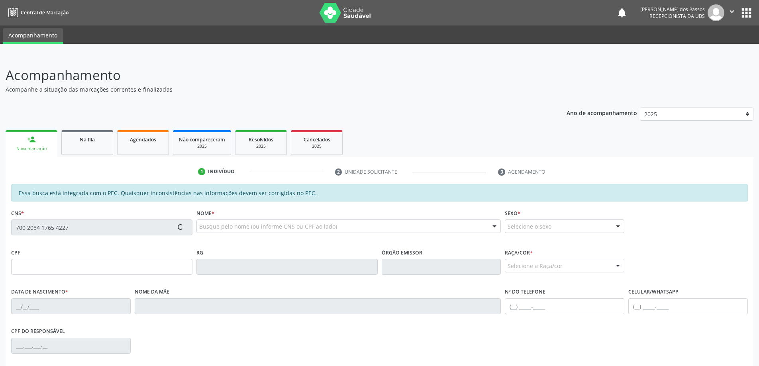
type input "(82) 99122-6511"
type input "S/N"
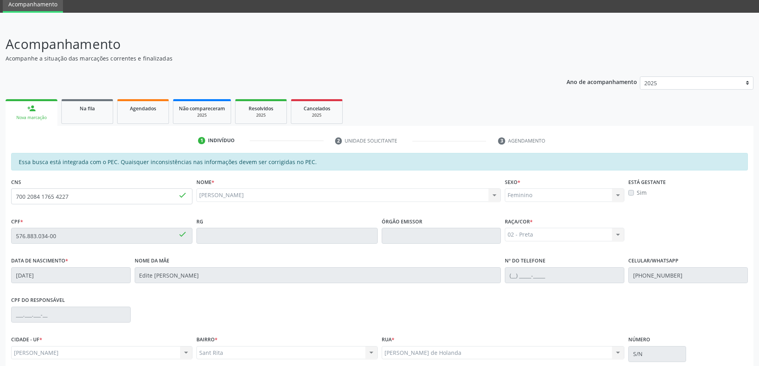
scroll to position [100, 0]
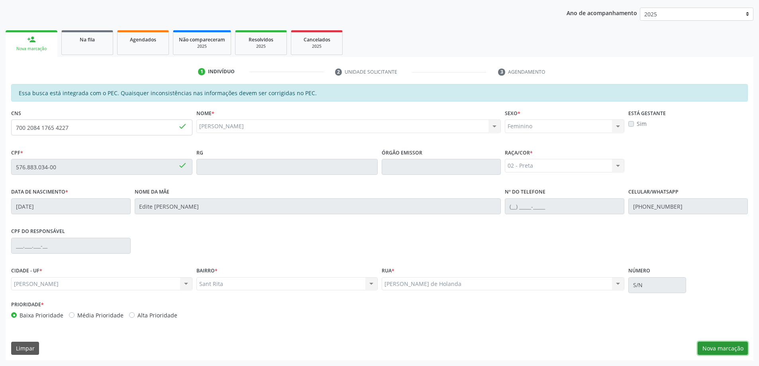
click at [723, 350] on button "Nova marcação" at bounding box center [723, 349] width 50 height 14
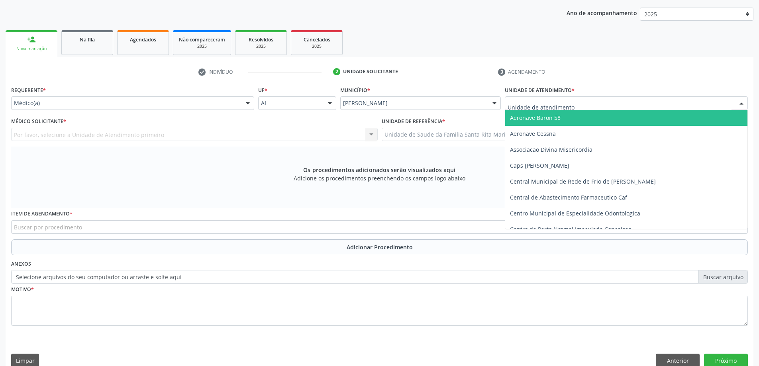
click at [636, 102] on div at bounding box center [626, 103] width 243 height 14
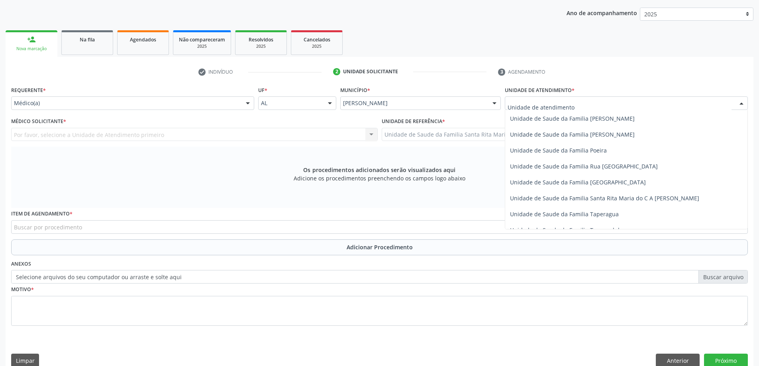
scroll to position [478, 0]
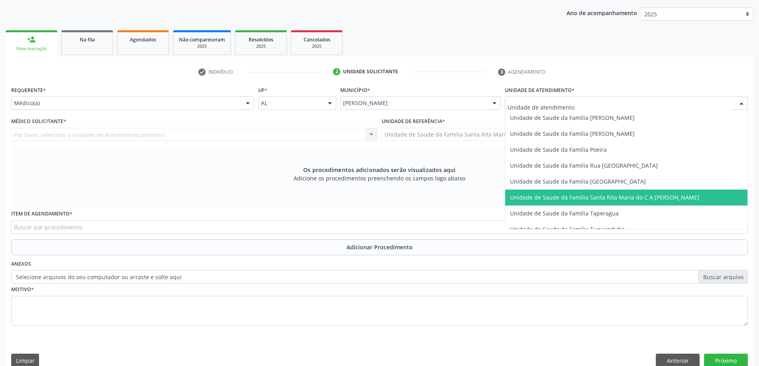
click at [596, 198] on span "Unidade de Saude da Familia Santa Rita Maria do C A [PERSON_NAME]" at bounding box center [604, 198] width 189 height 8
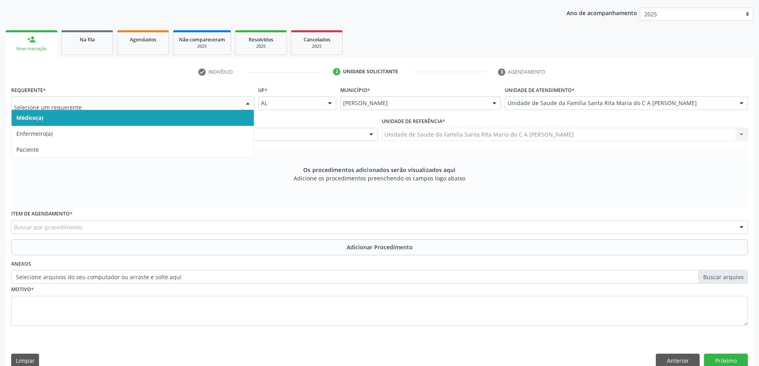
click at [159, 117] on span "Médico(a)" at bounding box center [133, 118] width 242 height 16
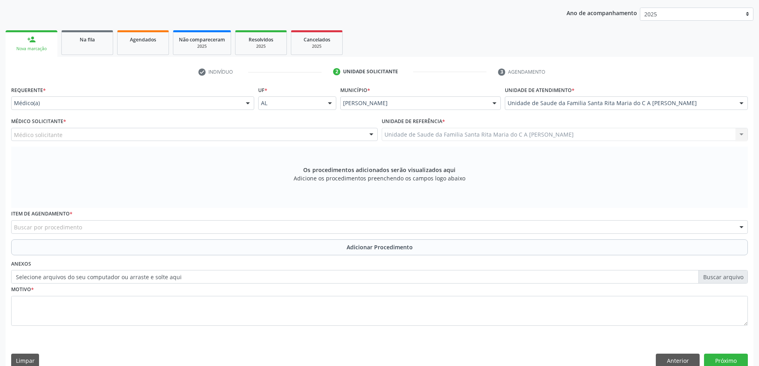
click at [151, 135] on div "Médico solicitante" at bounding box center [194, 135] width 367 height 14
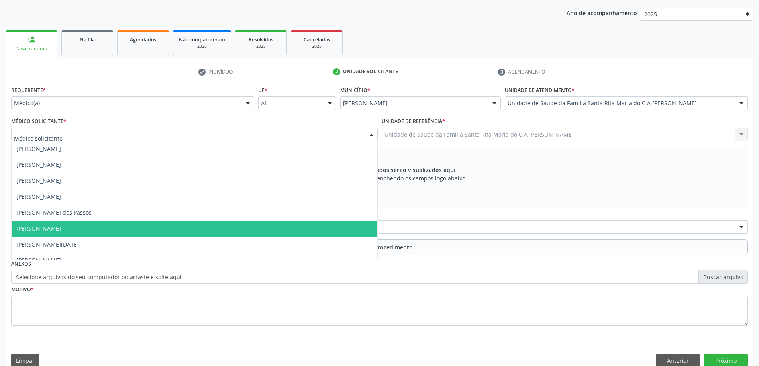
click at [136, 224] on span "Maria Celia Amorim Castro" at bounding box center [195, 229] width 366 height 16
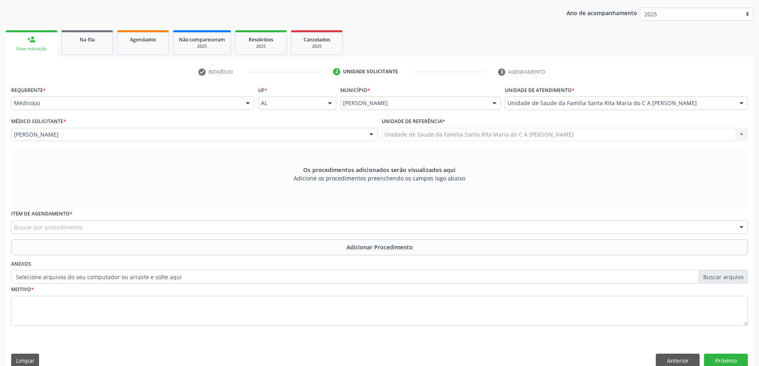
click at [133, 230] on div "Buscar por procedimento" at bounding box center [379, 227] width 737 height 14
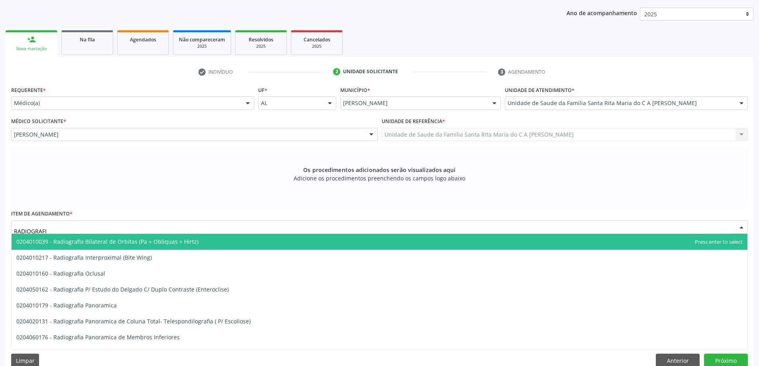
type input "RADIOGRAFIA"
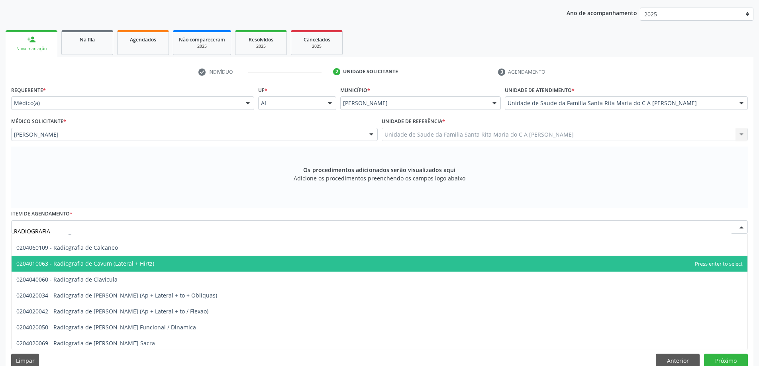
scroll to position [359, 0]
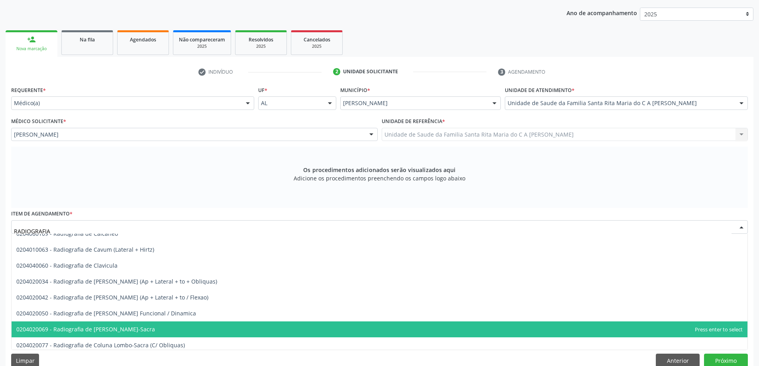
click at [131, 328] on span "0204020069 - Radiografia de Coluna Lombo-Sacra" at bounding box center [85, 330] width 139 height 8
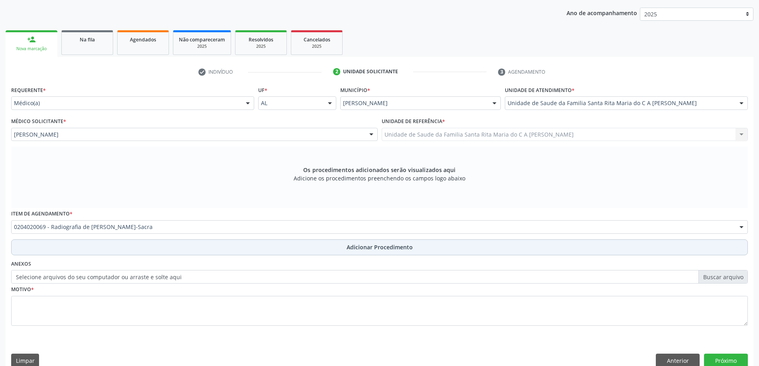
click at [131, 251] on button "Adicionar Procedimento" at bounding box center [379, 247] width 737 height 16
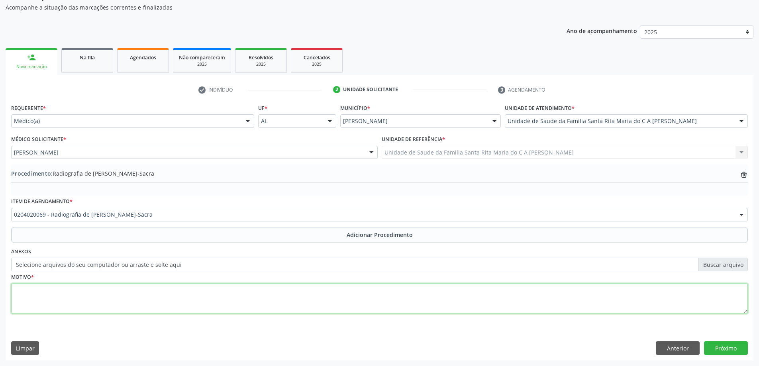
click at [120, 298] on textarea at bounding box center [379, 299] width 737 height 30
type textarea "LOMBALGIA"
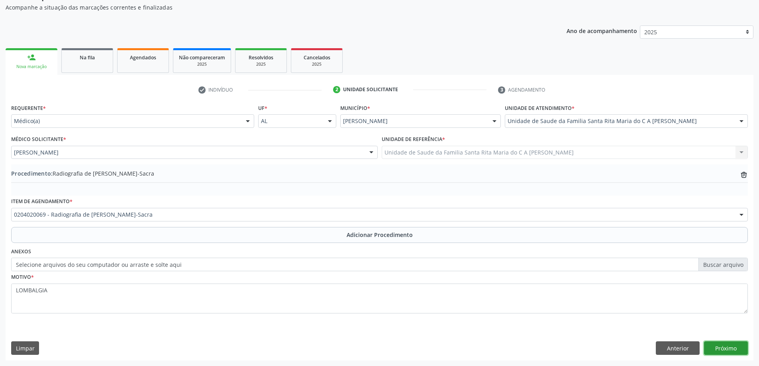
click at [732, 346] on button "Próximo" at bounding box center [726, 348] width 44 height 14
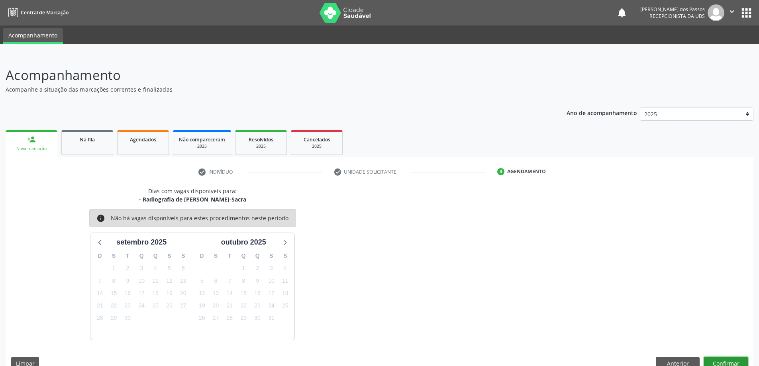
click at [718, 362] on button "Confirmar" at bounding box center [726, 364] width 44 height 14
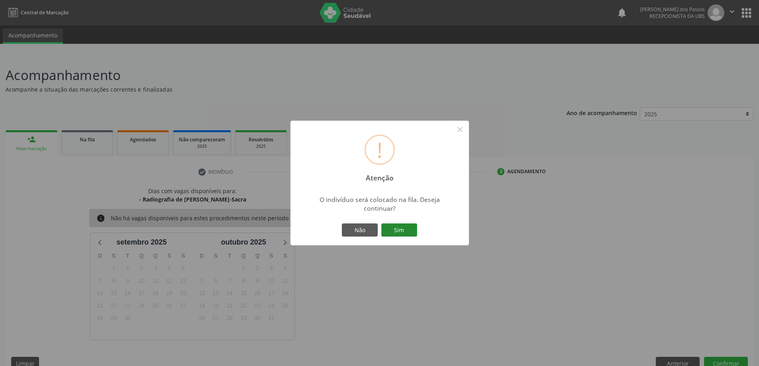
click at [401, 230] on button "Sim" at bounding box center [399, 231] width 36 height 14
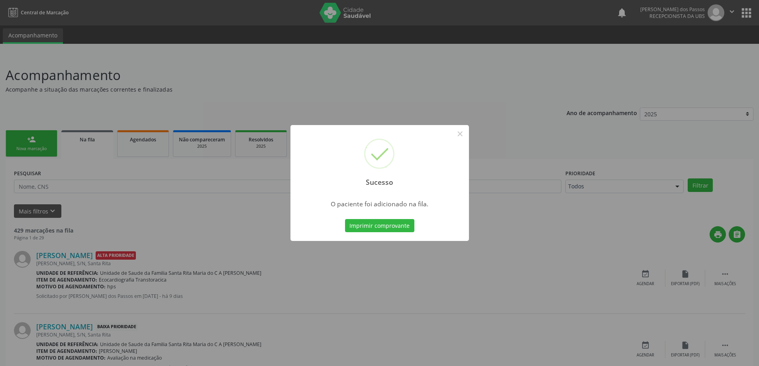
click at [401, 230] on button "Imprimir comprovante" at bounding box center [379, 226] width 69 height 14
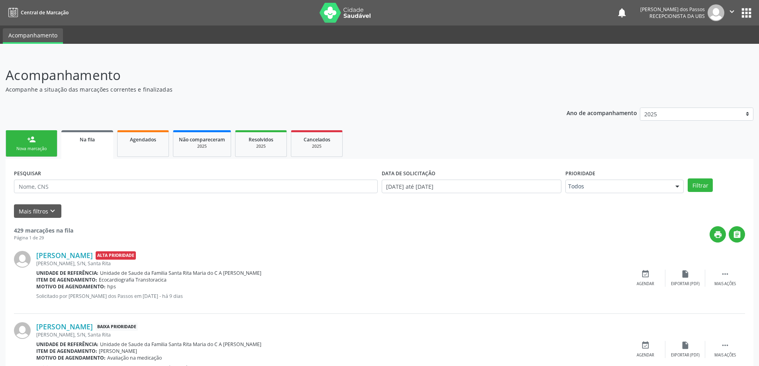
click at [43, 147] on div "Nova marcação" at bounding box center [32, 149] width 40 height 6
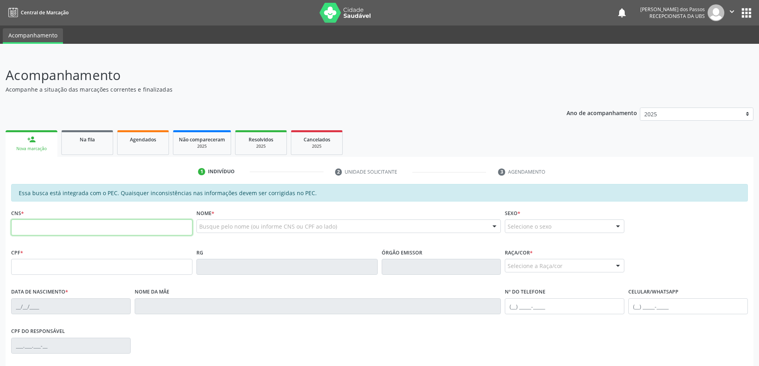
click at [51, 230] on input "text" at bounding box center [101, 228] width 181 height 16
type input "700 2084 1765 4227"
type input "576.883.034-00"
type input "29/12/1964"
type input "Edite Francisca dos Santos"
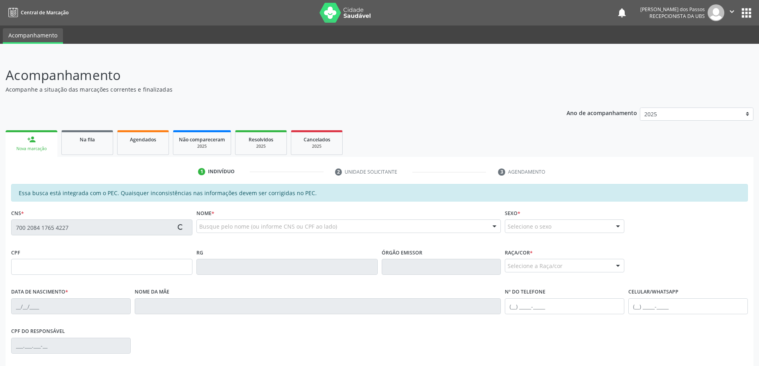
type input "(82) 99122-6511"
type input "S/N"
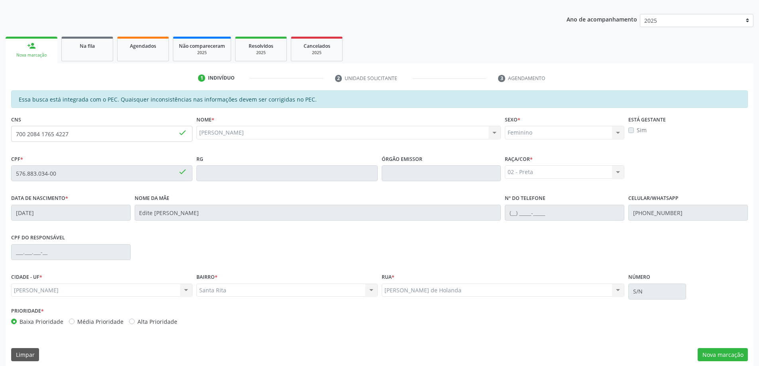
scroll to position [100, 0]
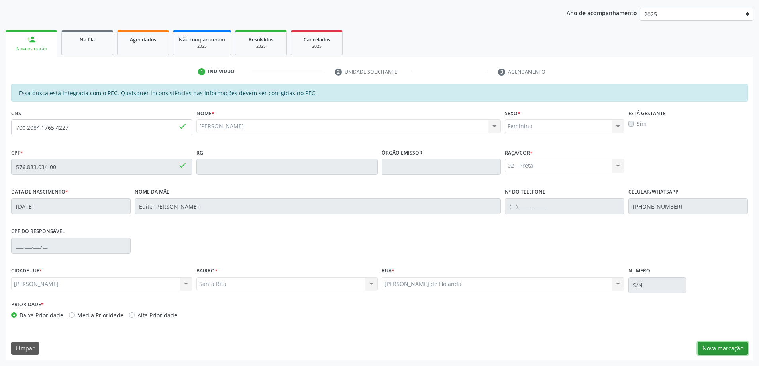
drag, startPoint x: 723, startPoint y: 352, endPoint x: 715, endPoint y: 339, distance: 15.4
click at [724, 351] on button "Nova marcação" at bounding box center [723, 349] width 50 height 14
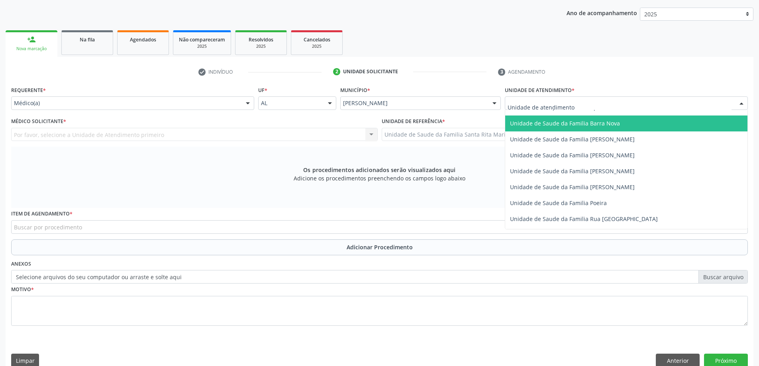
scroll to position [478, 0]
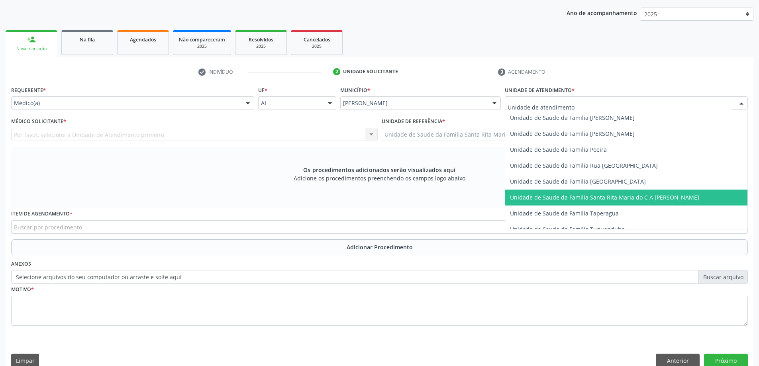
click at [535, 196] on span "Unidade de Saude da Familia Santa Rita Maria do C A [PERSON_NAME]" at bounding box center [604, 198] width 189 height 8
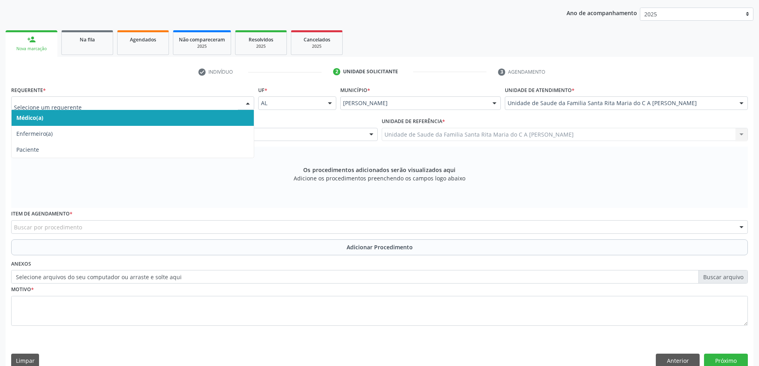
click at [156, 120] on span "Médico(a)" at bounding box center [133, 118] width 242 height 16
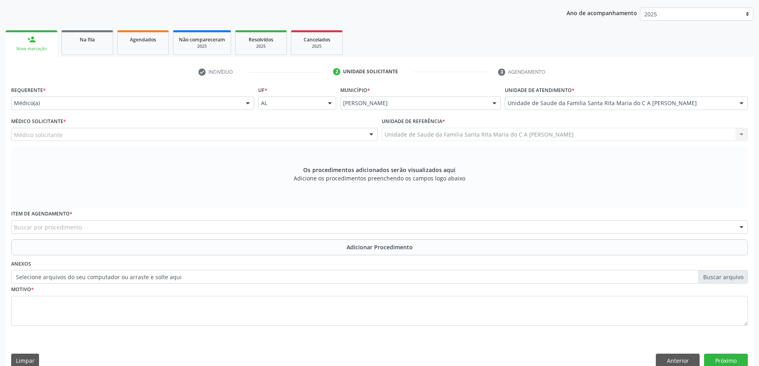
click at [145, 136] on div "Médico solicitante" at bounding box center [194, 135] width 367 height 14
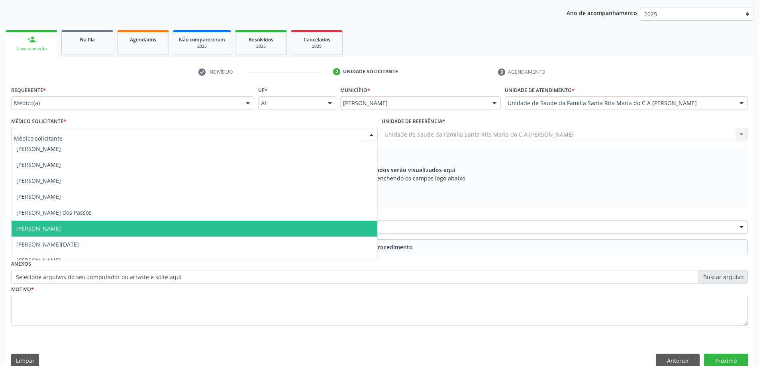
click at [121, 229] on span "[PERSON_NAME]" at bounding box center [195, 229] width 366 height 16
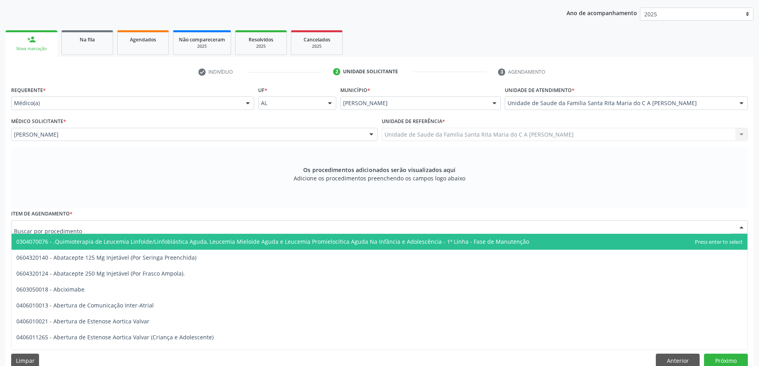
click at [125, 227] on div at bounding box center [379, 227] width 737 height 14
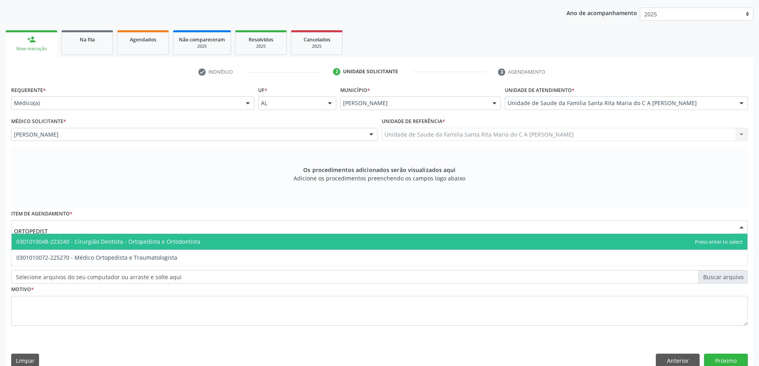
type input "ORTOPEDISTA"
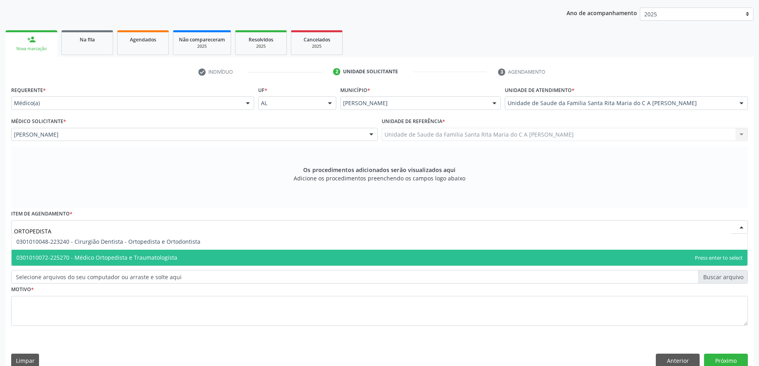
click at [134, 261] on span "0301010072-225270 - Médico Ortopedista e Traumatologista" at bounding box center [96, 258] width 161 height 8
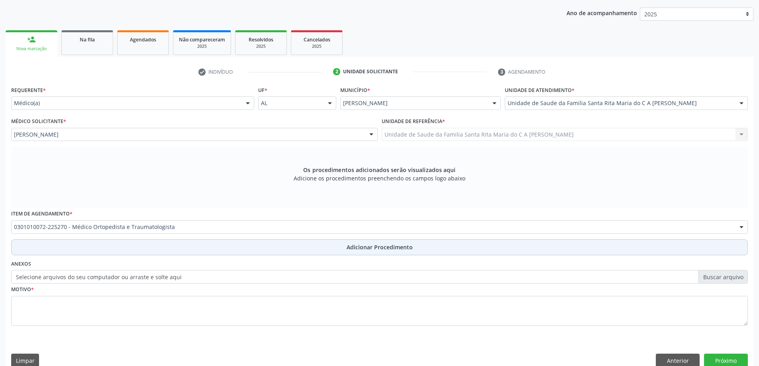
click at [121, 250] on button "Adicionar Procedimento" at bounding box center [379, 247] width 737 height 16
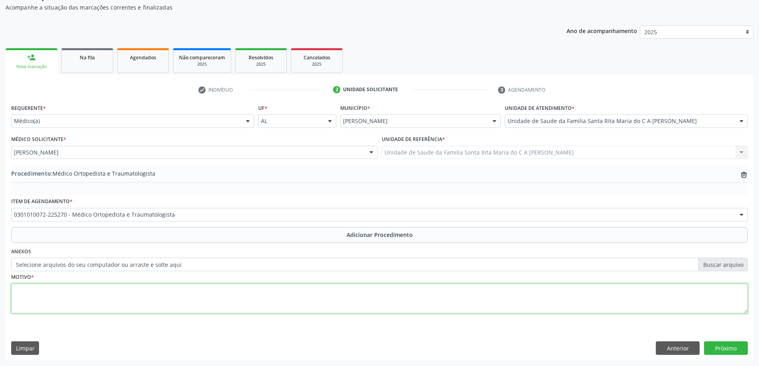
click at [85, 293] on textarea at bounding box center [379, 299] width 737 height 30
type textarea "LOMBALGIA"
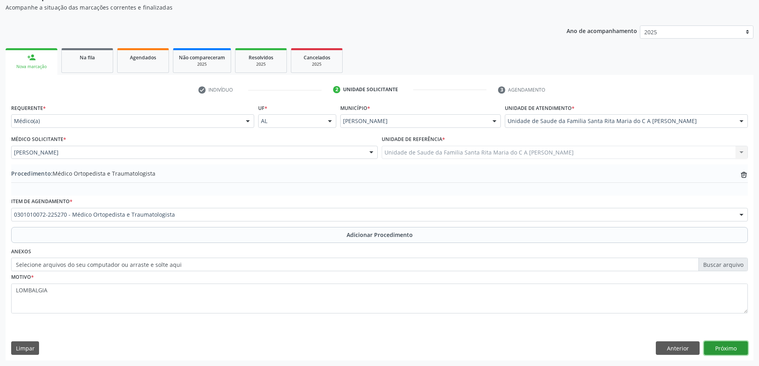
click at [734, 352] on button "Próximo" at bounding box center [726, 348] width 44 height 14
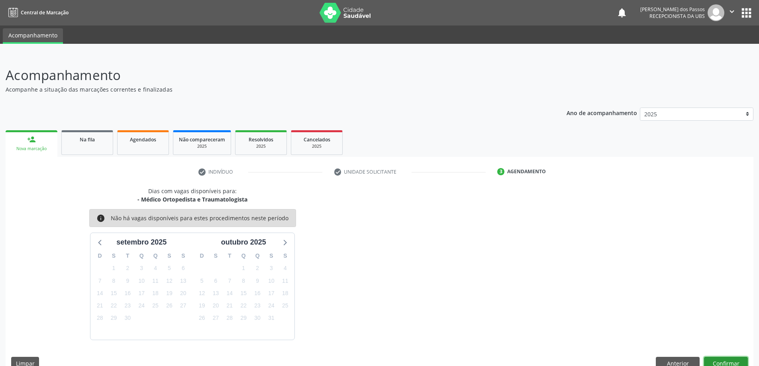
click at [712, 362] on button "Confirmar" at bounding box center [726, 364] width 44 height 14
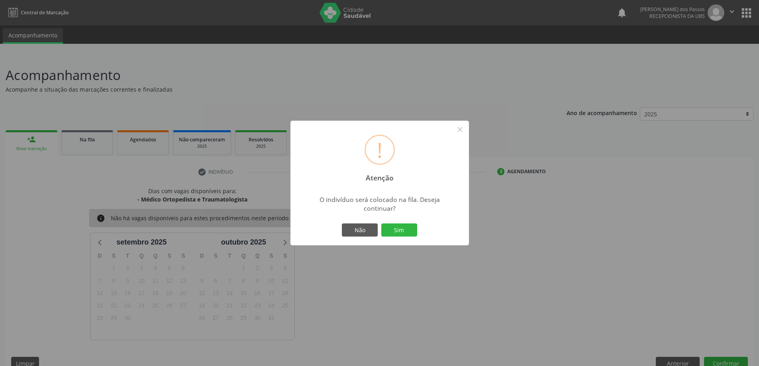
click at [401, 230] on button "Sim" at bounding box center [399, 231] width 36 height 14
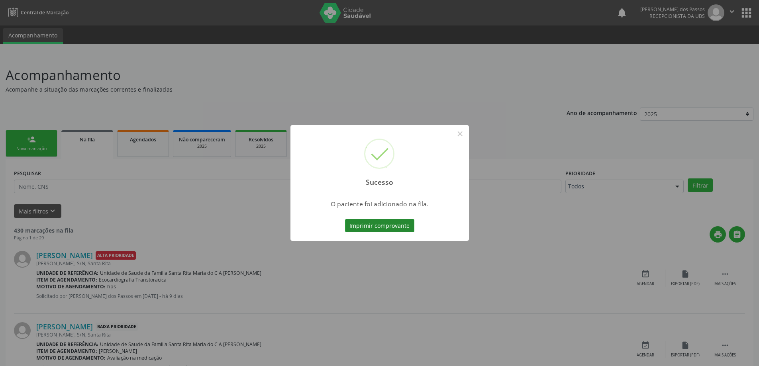
click at [407, 225] on button "Imprimir comprovante" at bounding box center [379, 226] width 69 height 14
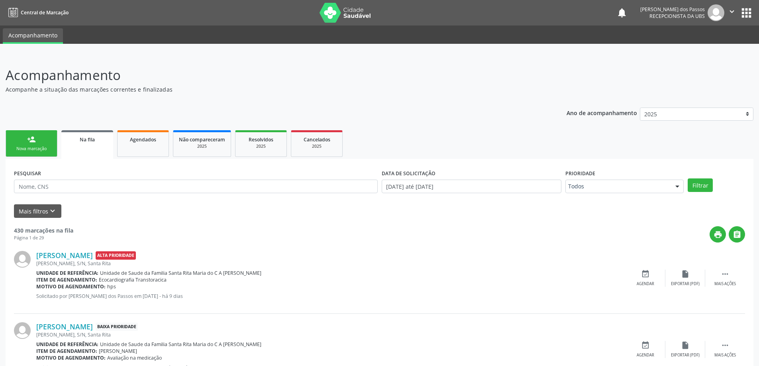
click at [33, 146] on div "Nova marcação" at bounding box center [32, 149] width 40 height 6
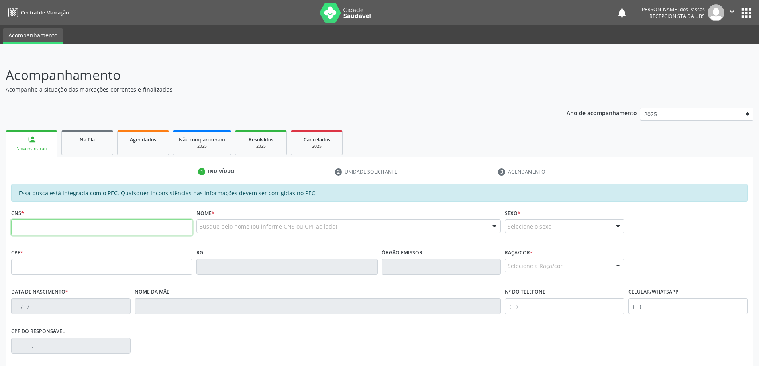
click at [39, 230] on input "text" at bounding box center [101, 228] width 181 height 16
type input "700 8039 8703 9490"
type input "646.896.974-34"
type input "2[DATE]"
type input "[PERSON_NAME]"
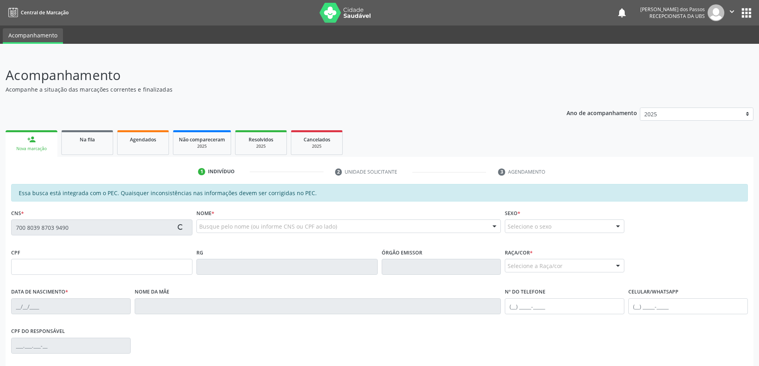
type input "[PHONE_NUMBER]"
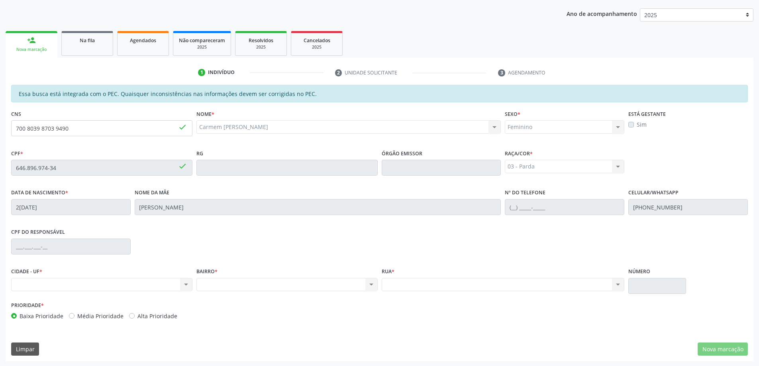
scroll to position [100, 0]
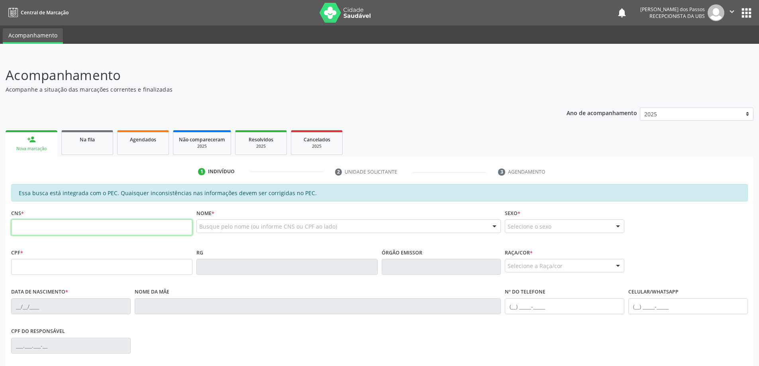
click at [27, 225] on input "text" at bounding box center [101, 228] width 181 height 16
type input "700 8039 8703 9490"
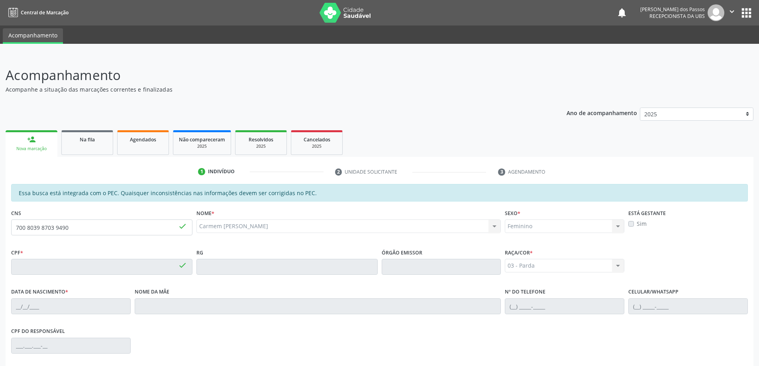
type input "646.896.974-34"
type input "[DATE]"
type input "[PERSON_NAME]"
type input "[PHONE_NUMBER]"
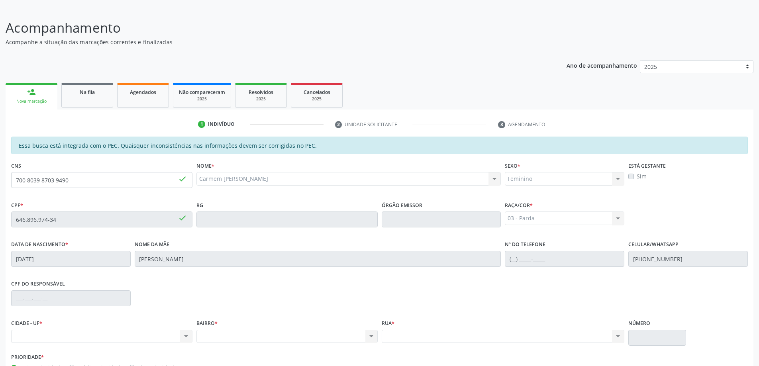
scroll to position [100, 0]
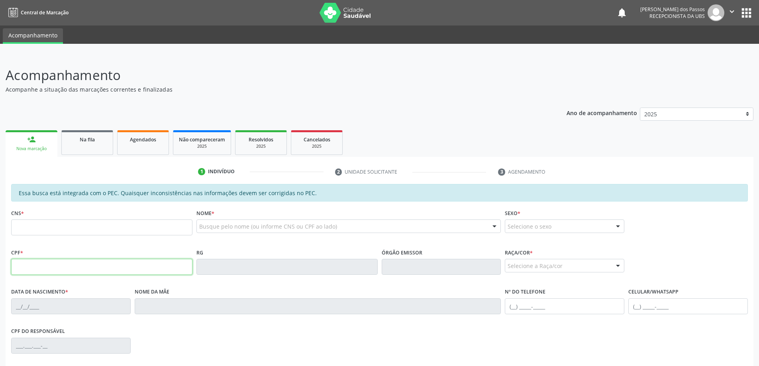
click at [20, 267] on input "text" at bounding box center [101, 267] width 181 height 16
type input "646.896.974-34"
type input "700 8039 8703 9490"
type input "[DATE]"
type input "[PERSON_NAME]"
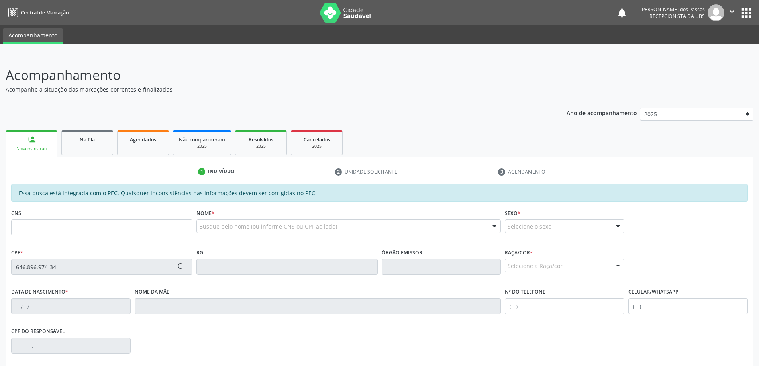
type input "[PHONE_NUMBER]"
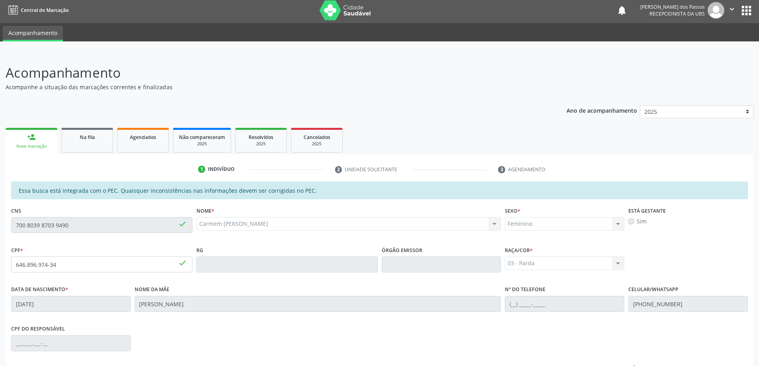
scroll to position [100, 0]
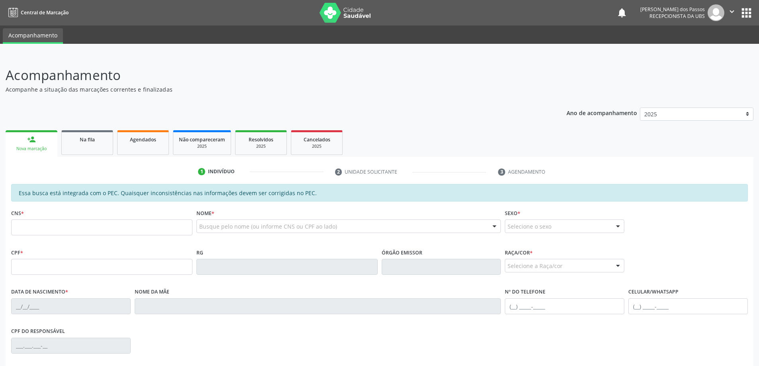
click at [29, 228] on input "text" at bounding box center [101, 228] width 181 height 16
type input "700 8039 8703 9490"
type input "646.896.974-34"
type input "2[DATE]"
type input "[PERSON_NAME]"
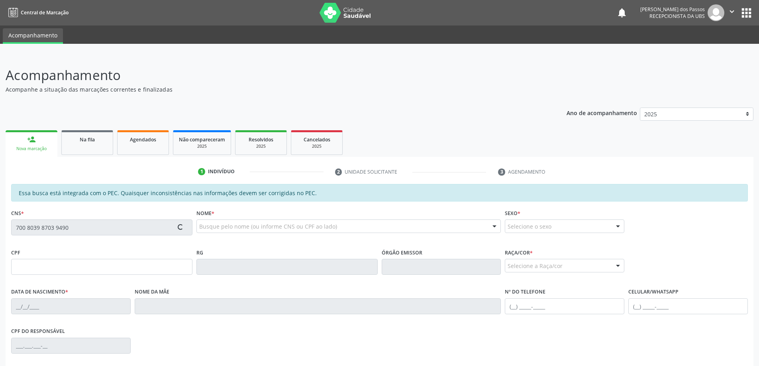
type input "[PHONE_NUMBER]"
type input "S/N"
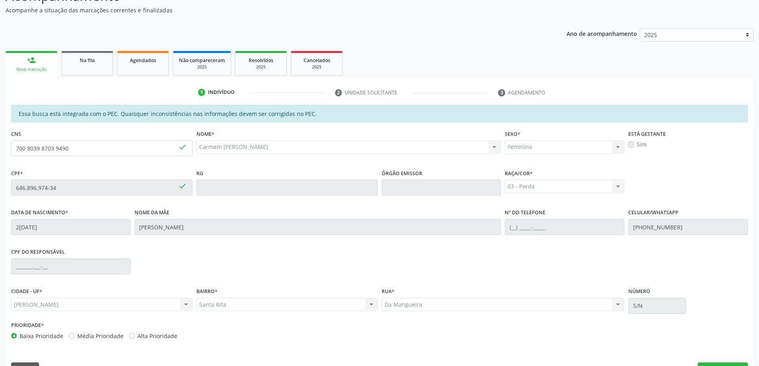
scroll to position [100, 0]
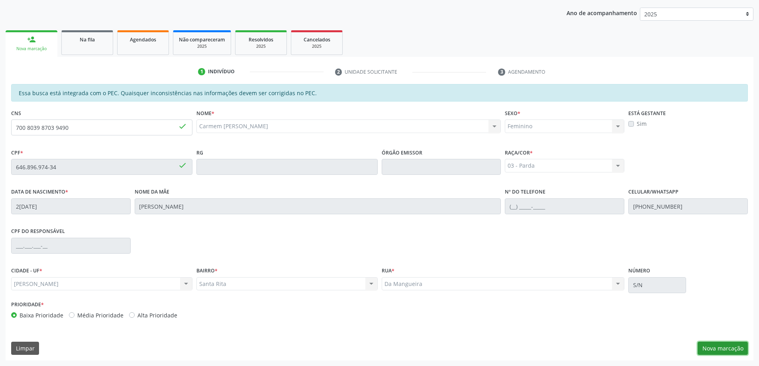
click at [729, 349] on button "Nova marcação" at bounding box center [723, 349] width 50 height 14
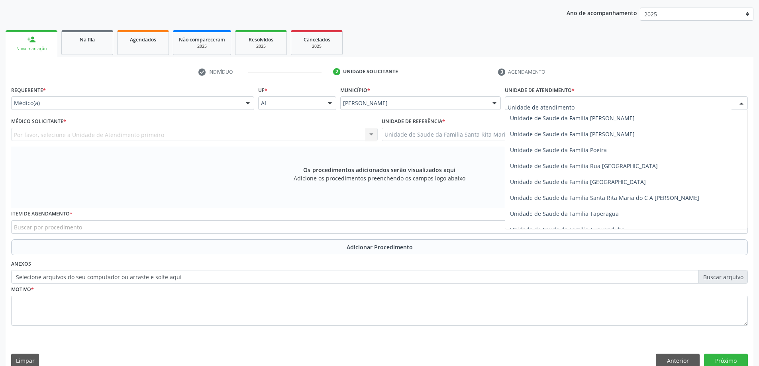
scroll to position [478, 0]
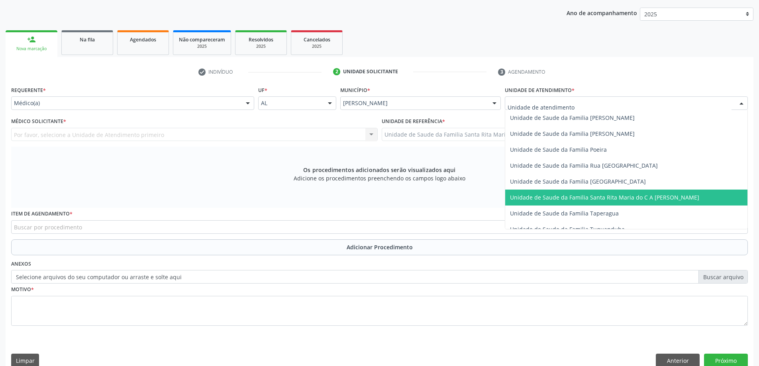
click at [529, 200] on span "Unidade de Saude da Familia Santa Rita Maria do C A [PERSON_NAME]" at bounding box center [604, 198] width 189 height 8
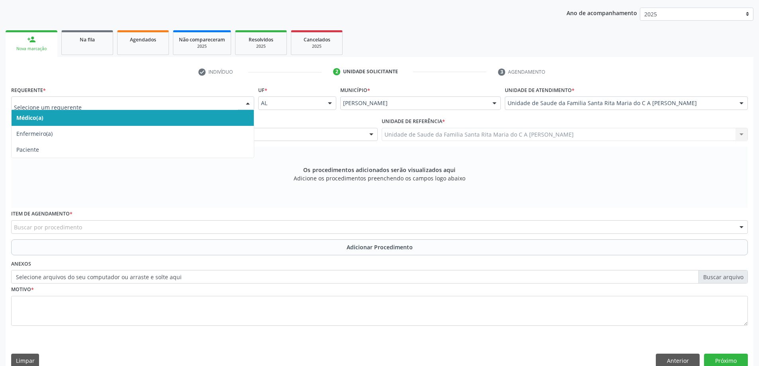
click at [139, 116] on span "Médico(a)" at bounding box center [133, 118] width 242 height 16
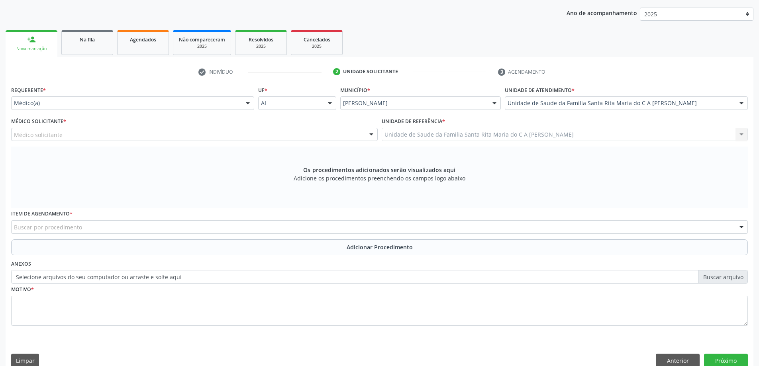
click at [150, 135] on div "Médico solicitante" at bounding box center [194, 135] width 367 height 14
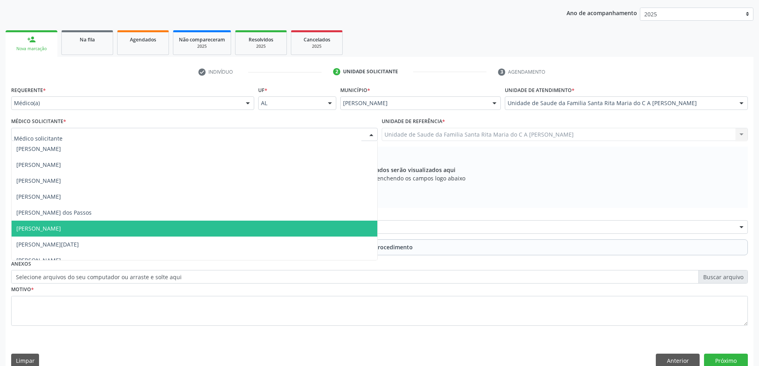
click at [160, 227] on span "[PERSON_NAME]" at bounding box center [195, 229] width 366 height 16
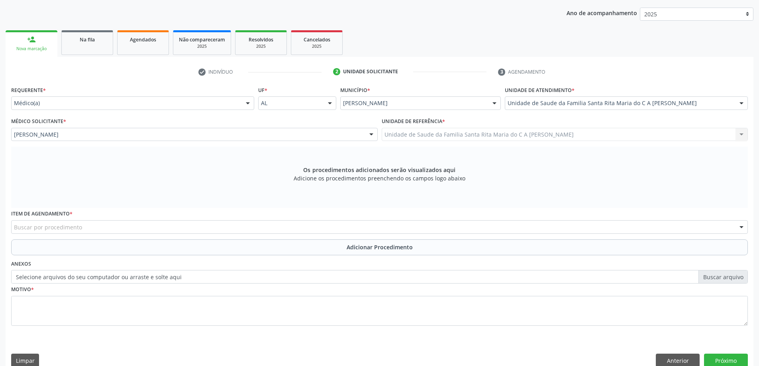
click at [131, 227] on div "Buscar por procedimento" at bounding box center [379, 227] width 737 height 14
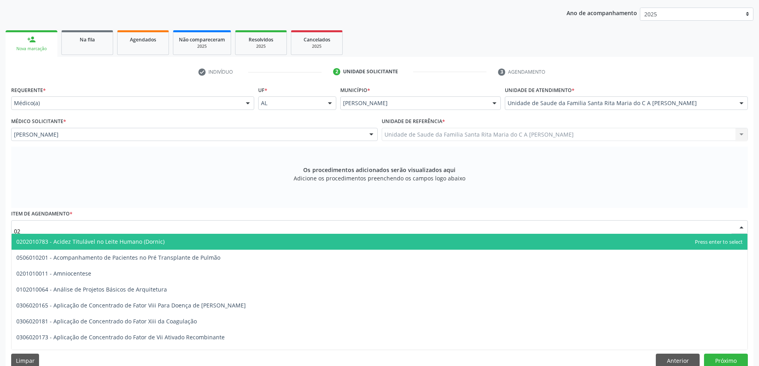
type input "0"
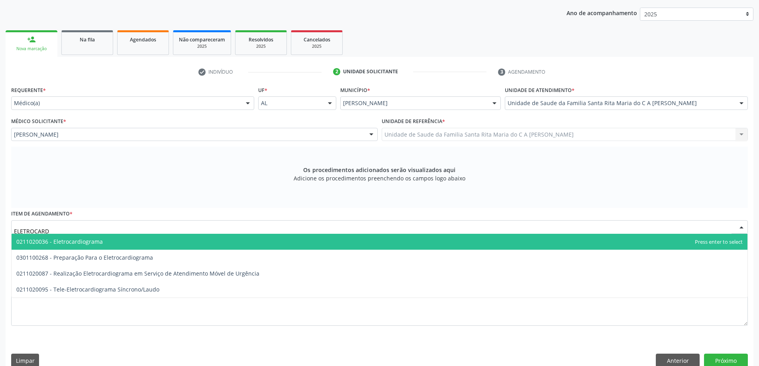
type input "ELETROCARDI"
click at [193, 239] on span "0211020036 - Eletrocardiograma" at bounding box center [380, 242] width 736 height 16
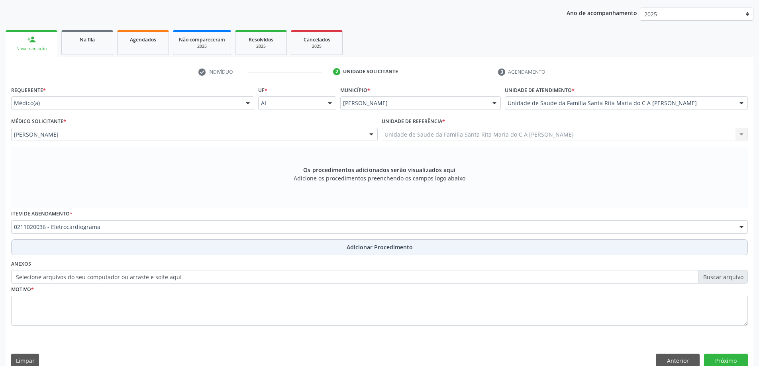
click at [179, 251] on button "Adicionar Procedimento" at bounding box center [379, 247] width 737 height 16
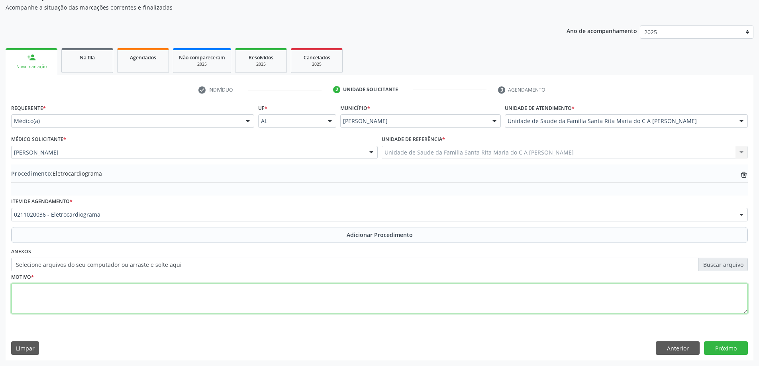
click at [160, 296] on textarea at bounding box center [379, 299] width 737 height 30
type textarea "HAS"
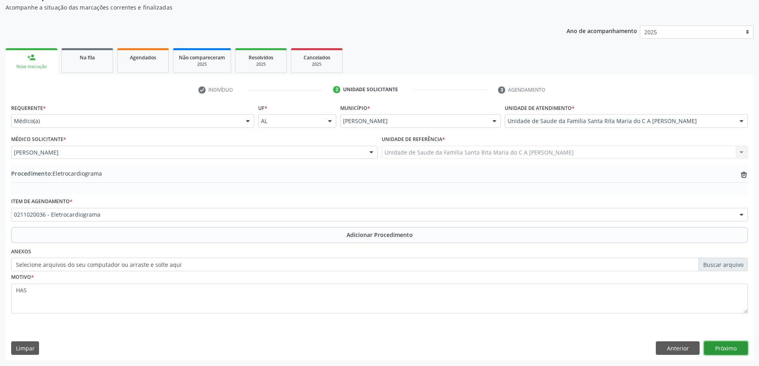
click at [724, 351] on button "Próximo" at bounding box center [726, 348] width 44 height 14
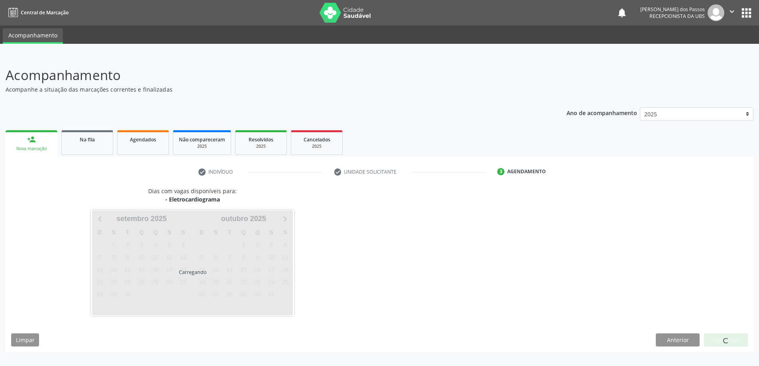
scroll to position [0, 0]
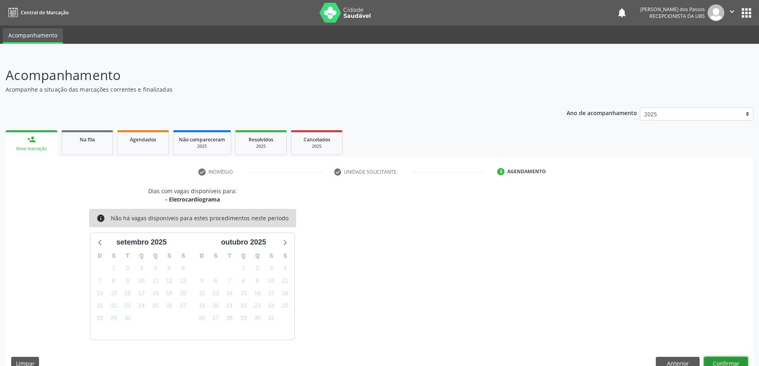
click at [718, 359] on button "Confirmar" at bounding box center [726, 364] width 44 height 14
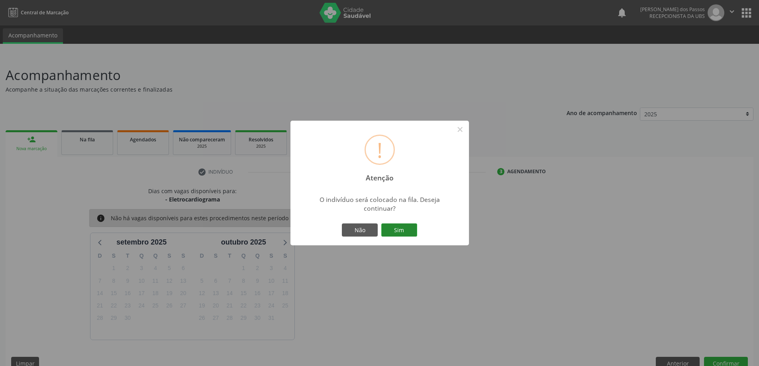
click at [396, 227] on button "Sim" at bounding box center [399, 231] width 36 height 14
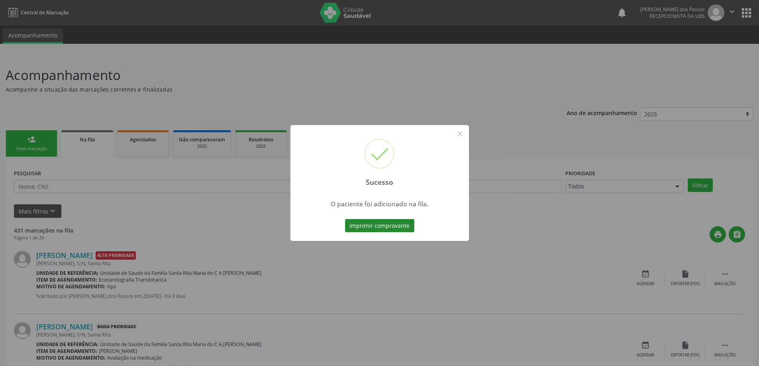
click at [385, 230] on button "Imprimir comprovante" at bounding box center [379, 226] width 69 height 14
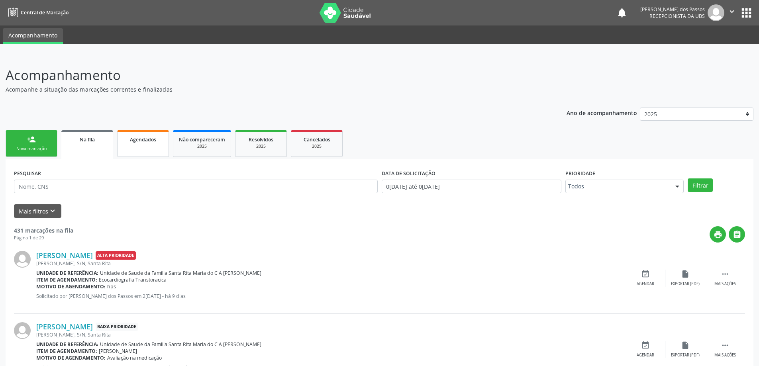
click at [139, 141] on span "Agendados" at bounding box center [143, 139] width 26 height 7
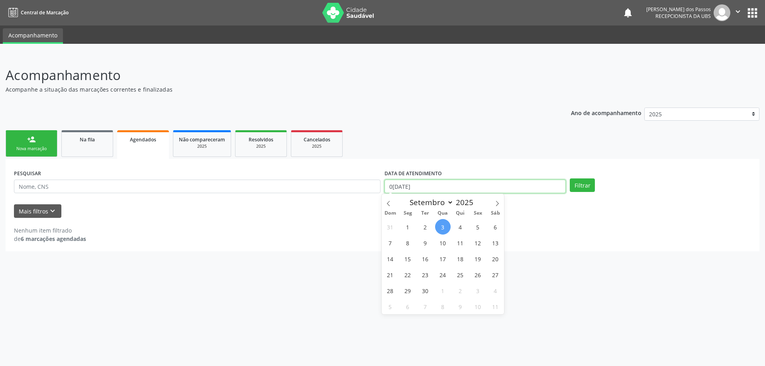
click at [414, 185] on input "0[DATE]" at bounding box center [474, 187] width 181 height 14
click at [390, 205] on icon at bounding box center [389, 204] width 6 height 6
select select "7"
click at [479, 228] on span "1" at bounding box center [478, 227] width 16 height 16
type input "01/08/2025"
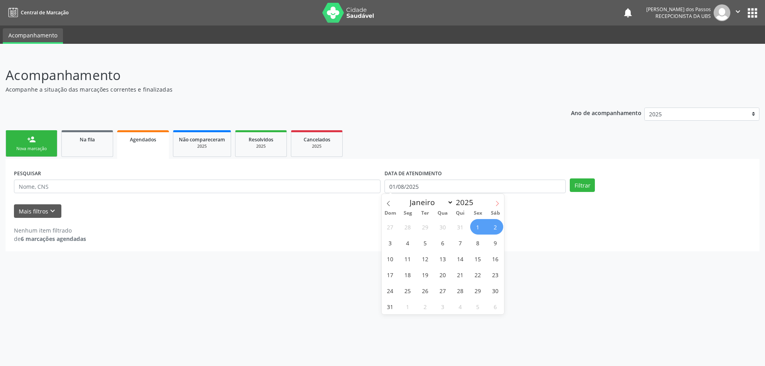
click at [494, 204] on span at bounding box center [497, 201] width 14 height 14
select select "8"
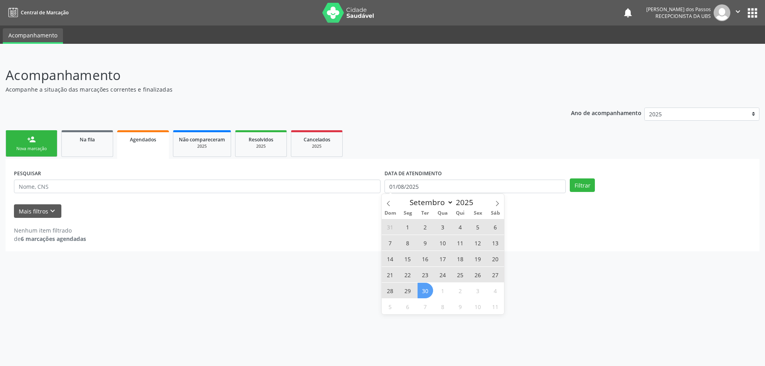
click at [428, 294] on span "30" at bounding box center [426, 291] width 16 height 16
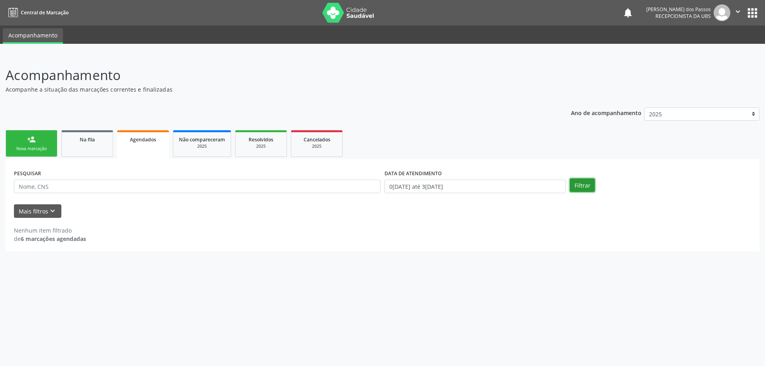
click at [583, 189] on button "Filtrar" at bounding box center [582, 185] width 25 height 14
